Goal: Task Accomplishment & Management: Use online tool/utility

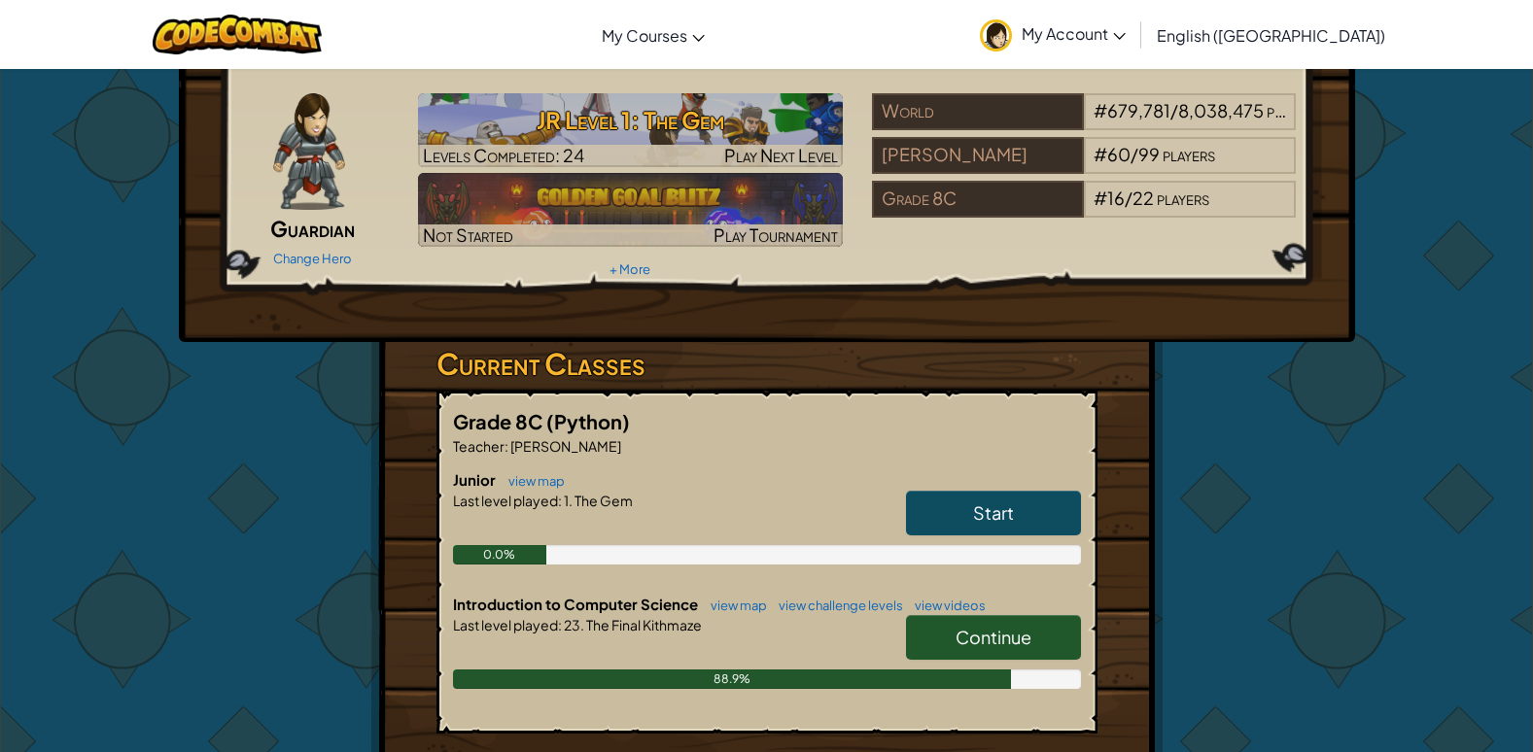
scroll to position [97, 0]
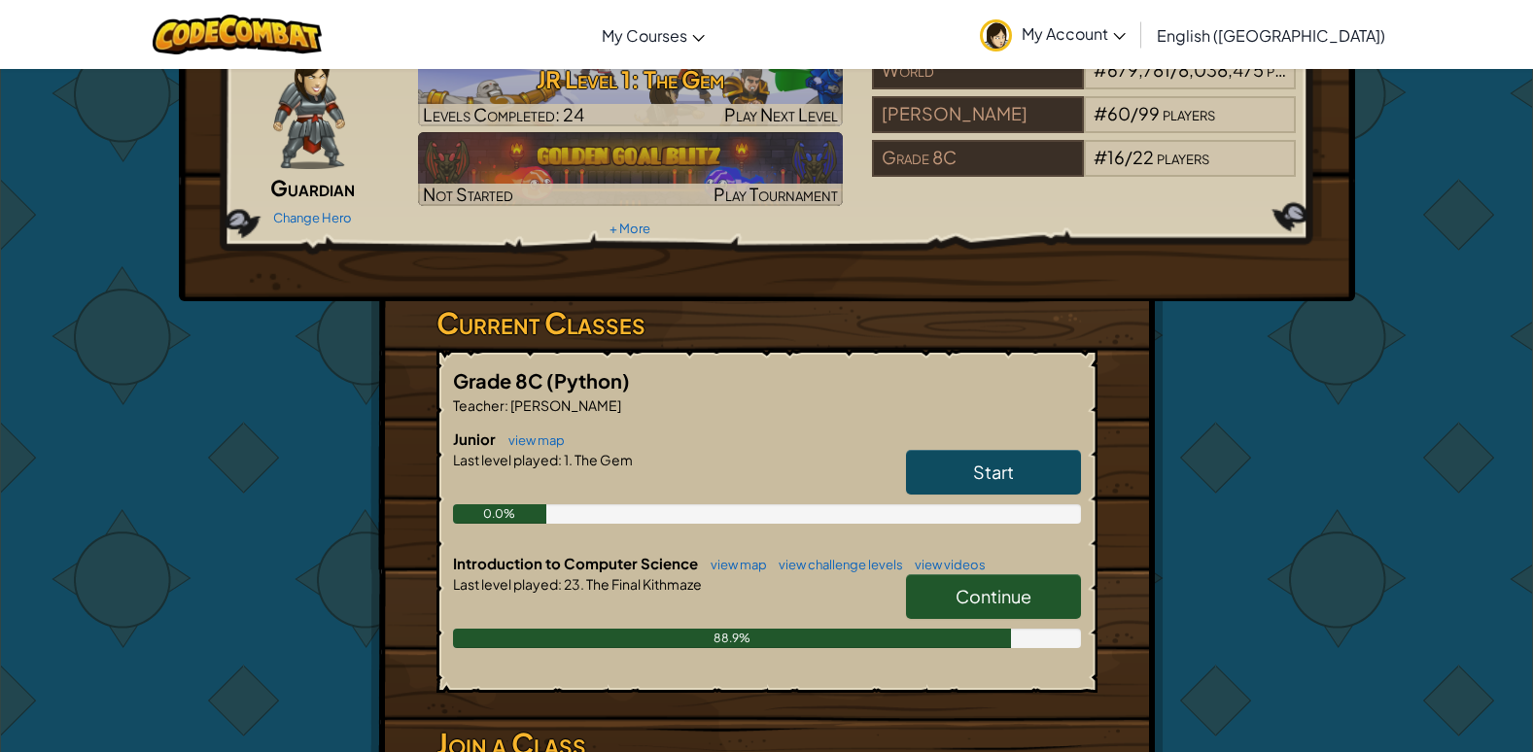
click at [1042, 586] on link "Continue" at bounding box center [993, 597] width 175 height 45
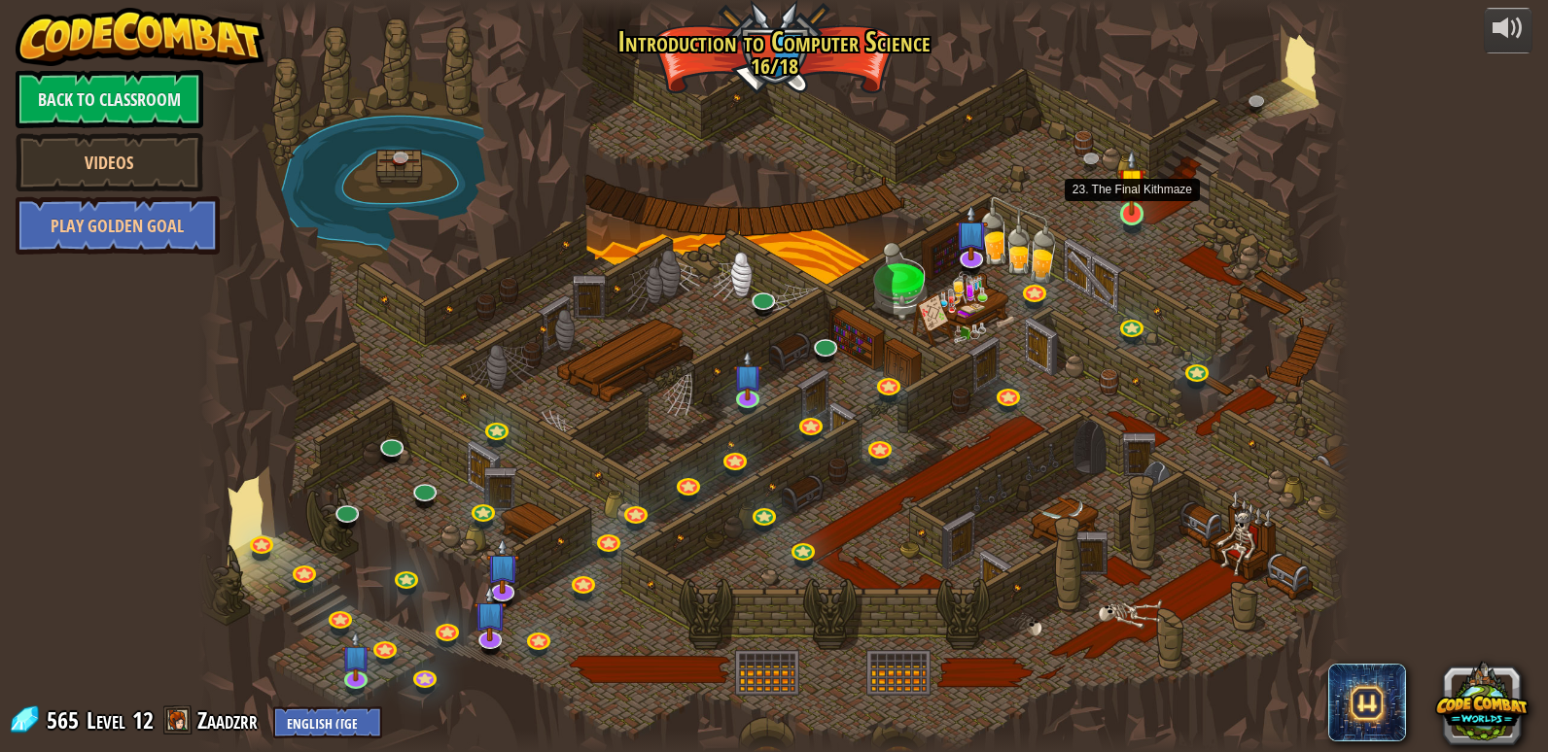
click at [1142, 216] on div at bounding box center [1131, 213] width 23 height 23
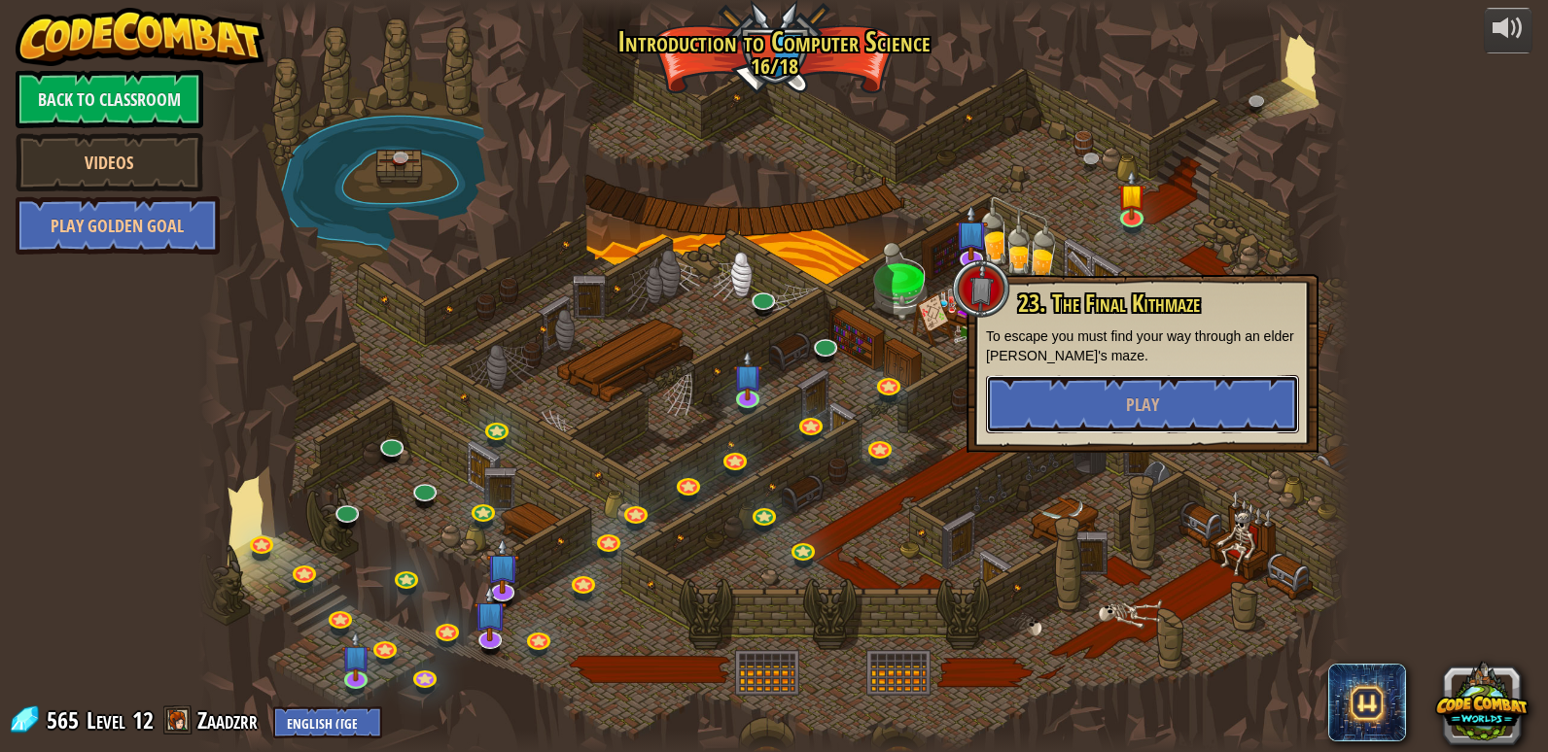
drag, startPoint x: 1165, startPoint y: 401, endPoint x: 1164, endPoint y: 370, distance: 31.1
click at [1163, 371] on div "23. The Final Kithmaze To escape you must find your way through an elder [PERSO…" at bounding box center [1142, 362] width 313 height 143
click at [1166, 419] on button "Play" at bounding box center [1142, 404] width 313 height 58
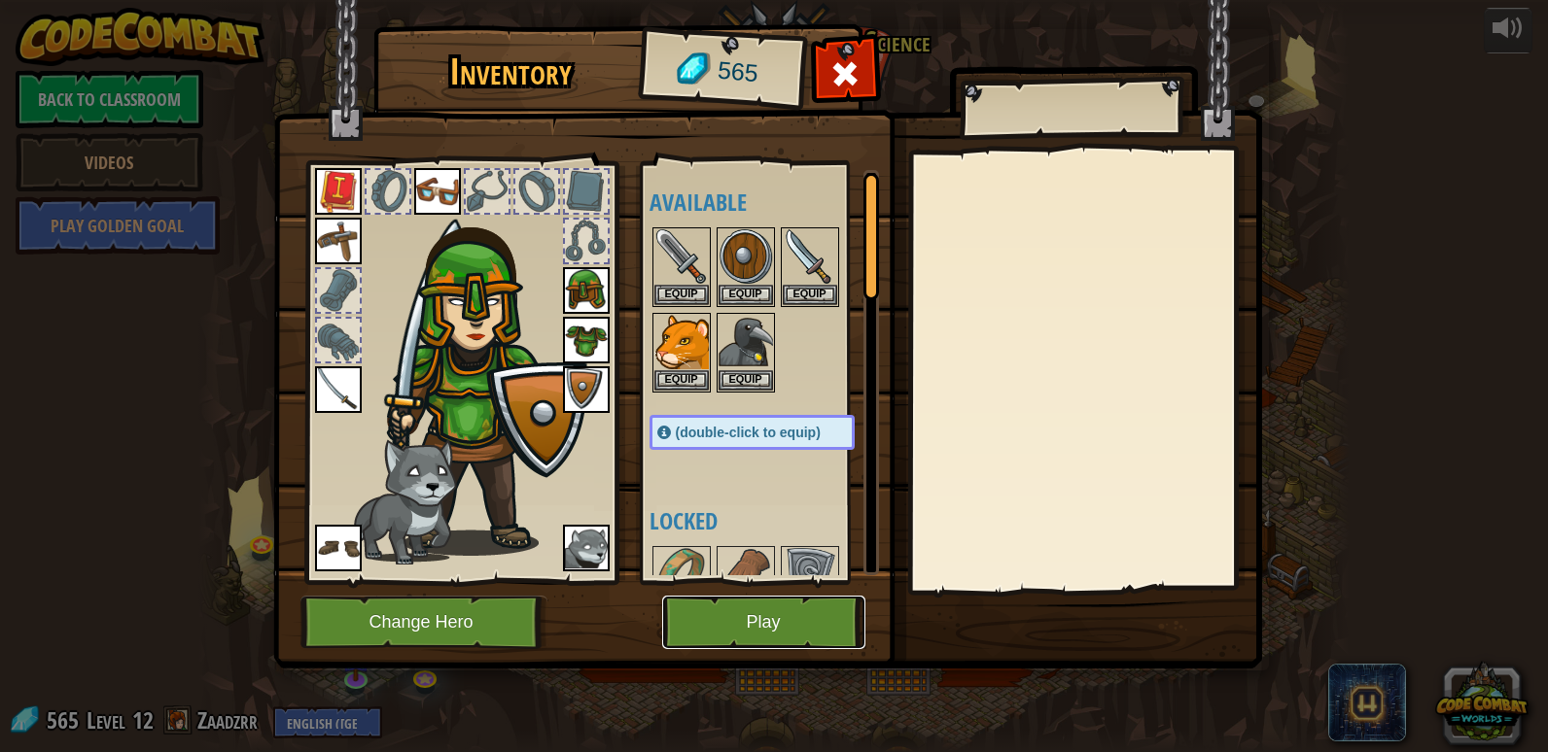
click at [754, 622] on button "Play" at bounding box center [763, 622] width 203 height 53
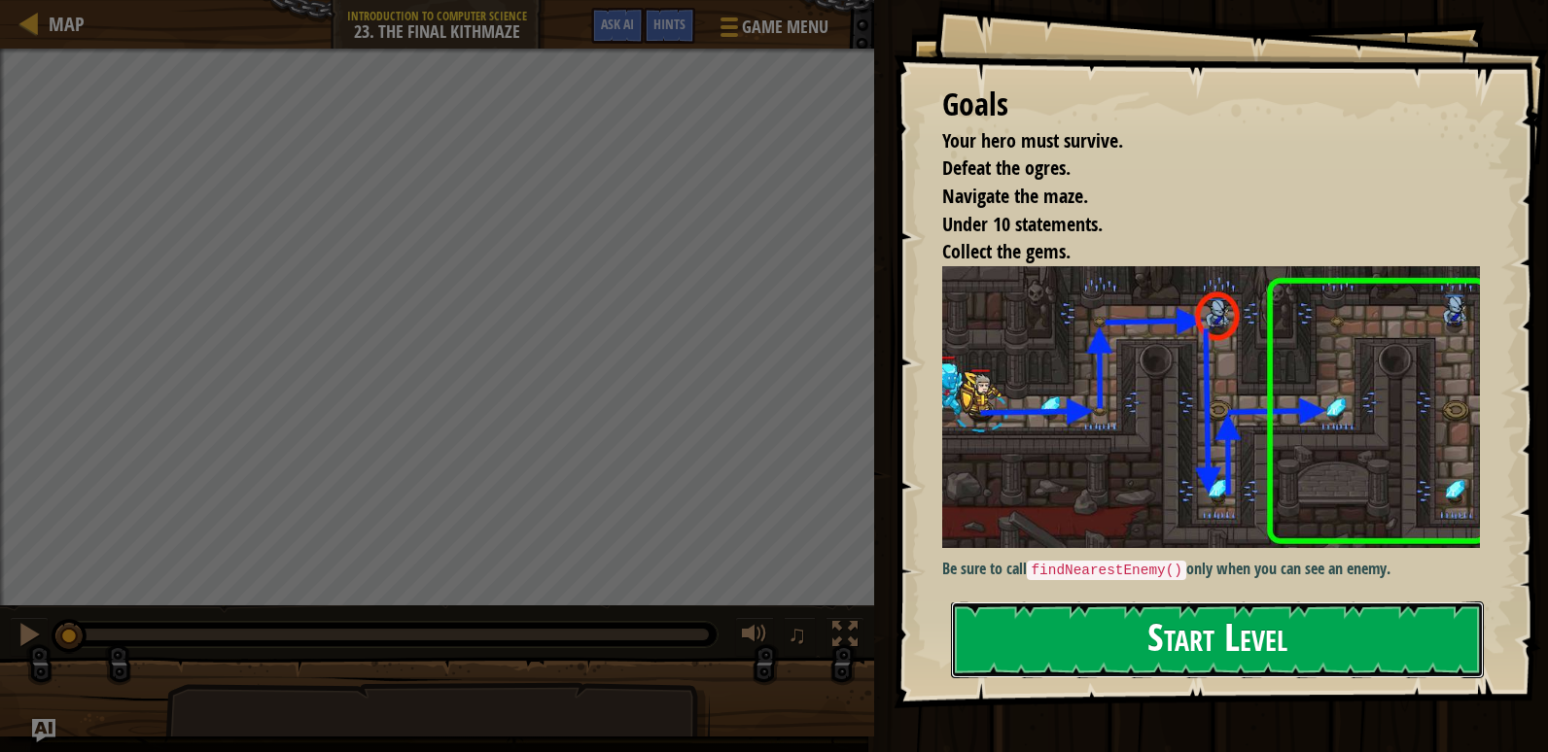
click at [1167, 629] on button "Start Level" at bounding box center [1217, 640] width 533 height 77
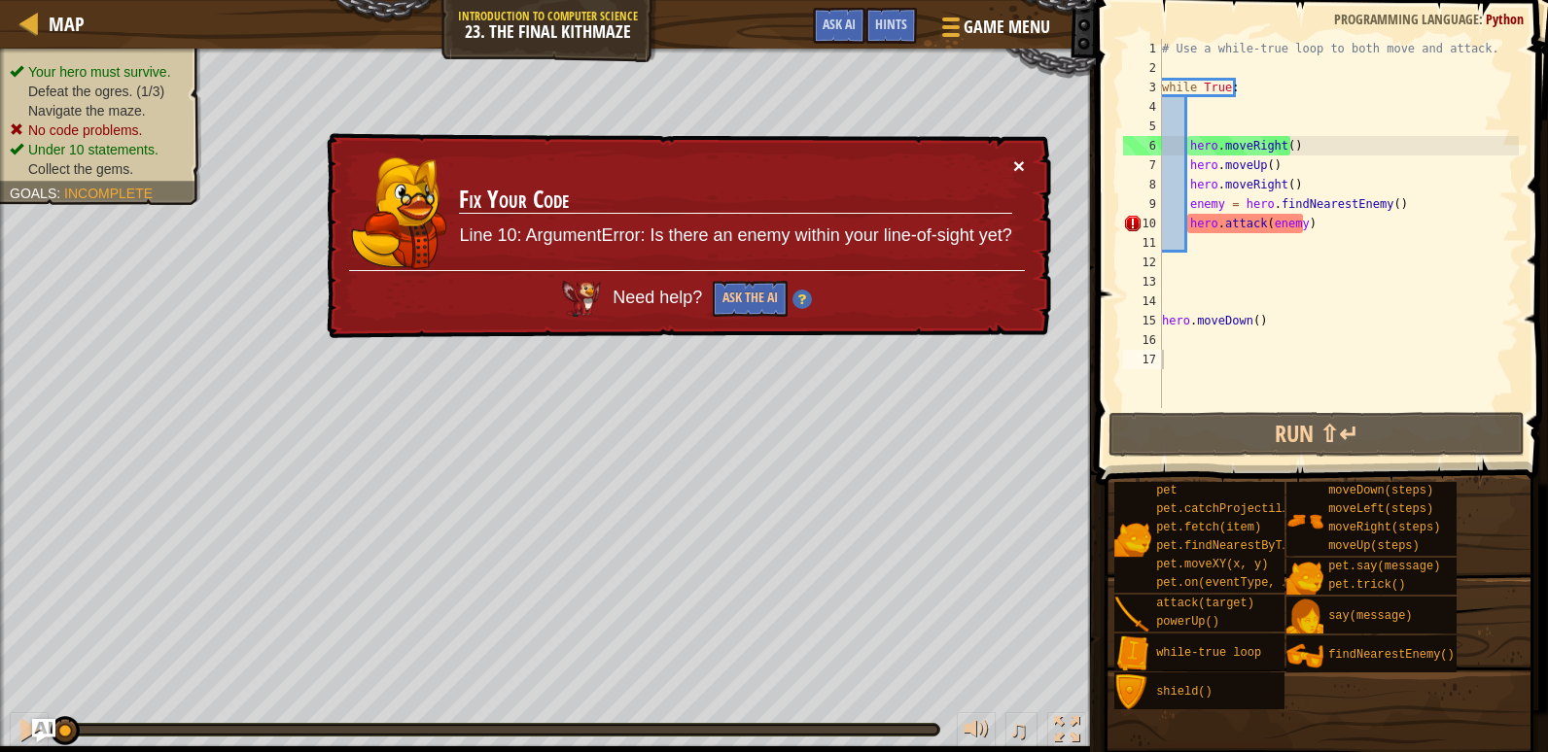
click at [1016, 158] on button "×" at bounding box center [1019, 166] width 12 height 20
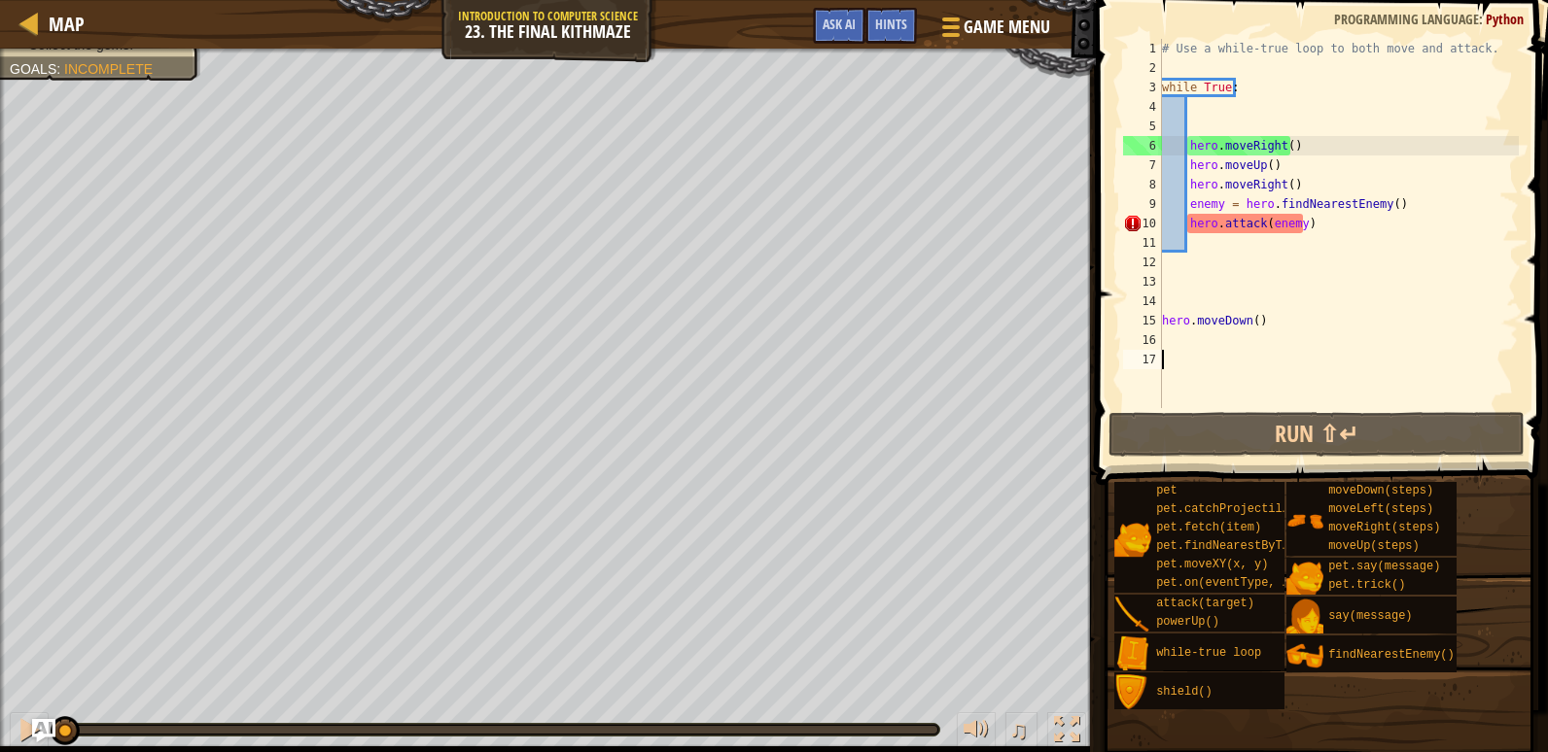
click at [1239, 258] on div "# Use a while-true loop to both move and attack. while True : hero . moveRight …" at bounding box center [1338, 243] width 361 height 408
click at [1238, 241] on div "# Use a while-true loop to both move and attack. while True : hero . moveRight …" at bounding box center [1338, 243] width 361 height 408
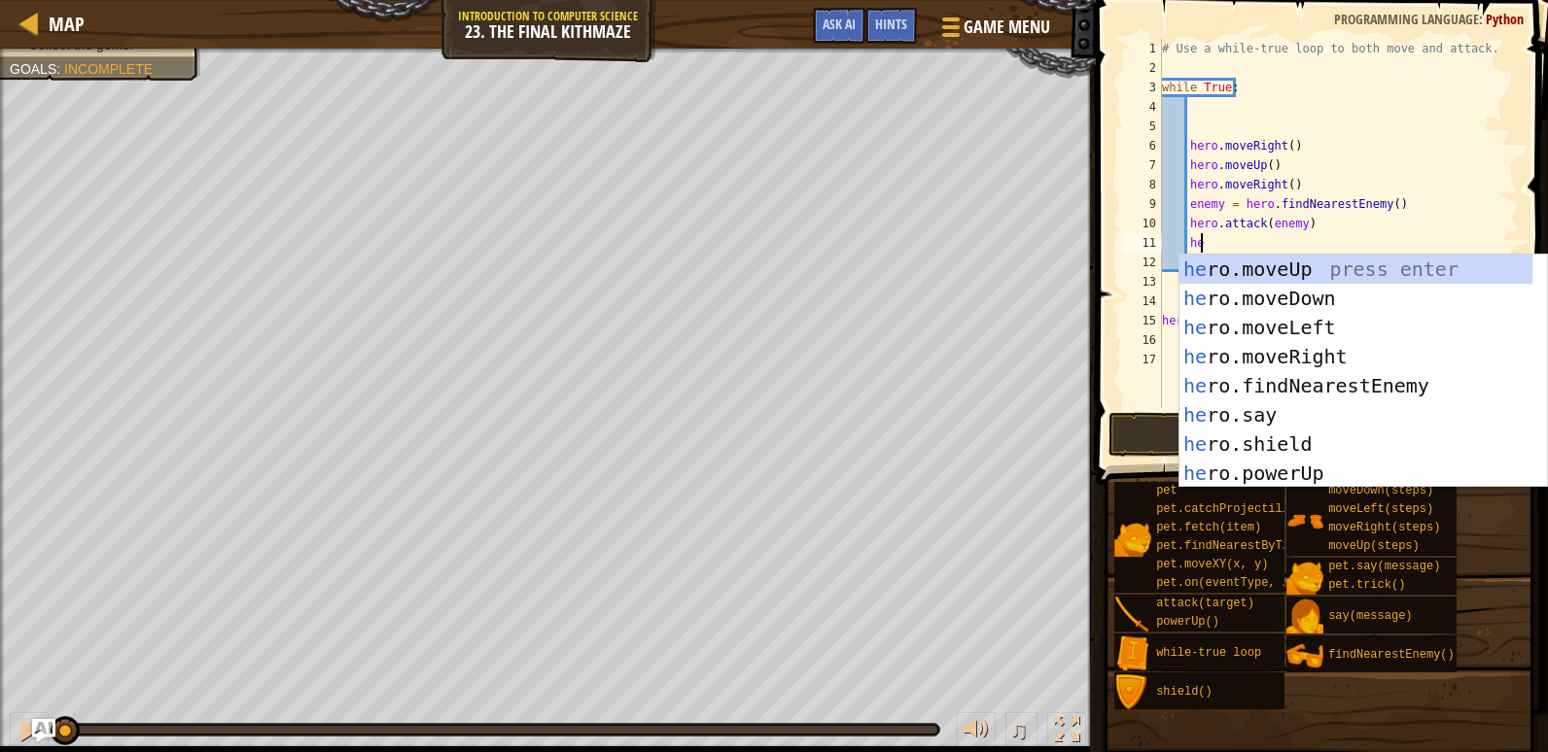
scroll to position [9, 2]
click at [1469, 189] on div "# Use a while-true loop to both move and attack. while True : hero . moveRight …" at bounding box center [1338, 243] width 361 height 408
type textarea "hero.moveRight()"
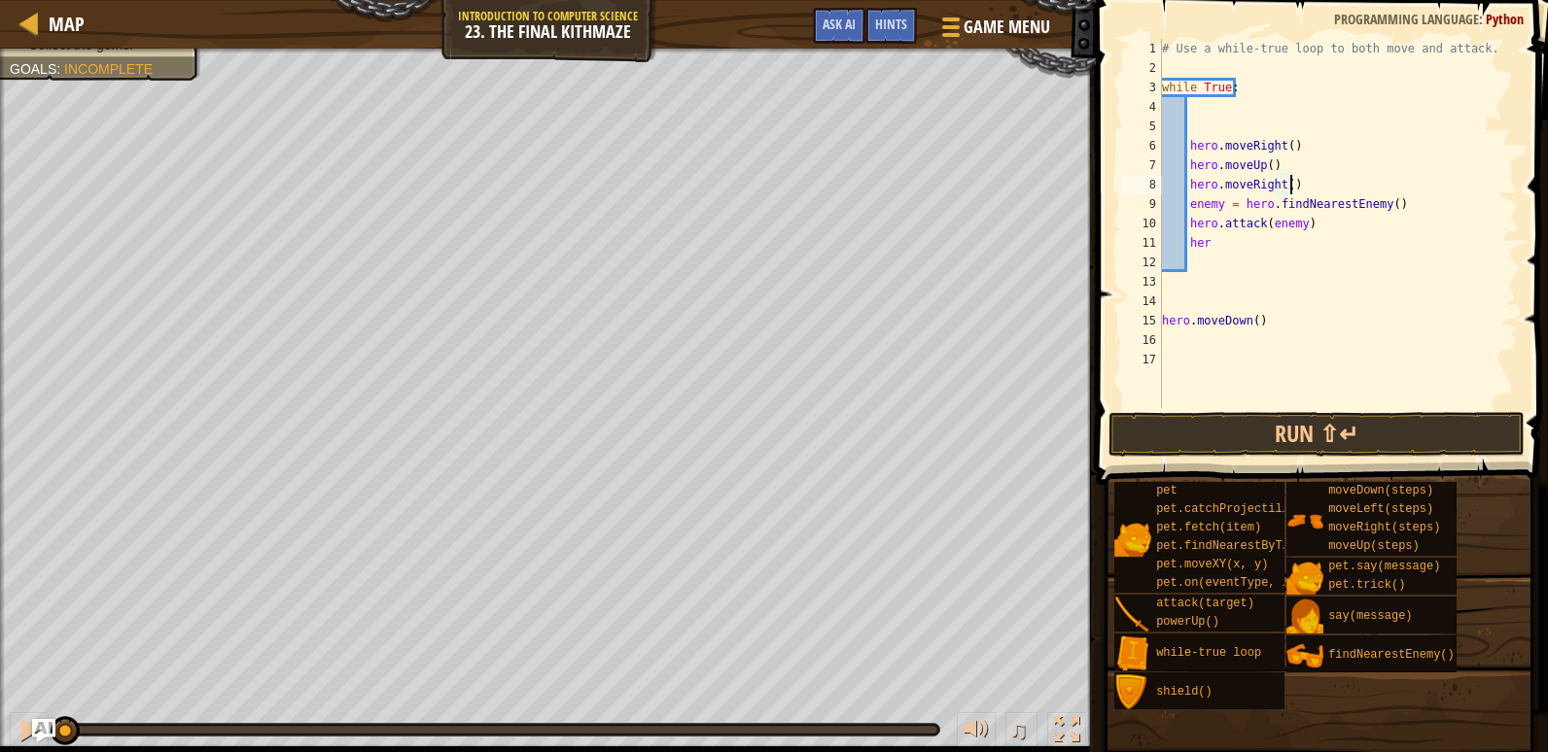
click at [1317, 261] on div "# Use a while-true loop to both move and attack. while True : hero . moveRight …" at bounding box center [1338, 243] width 361 height 408
type textarea "h"
click at [1378, 425] on button "Run ⇧↵" at bounding box center [1316, 434] width 416 height 45
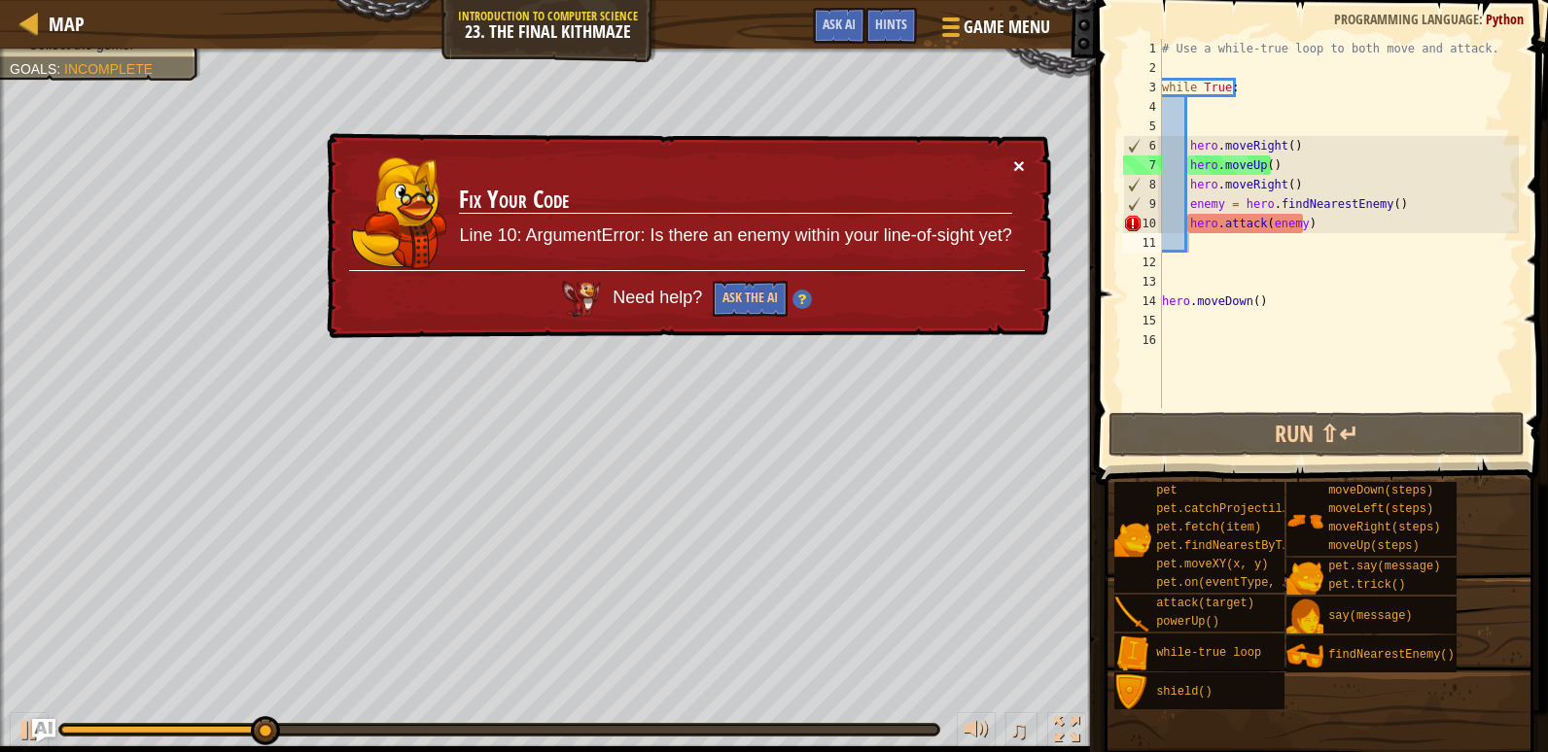
click at [1013, 156] on button "×" at bounding box center [1019, 166] width 12 height 20
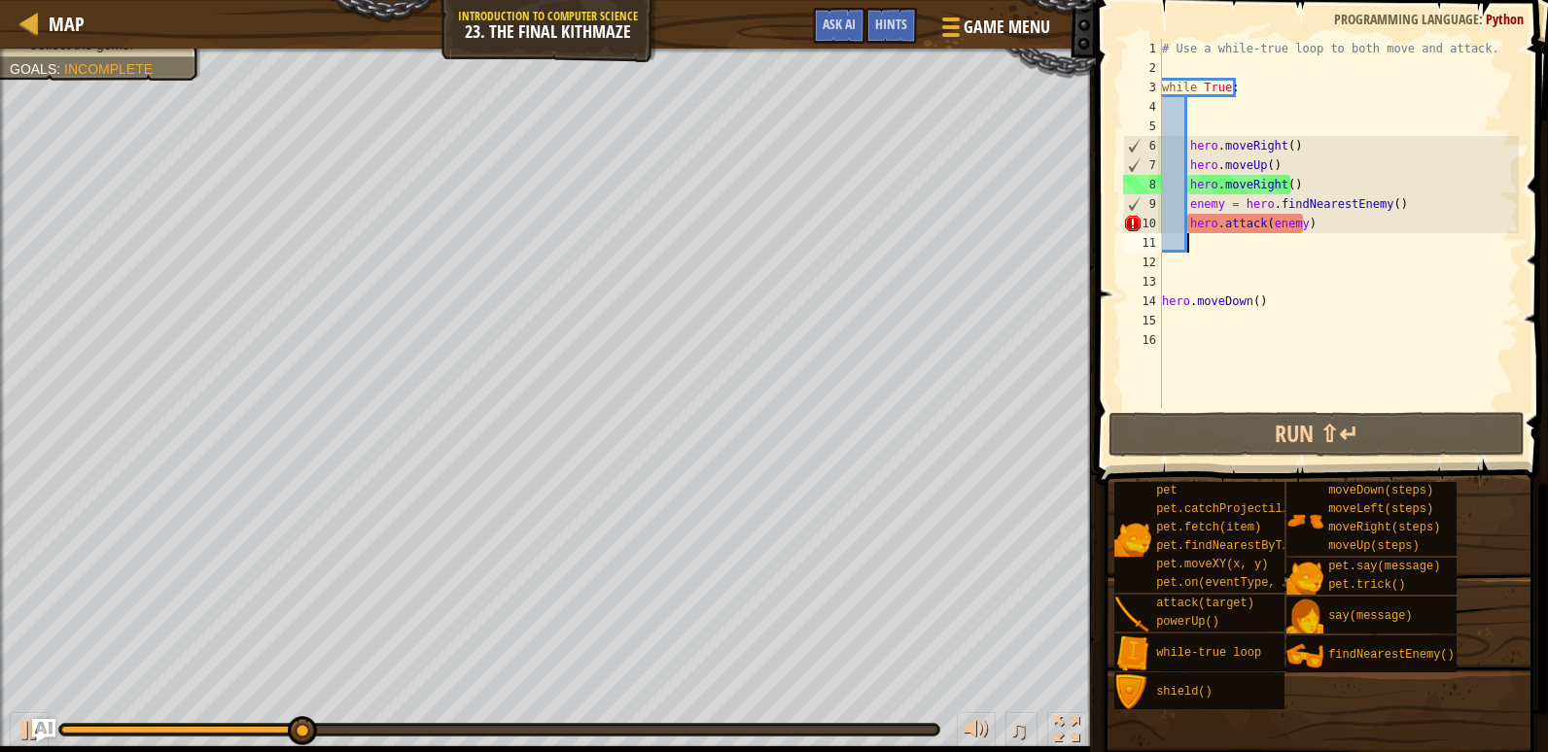
click at [1322, 233] on div "# Use a while-true loop to both move and attack. while True : hero . moveRight …" at bounding box center [1338, 243] width 361 height 408
click at [1334, 227] on div "# Use a while-true loop to both move and attack. while True : hero . moveRight …" at bounding box center [1338, 243] width 361 height 408
click at [1446, 200] on div "# Use a while-true loop to both move and attack. while True : hero . moveRight …" at bounding box center [1338, 243] width 361 height 408
type textarea "enemy = hero.findNearestEnemy()"
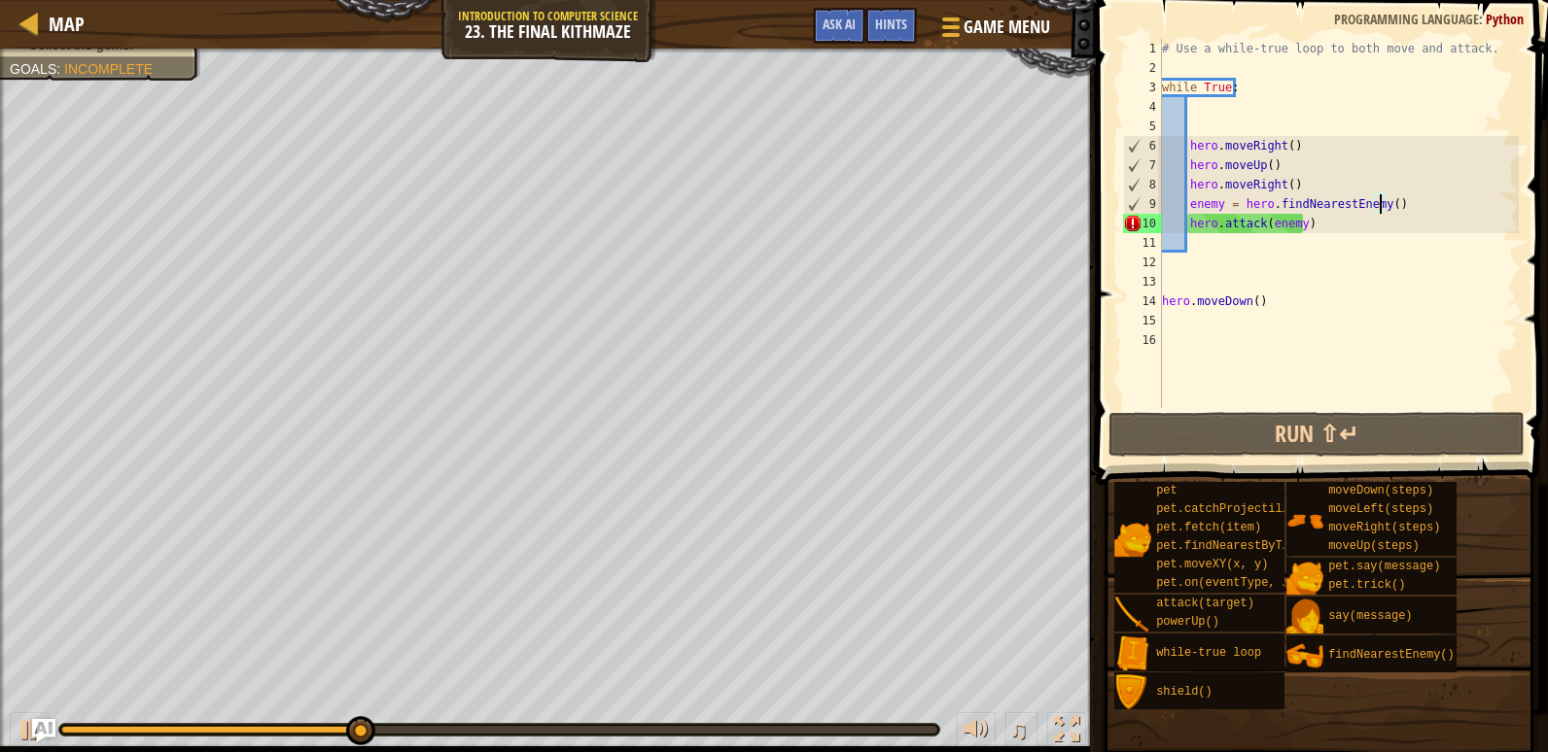
click at [1381, 208] on div "# Use a while-true loop to both move and attack. while True : hero . moveRight …" at bounding box center [1338, 243] width 361 height 408
click at [1270, 266] on div "# Use a while-true loop to both move and attack. while True : hero . moveRight …" at bounding box center [1338, 243] width 361 height 408
click at [1209, 226] on div "# Use a while-true loop to both move and attack. while True : hero . moveRight …" at bounding box center [1338, 243] width 361 height 408
type textarea "hero.attack(enemy)"
click at [1191, 236] on div "# Use a while-true loop to both move and attack. while True : hero . moveRight …" at bounding box center [1338, 243] width 361 height 408
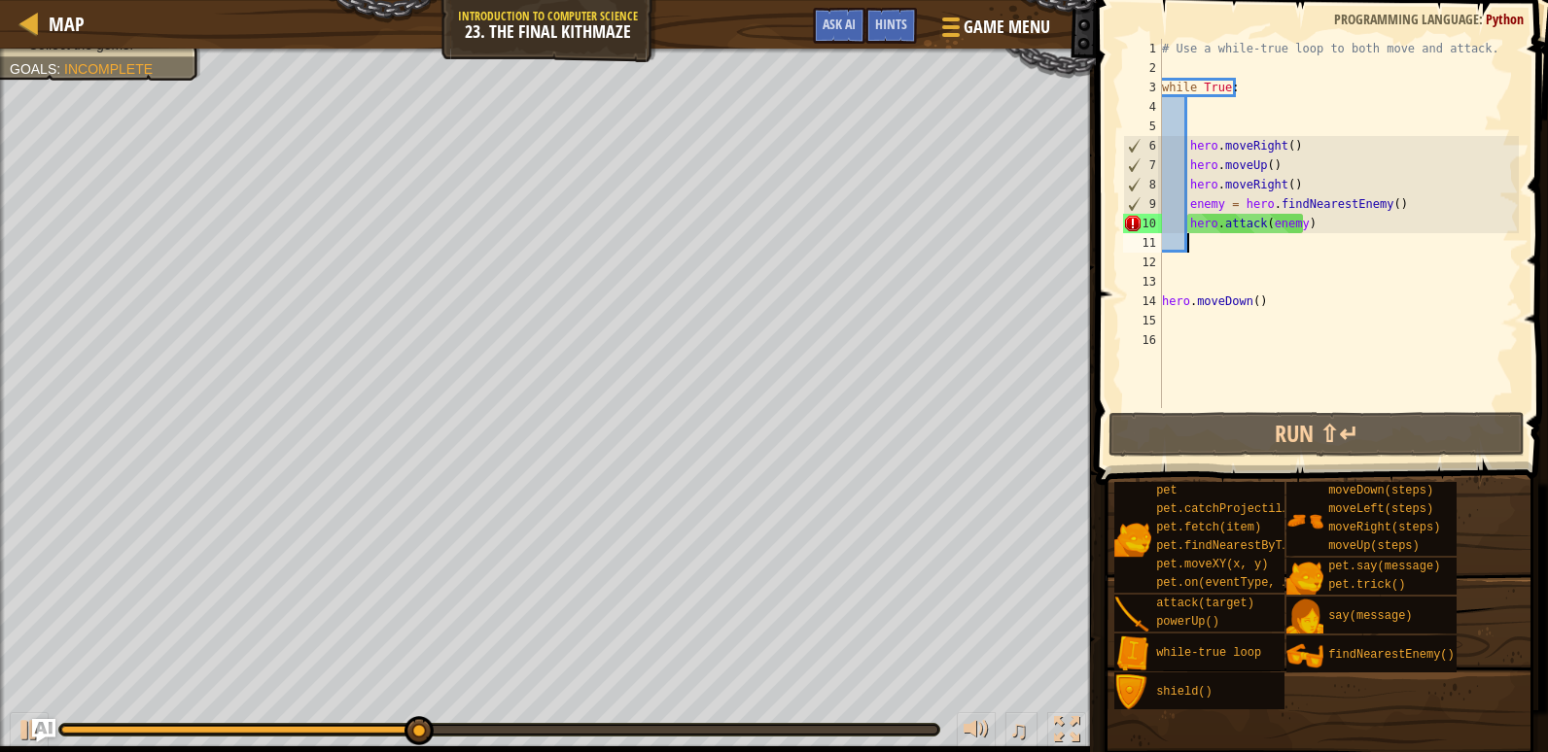
click at [1191, 236] on div "# Use a while-true loop to both move and attack. while True : hero . moveRight …" at bounding box center [1338, 243] width 361 height 408
click at [1354, 183] on div "# Use a while-true loop to both move and attack. while True : hero . moveRight …" at bounding box center [1338, 243] width 361 height 408
type textarea "hero.moveRight()"
click at [1492, 240] on div "# Use a while-true loop to both move and attack. while True : hero . moveRight …" at bounding box center [1338, 243] width 361 height 408
click at [1453, 207] on div "# Use a while-true loop to both move and attack. while True : hero . moveRight …" at bounding box center [1338, 243] width 361 height 408
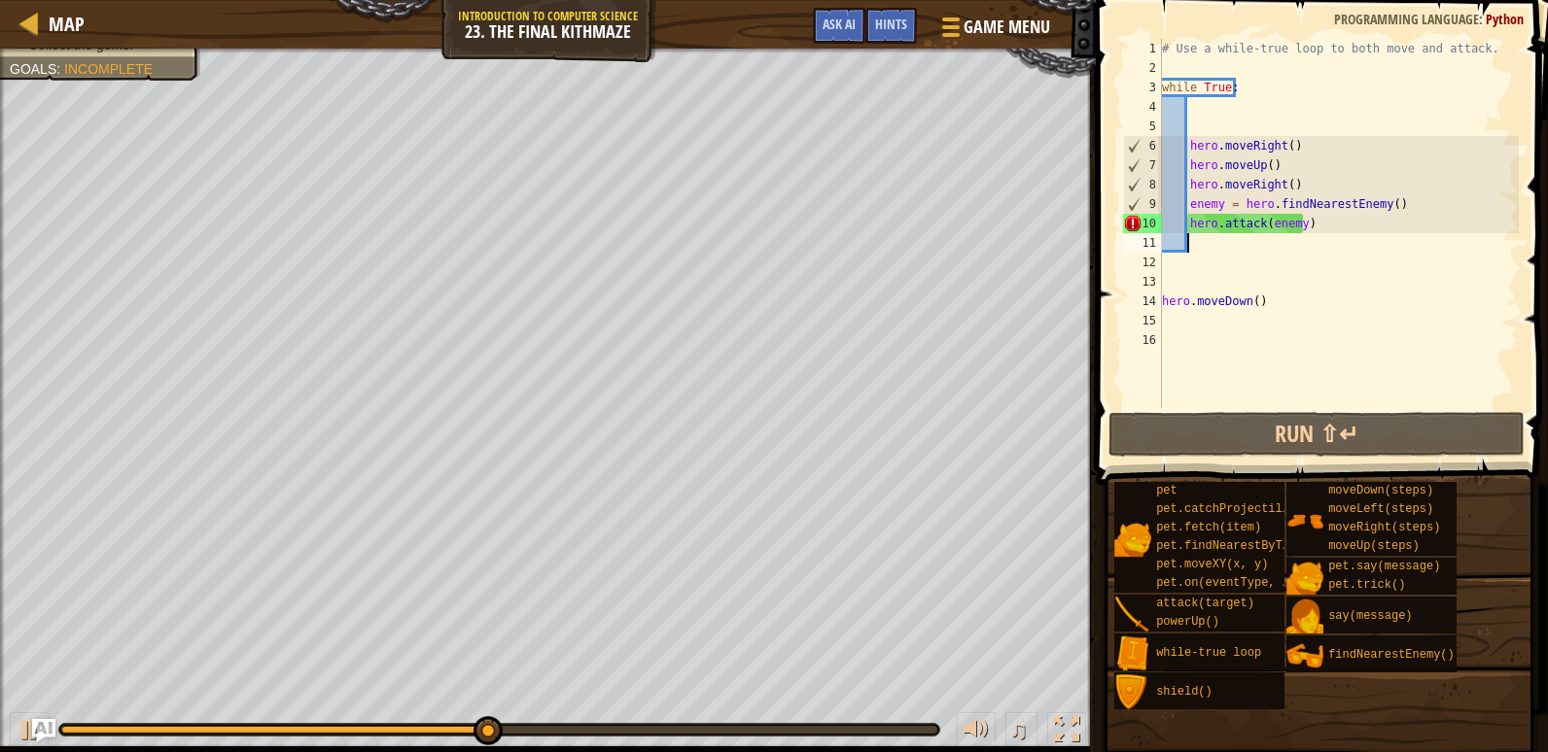
type textarea "enemy = hero.findNearestEnemy()"
click at [1313, 236] on div "# Use a while-true loop to both move and attack. while True : hero . moveRight …" at bounding box center [1338, 243] width 361 height 408
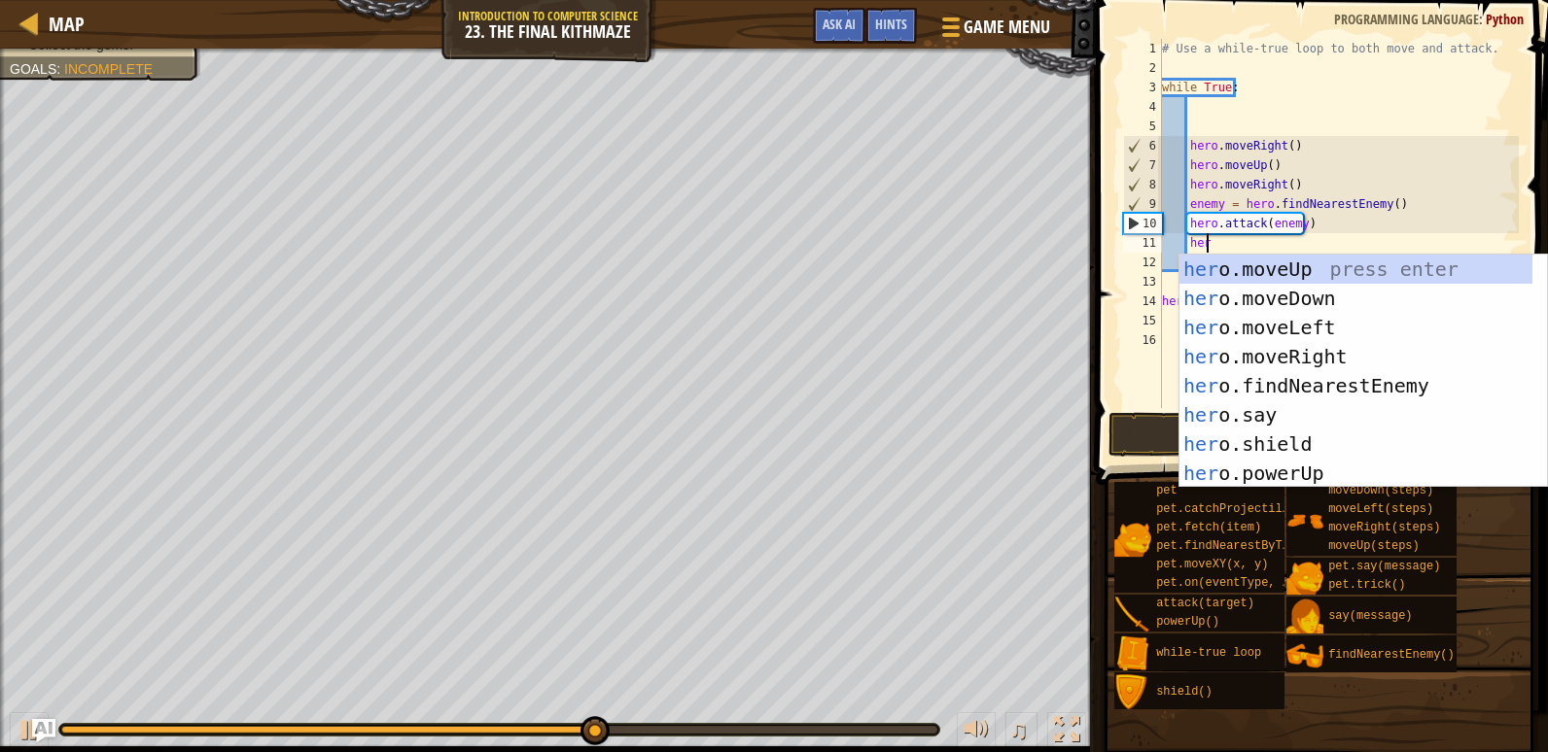
scroll to position [9, 3]
type textarea "hero"
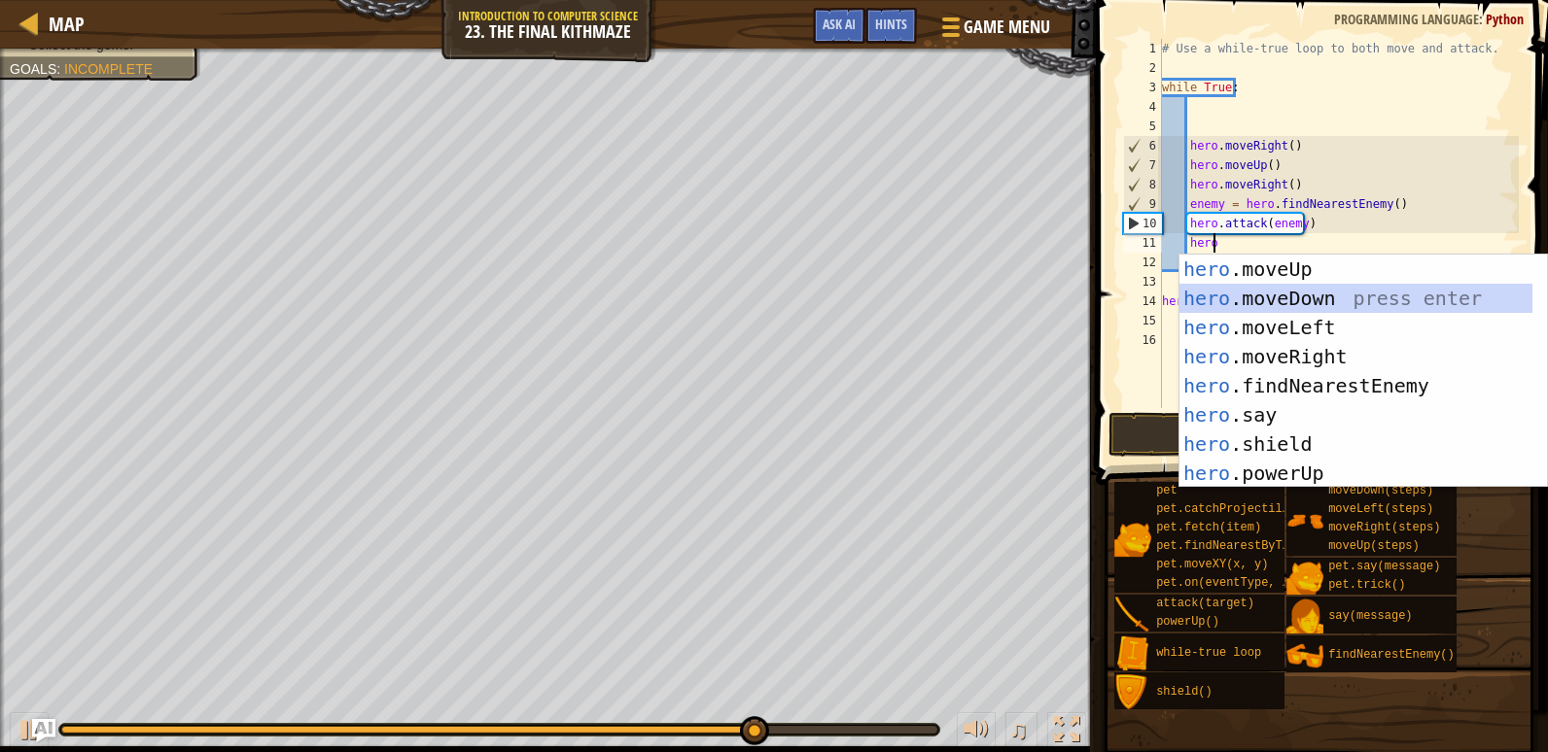
drag, startPoint x: 1295, startPoint y: 297, endPoint x: 1286, endPoint y: 308, distance: 13.8
click at [1295, 298] on div "hero .moveUp press enter hero .moveDown press enter hero .moveLeft press enter …" at bounding box center [1355, 401] width 353 height 292
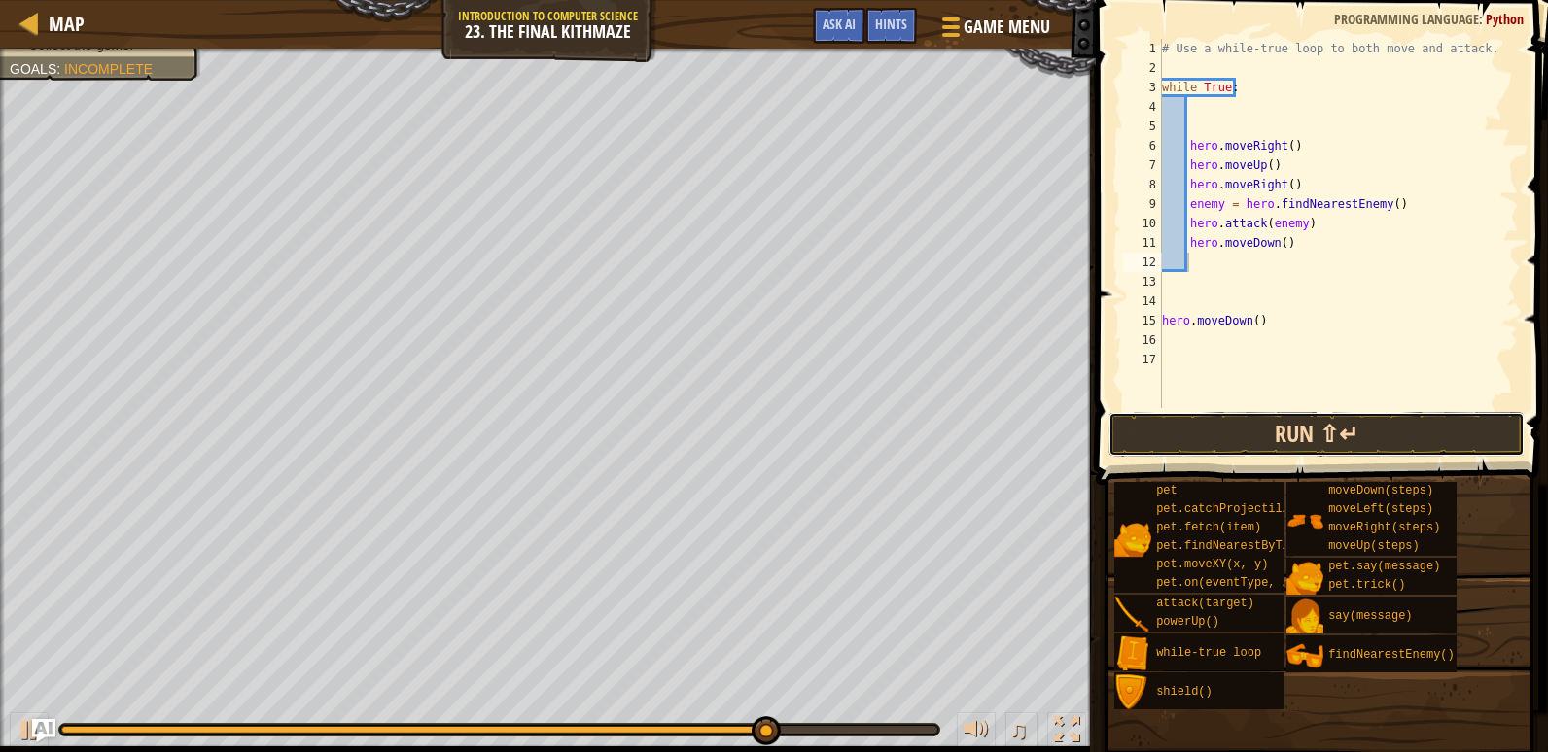
click at [1236, 432] on button "Run ⇧↵" at bounding box center [1316, 434] width 416 height 45
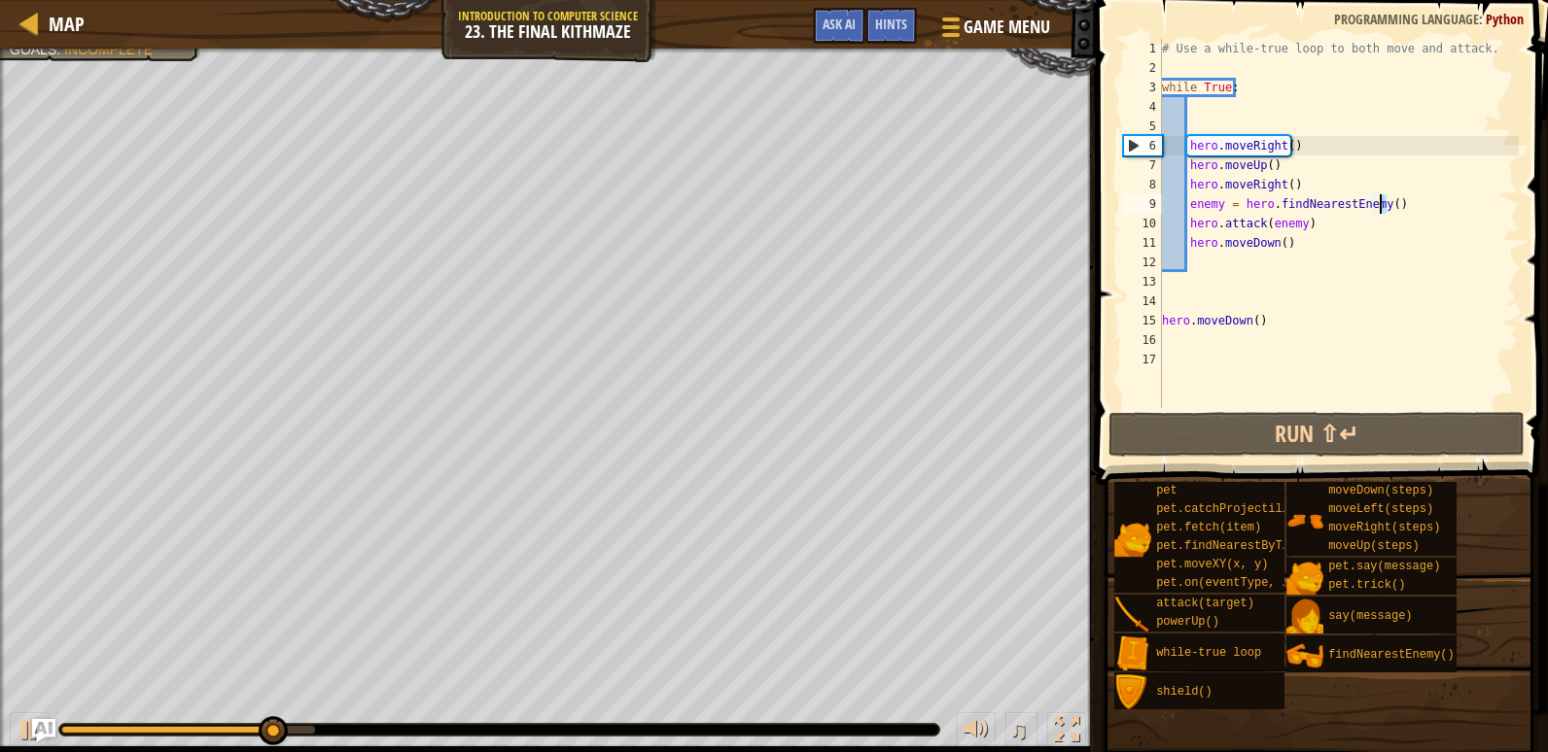
drag, startPoint x: 1437, startPoint y: 195, endPoint x: 1370, endPoint y: 202, distance: 67.4
click at [1370, 202] on div "# Use a while-true loop to both move and attack. while True : hero . moveRight …" at bounding box center [1338, 243] width 361 height 408
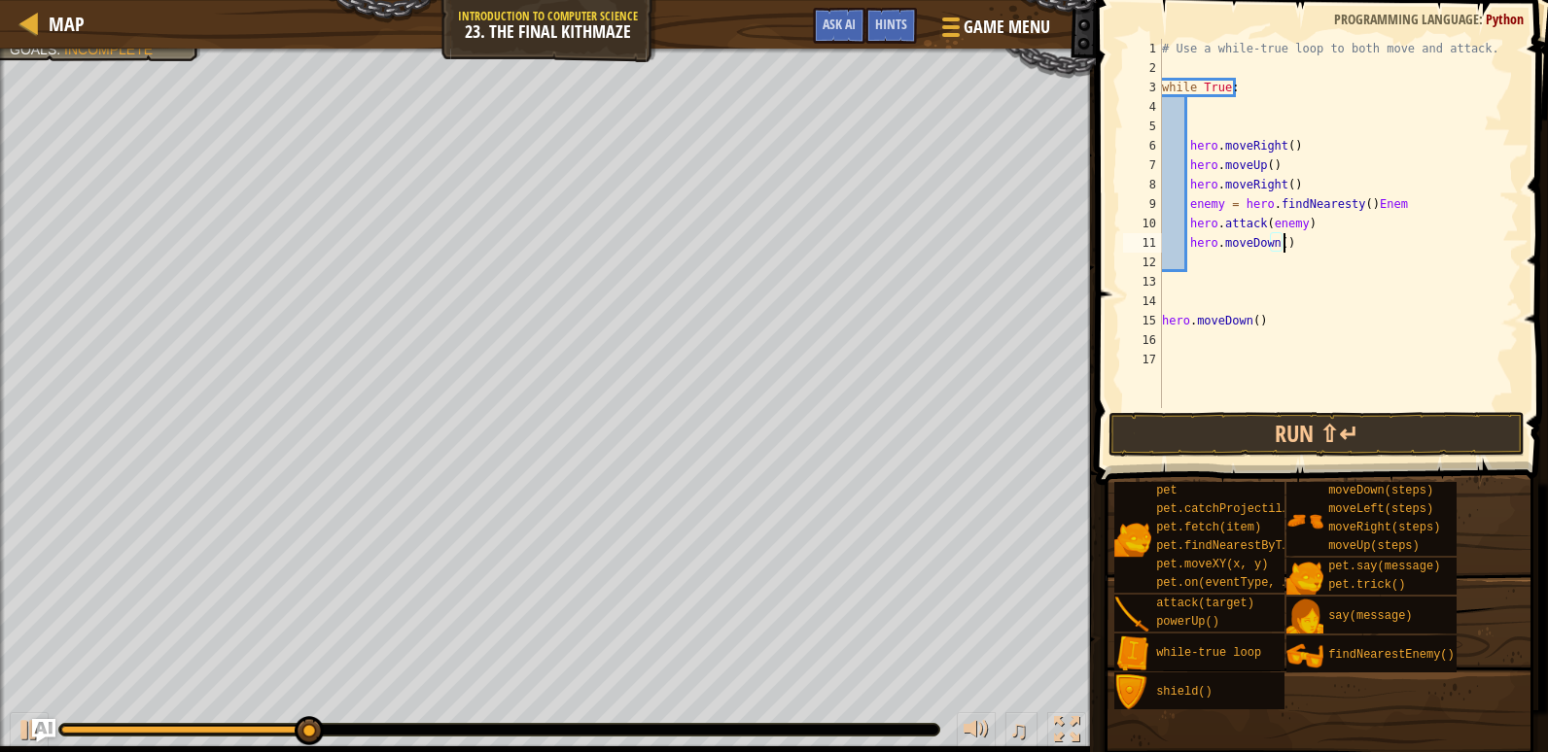
click at [1466, 245] on div "# Use a while-true loop to both move and attack. while True : hero . moveRight …" at bounding box center [1338, 243] width 361 height 408
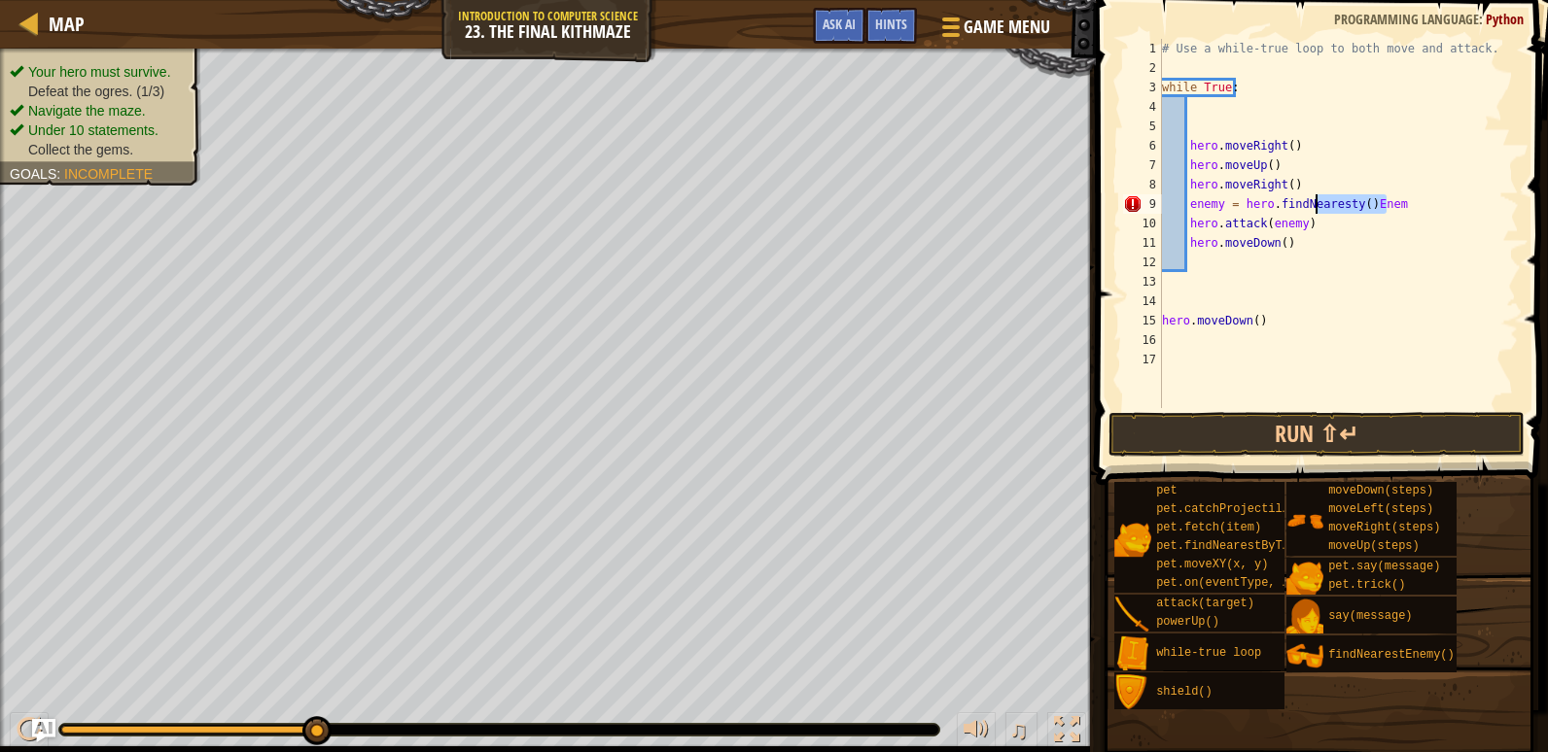
drag, startPoint x: 1395, startPoint y: 210, endPoint x: 1388, endPoint y: 195, distance: 16.1
click at [1321, 203] on div "# Use a while-true loop to both move and attack. while True : hero . moveRight …" at bounding box center [1338, 243] width 361 height 408
click at [1389, 195] on div "# Use a while-true loop to both move and attack. while True : hero . moveRight …" at bounding box center [1338, 223] width 361 height 369
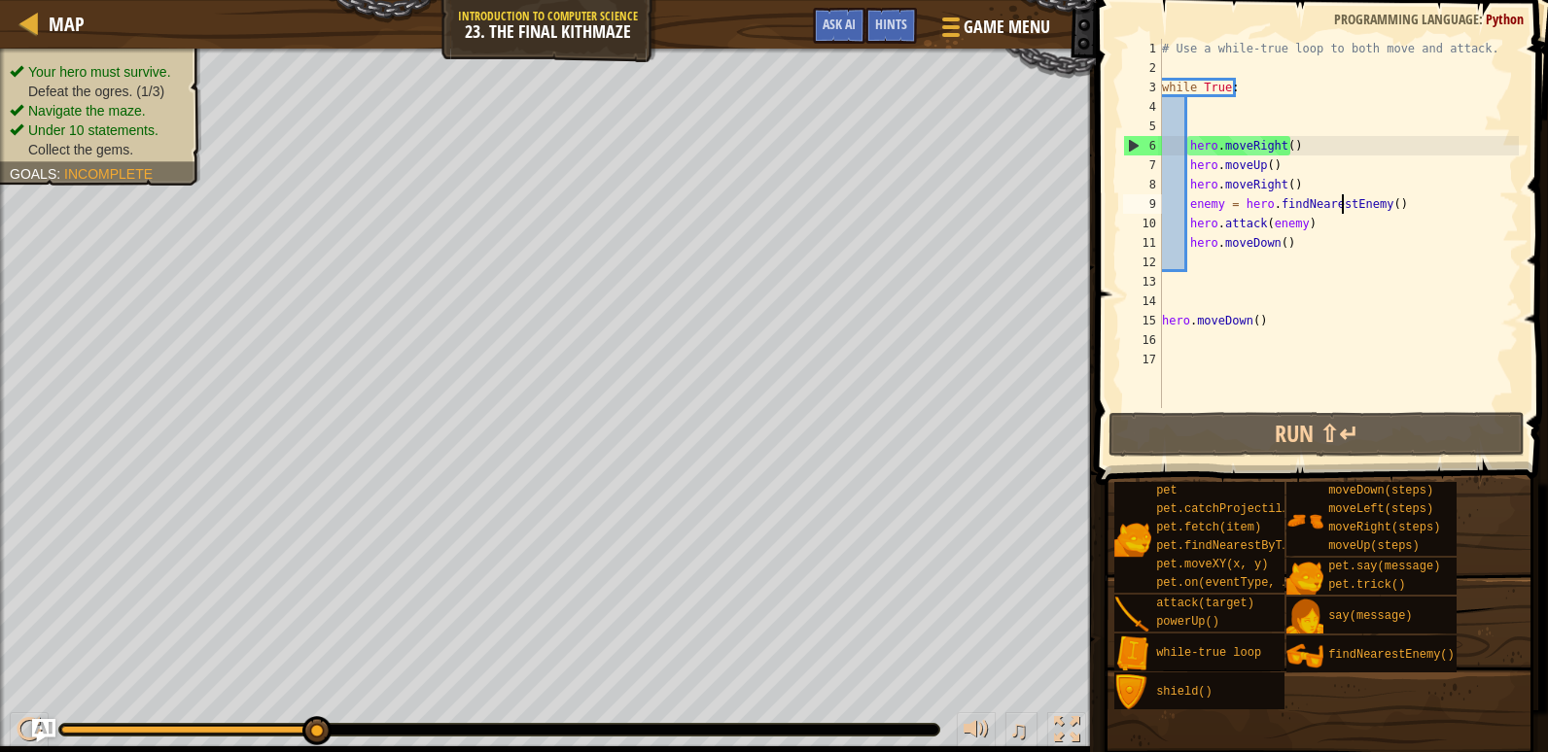
click at [1217, 204] on div "# Use a while-true loop to both move and attack. while True : hero . moveRight …" at bounding box center [1338, 243] width 361 height 408
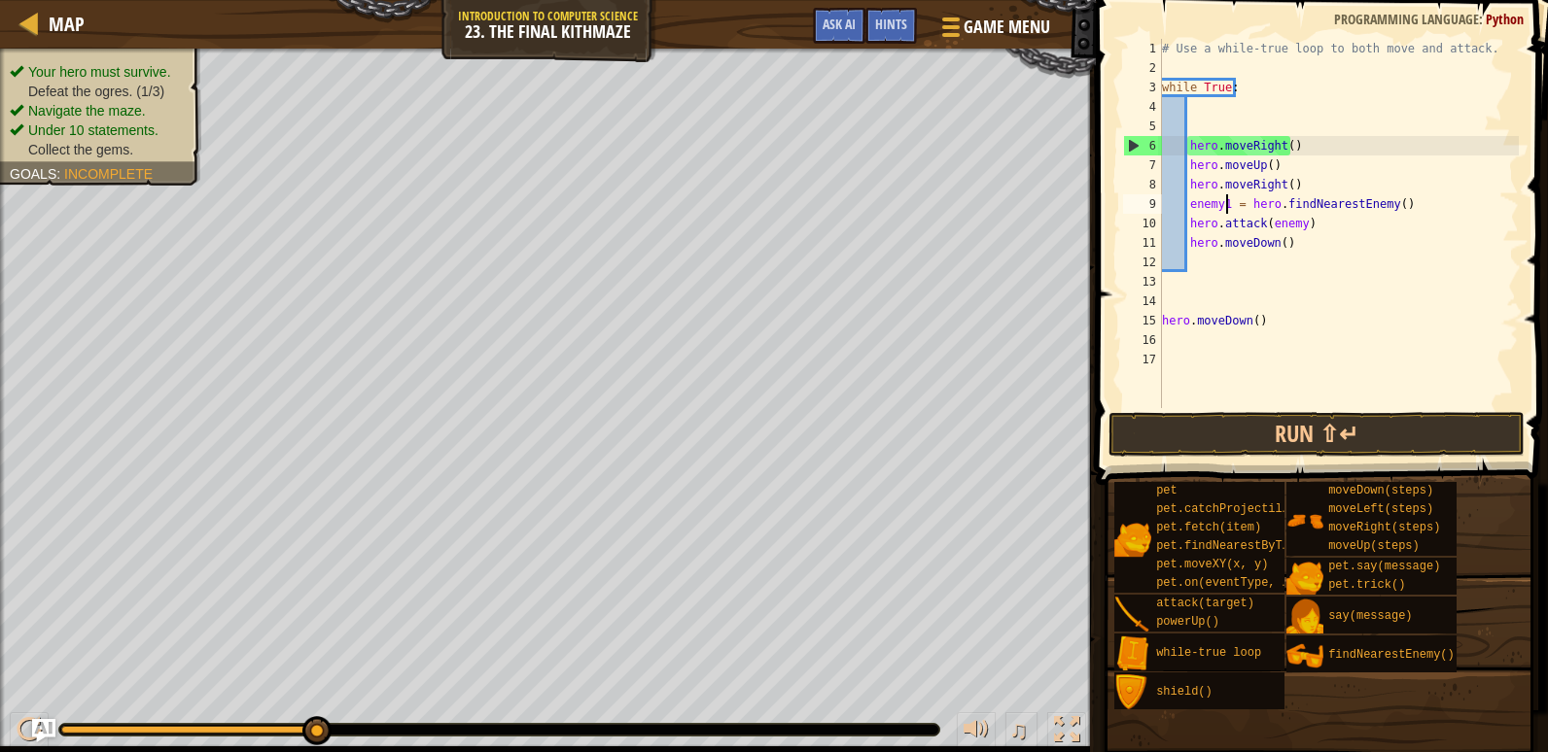
scroll to position [9, 5]
click at [1333, 460] on span at bounding box center [1324, 215] width 468 height 542
click at [1391, 433] on button "Run ⇧↵" at bounding box center [1316, 434] width 416 height 45
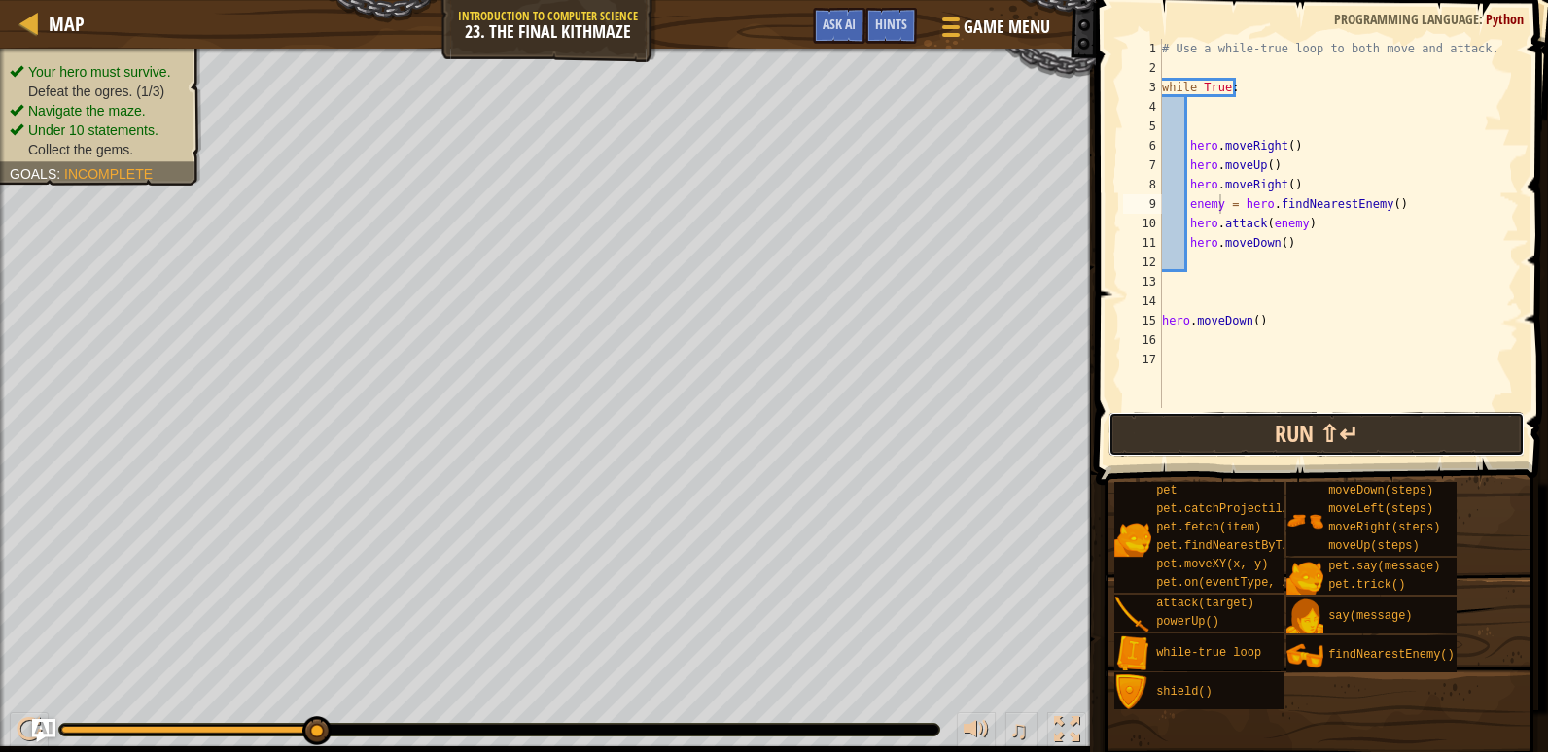
click at [1206, 428] on button "Run ⇧↵" at bounding box center [1316, 434] width 416 height 45
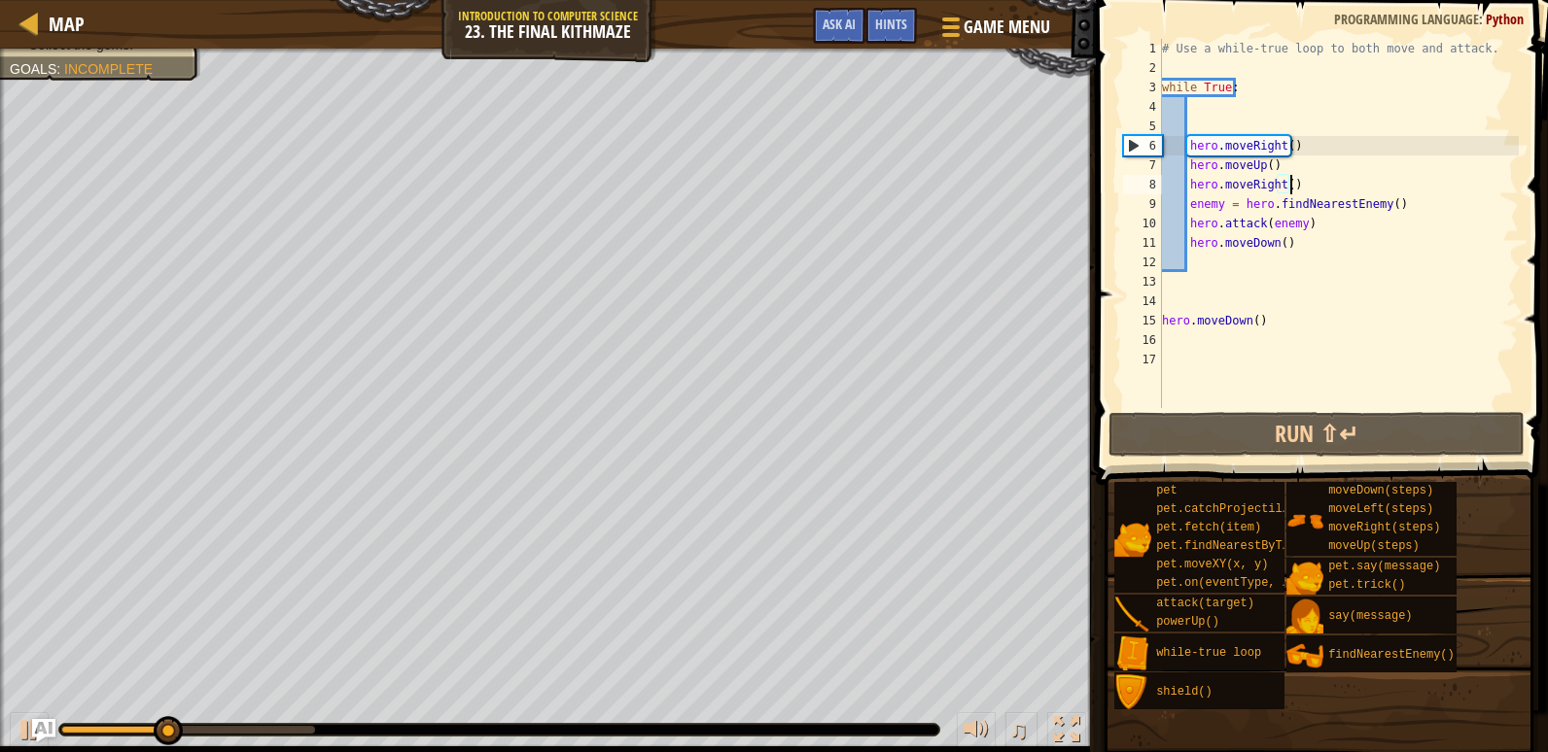
click at [1297, 191] on div "# Use a while-true loop to both move and attack. while True : hero . moveRight …" at bounding box center [1338, 243] width 361 height 408
type textarea "hero.moveRight()"
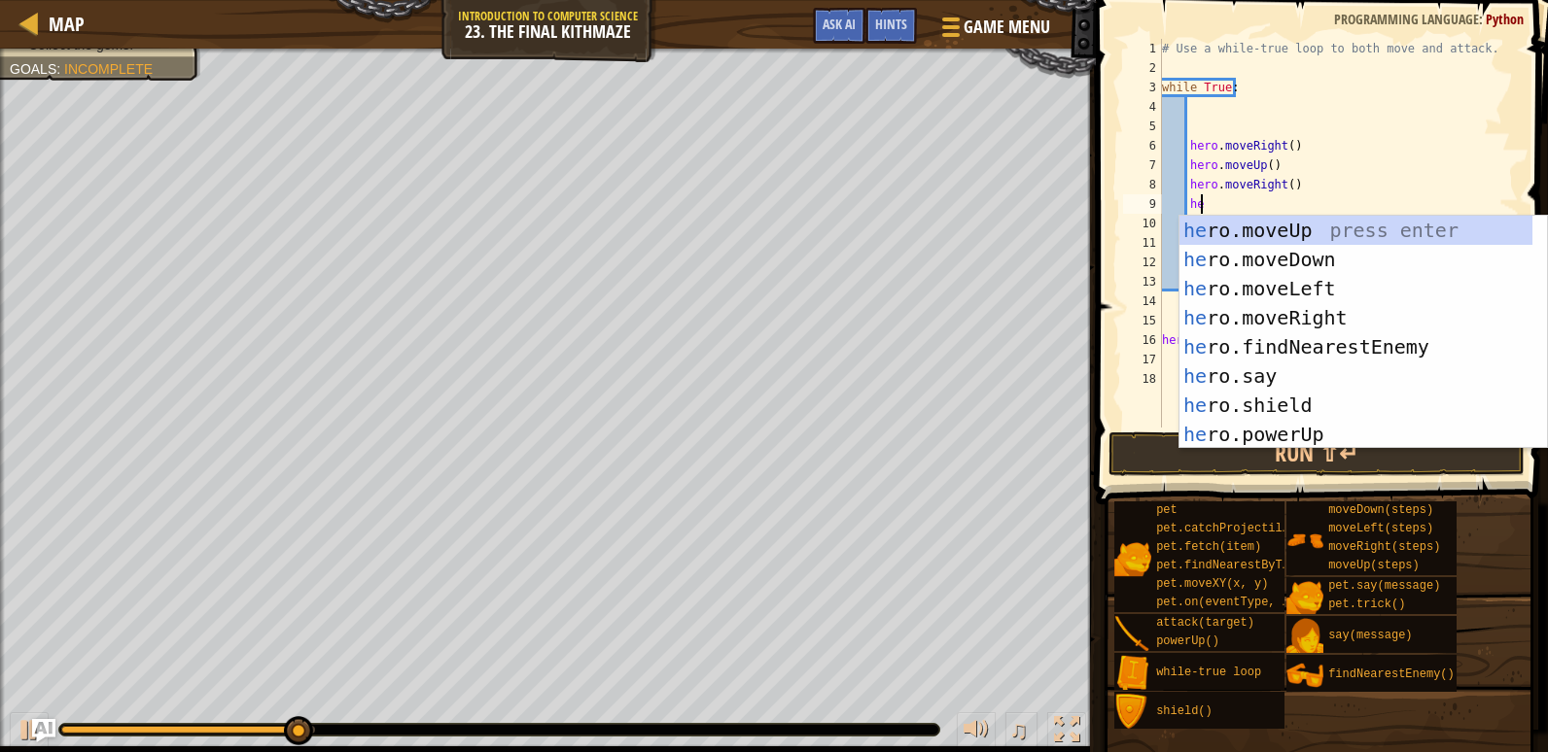
scroll to position [9, 2]
type textarea "her"
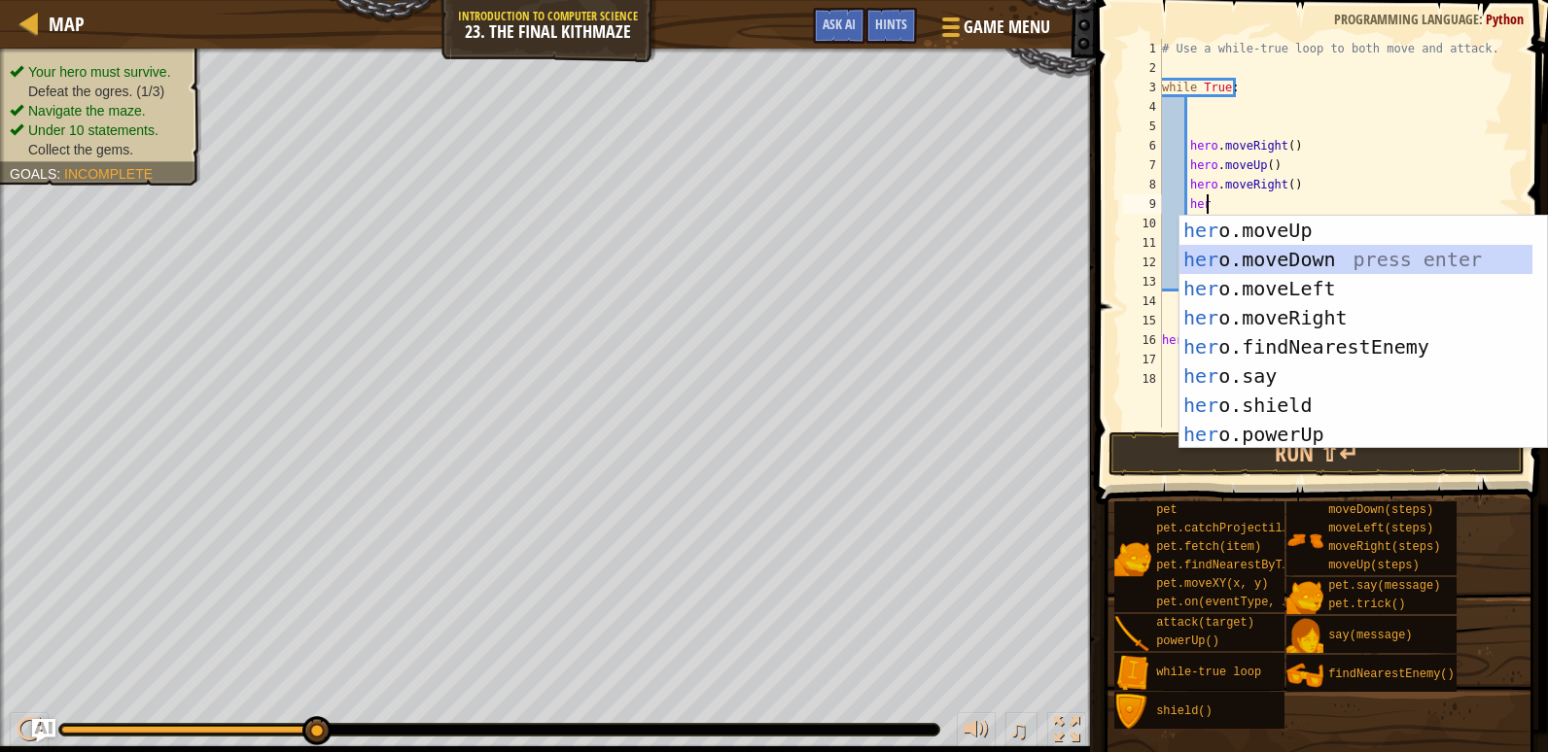
click at [1287, 245] on div "her o.moveUp press enter her o.moveDown press enter her o.moveLeft press enter …" at bounding box center [1355, 362] width 353 height 292
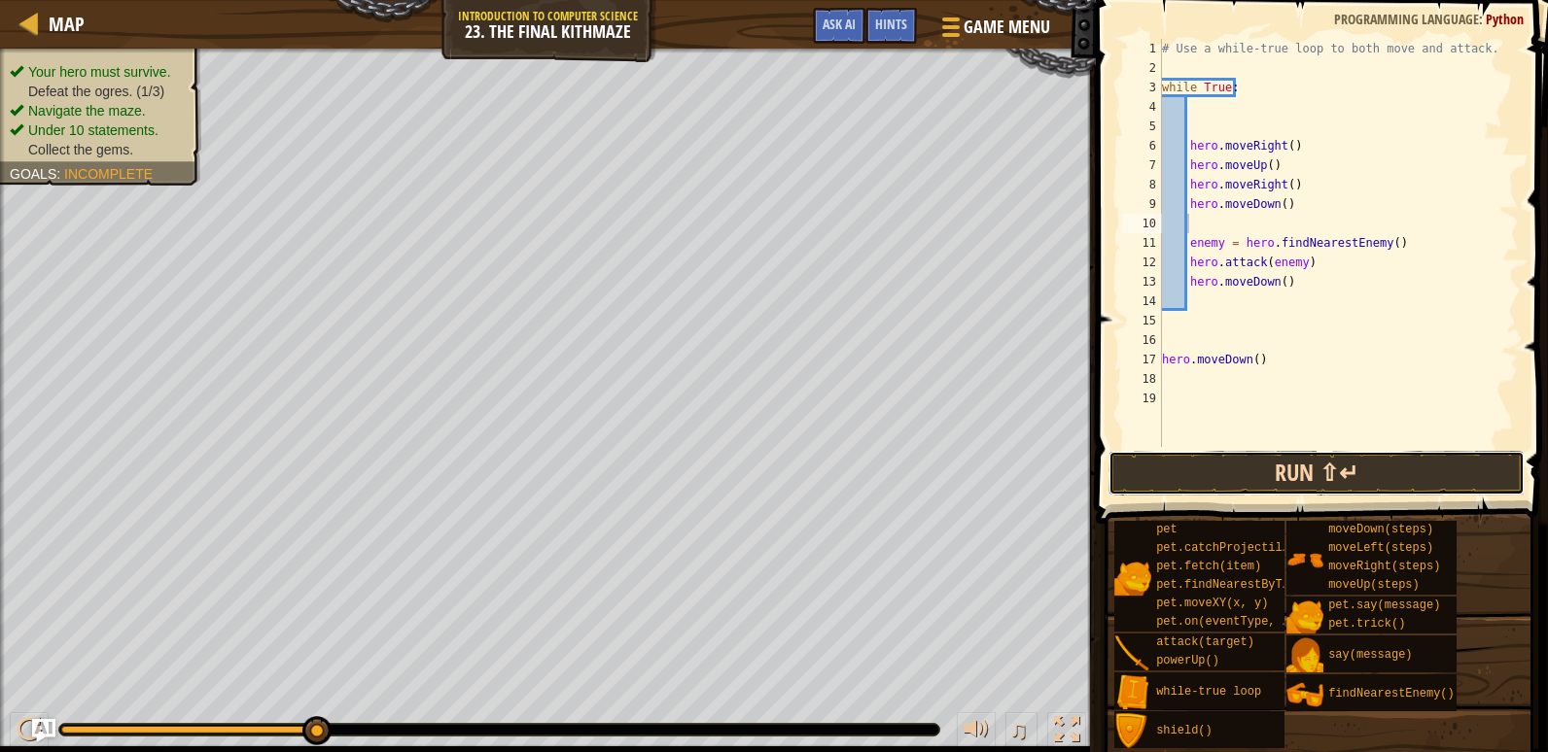
click at [1285, 459] on button "Run ⇧↵" at bounding box center [1316, 473] width 416 height 45
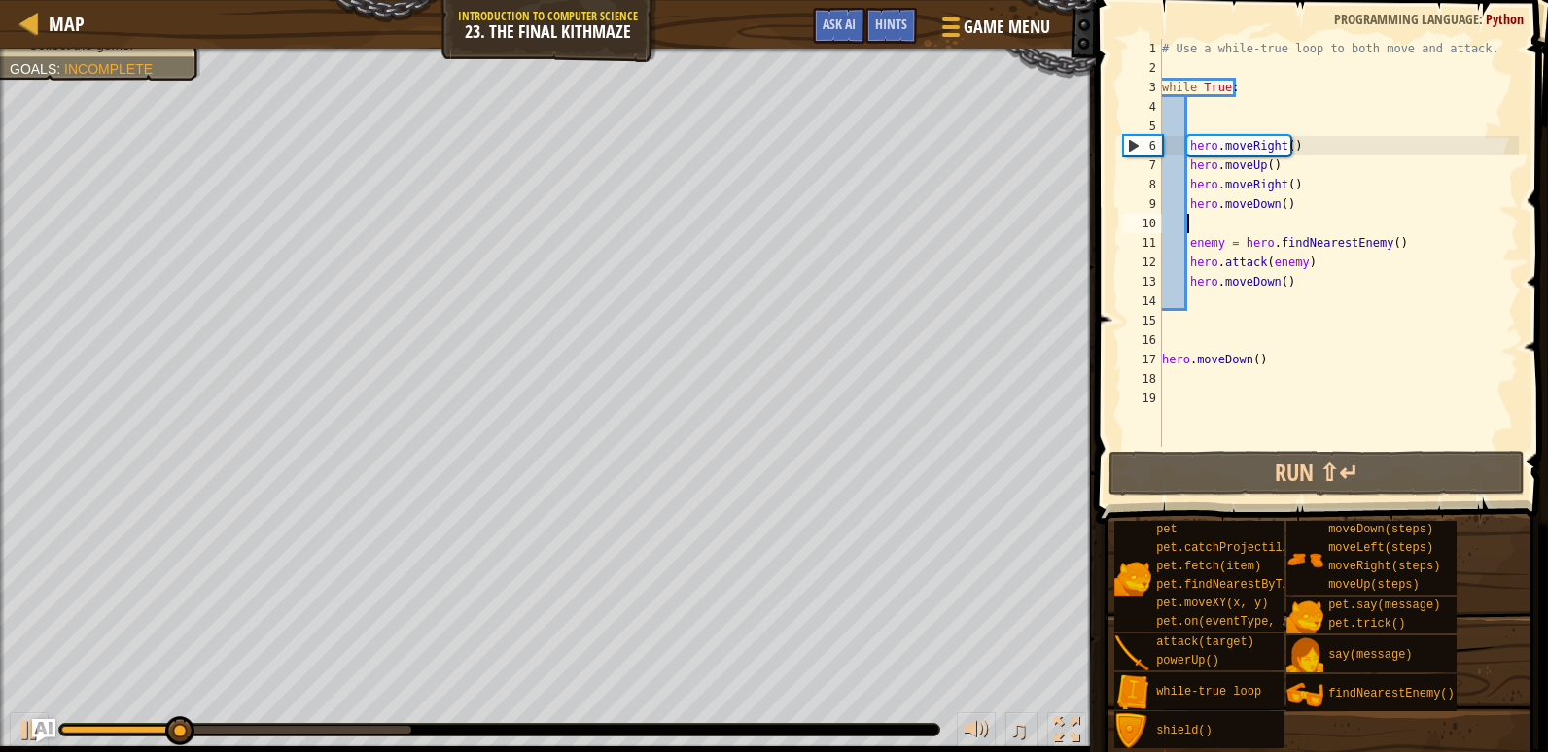
click at [1278, 200] on div "# Use a while-true loop to both move and attack. while True : hero . moveRight …" at bounding box center [1338, 262] width 361 height 447
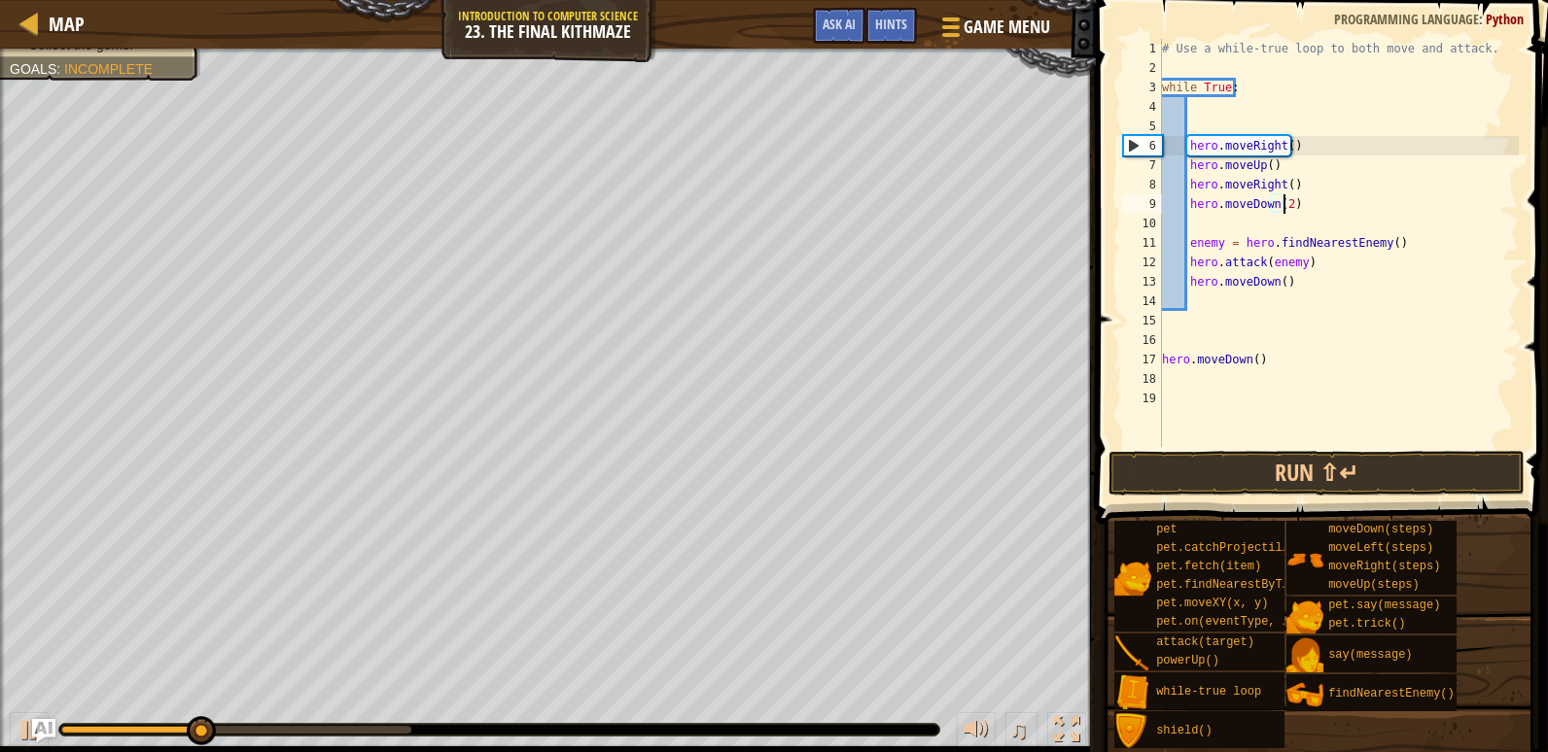
scroll to position [9, 10]
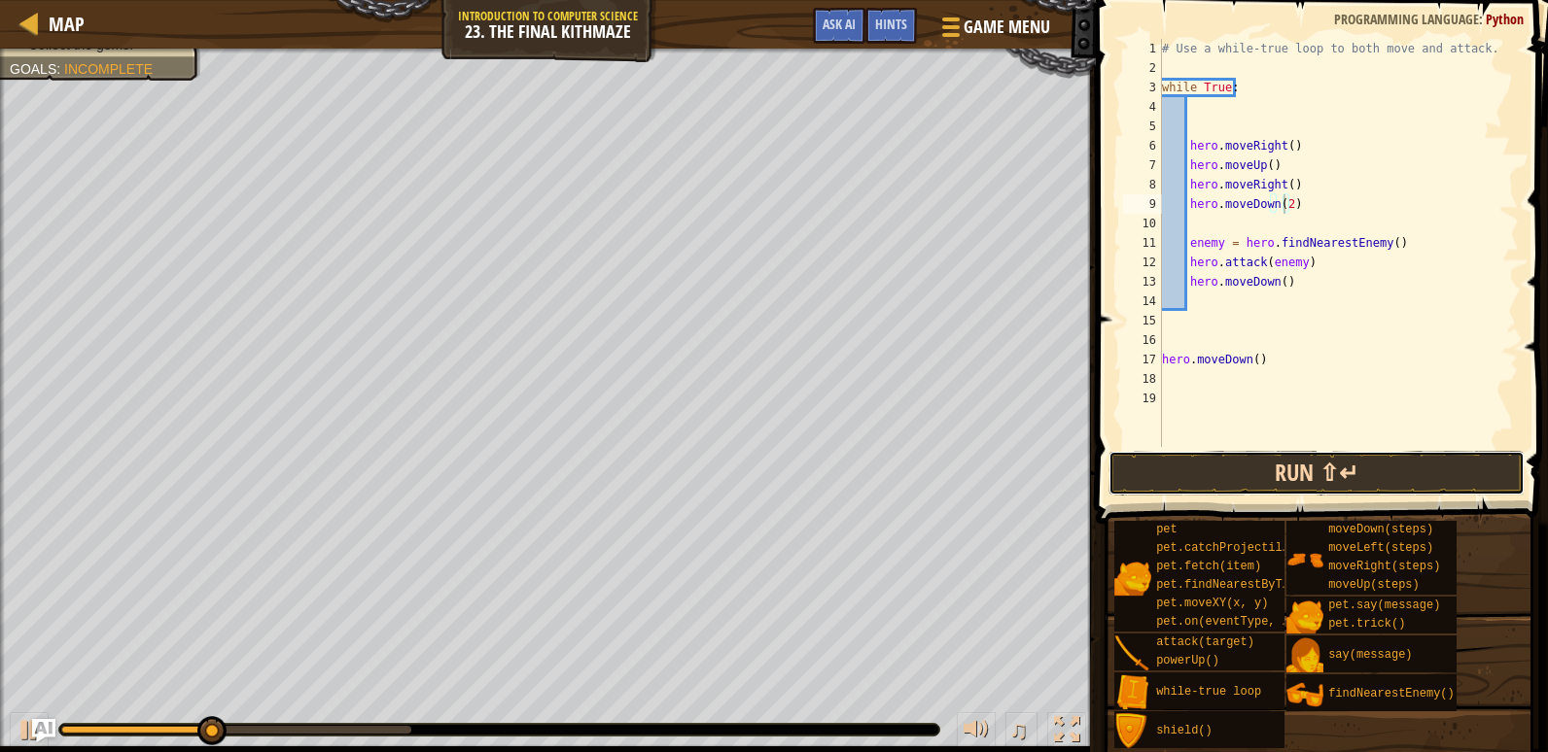
click at [1420, 464] on button "Run ⇧↵" at bounding box center [1316, 473] width 416 height 45
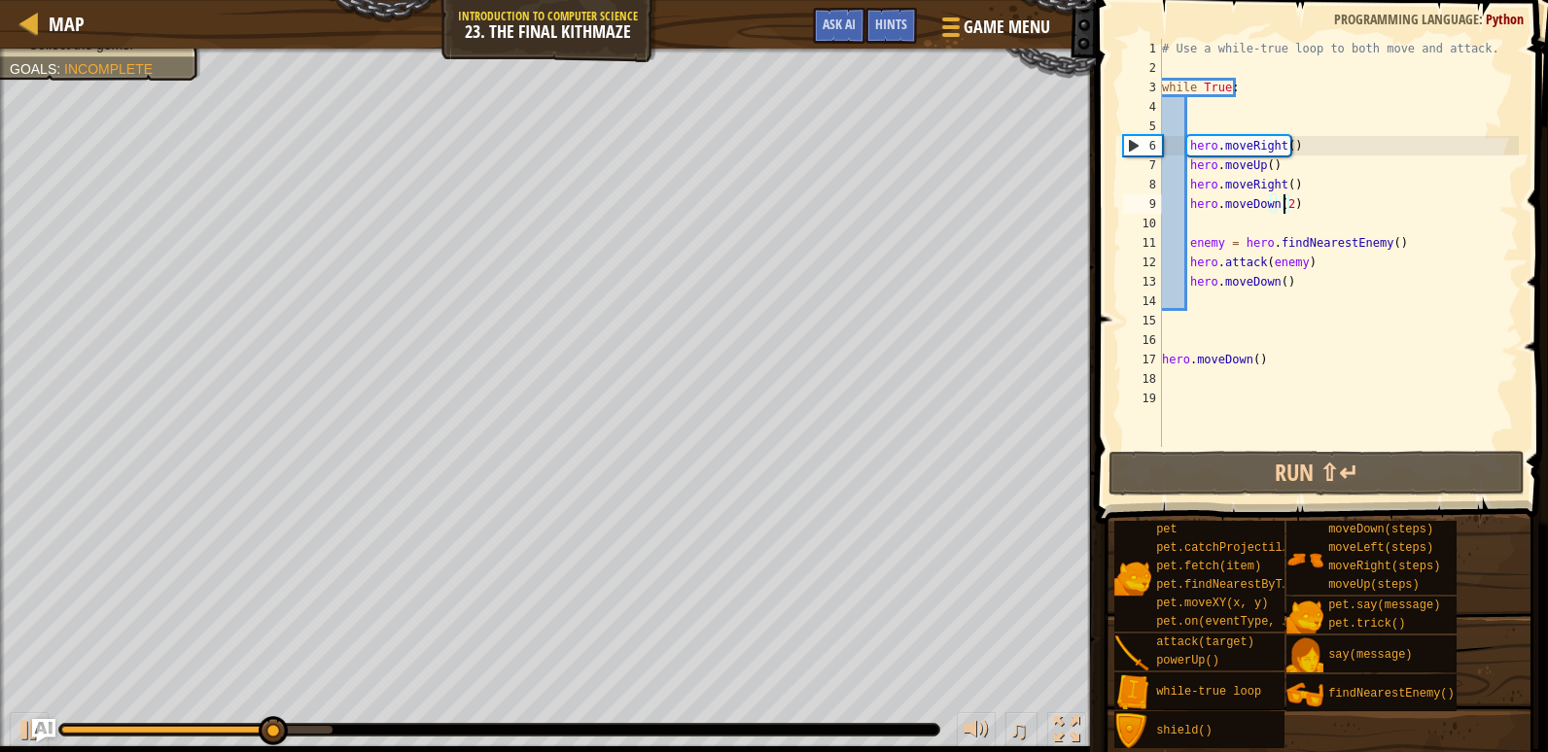
click at [1216, 239] on div "# Use a while-true loop to both move and attack. while True : hero . moveRight …" at bounding box center [1338, 262] width 361 height 447
type textarea "enemy = hero.findNearestEnemy()"
click at [1251, 226] on div "# Use a while-true loop to both move and attack. while True : hero . moveRight …" at bounding box center [1338, 262] width 361 height 447
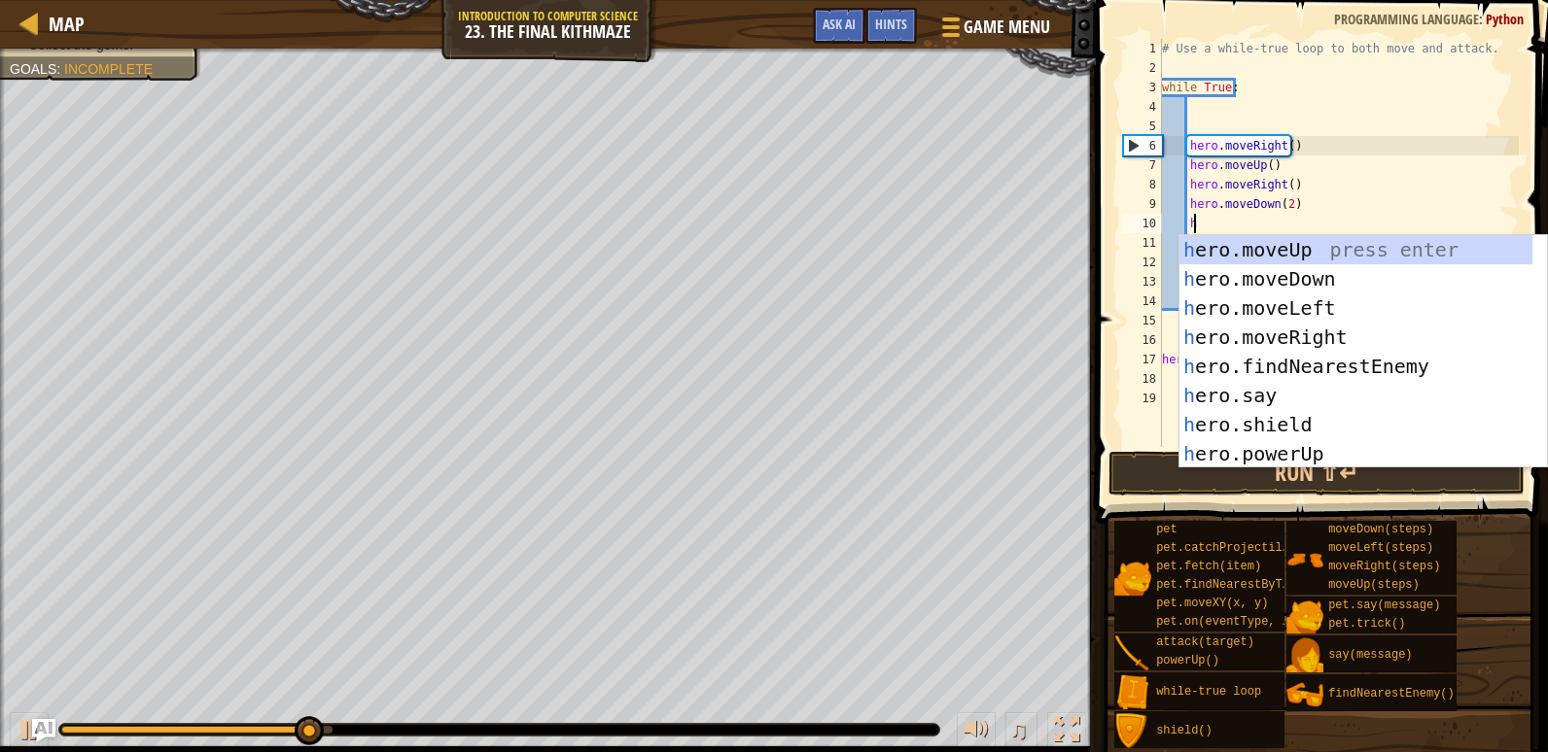
scroll to position [9, 2]
type textarea "her"
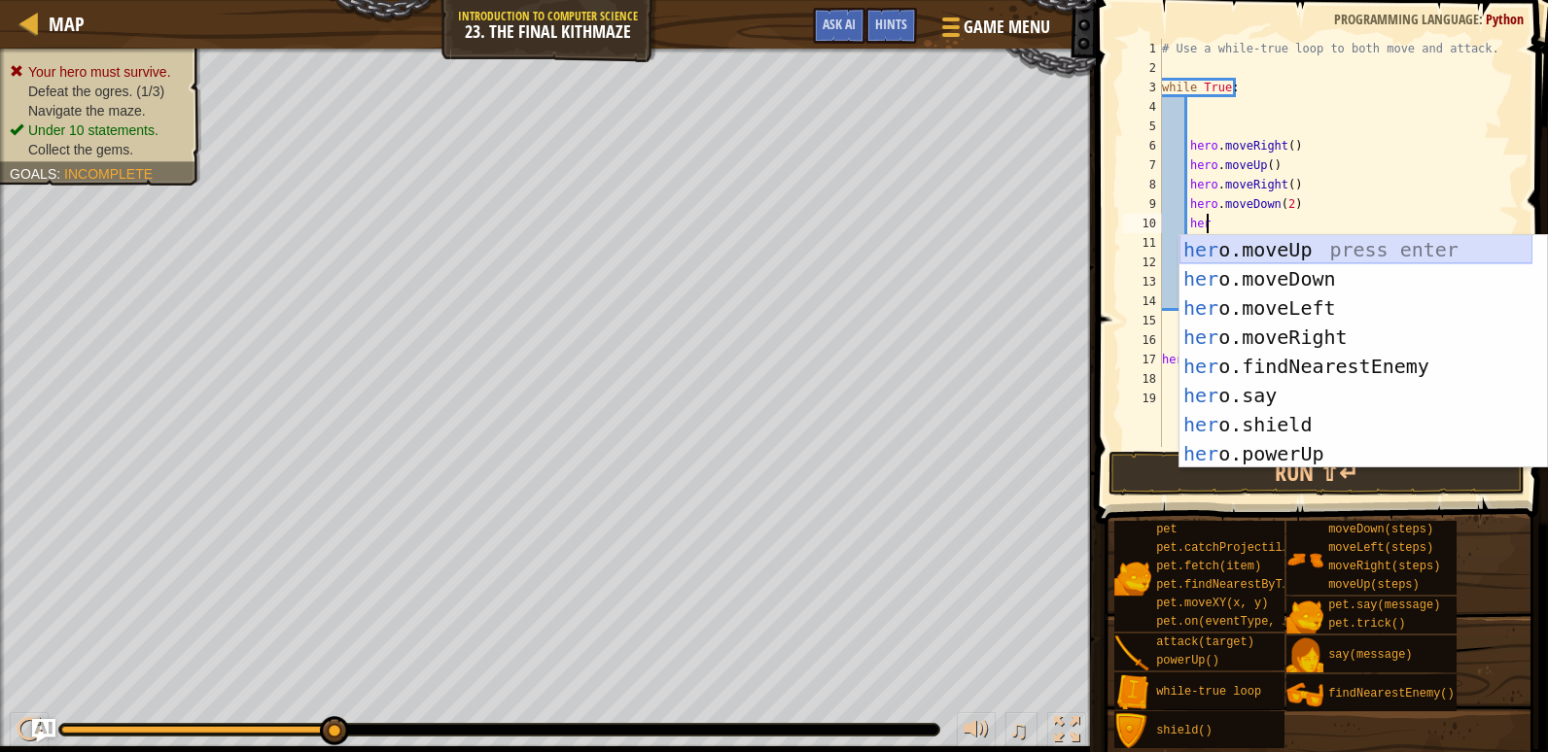
click at [1341, 253] on div "her o.moveUp press enter her o.moveDown press enter her o.moveLeft press enter …" at bounding box center [1355, 381] width 353 height 292
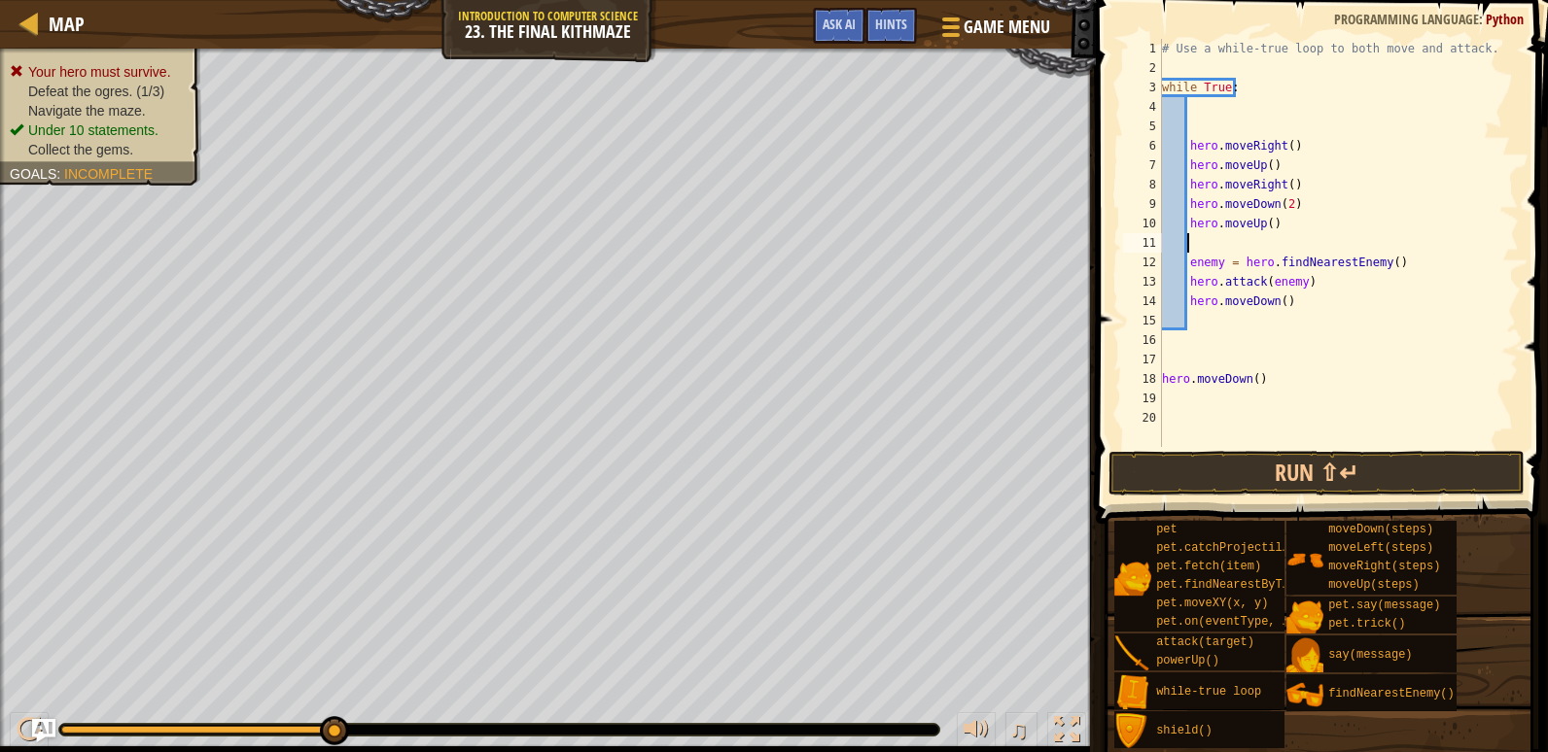
scroll to position [9, 1]
click at [1382, 475] on button "Run ⇧↵" at bounding box center [1316, 473] width 416 height 45
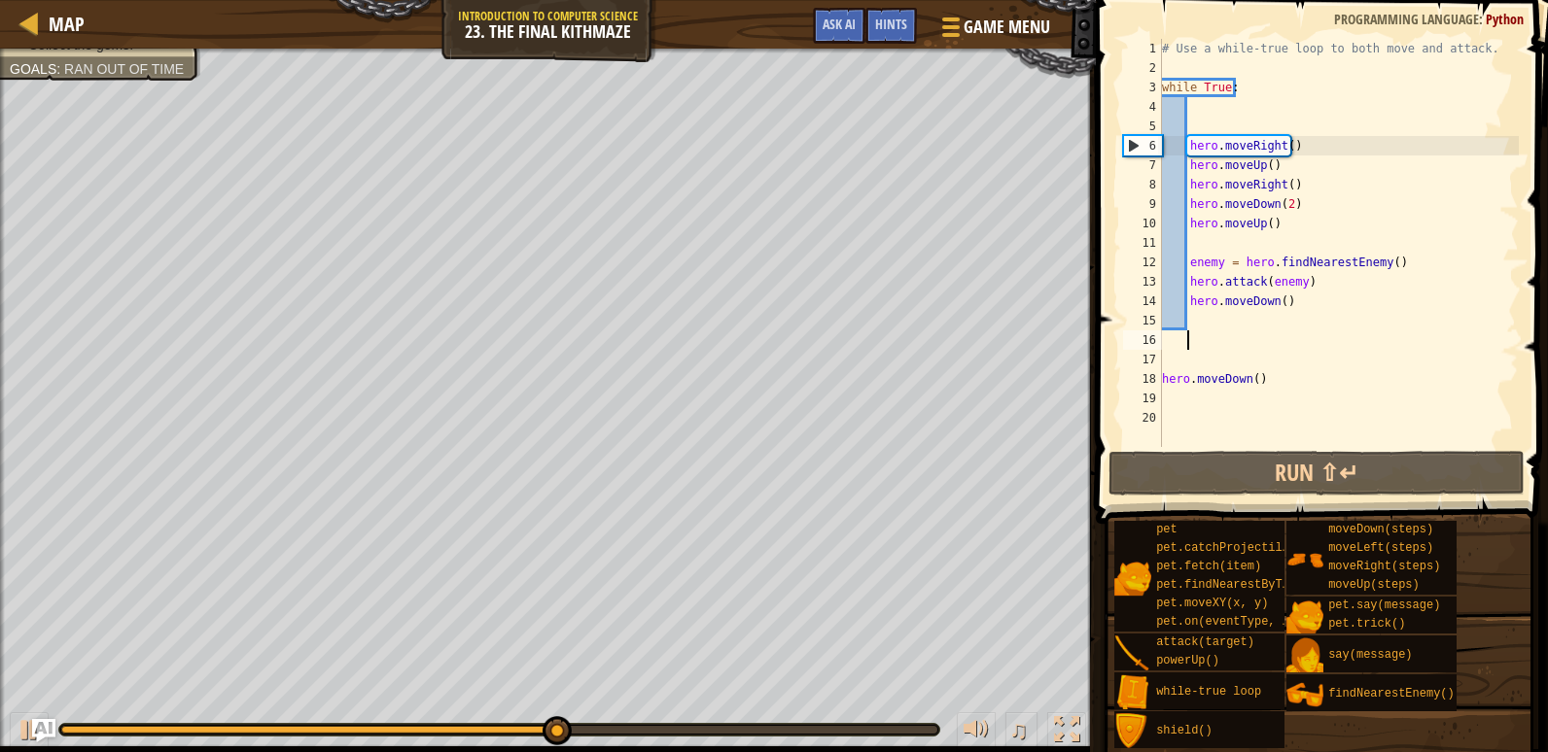
click at [1262, 332] on div "# Use a while-true loop to both move and attack. while True : hero . moveRight …" at bounding box center [1338, 262] width 361 height 447
click at [1273, 349] on div "# Use a while-true loop to both move and attack. while True : hero . moveRight …" at bounding box center [1338, 262] width 361 height 447
click at [1280, 419] on div "# Use a while-true loop to both move and attack. while True : hero . moveRight …" at bounding box center [1338, 262] width 361 height 447
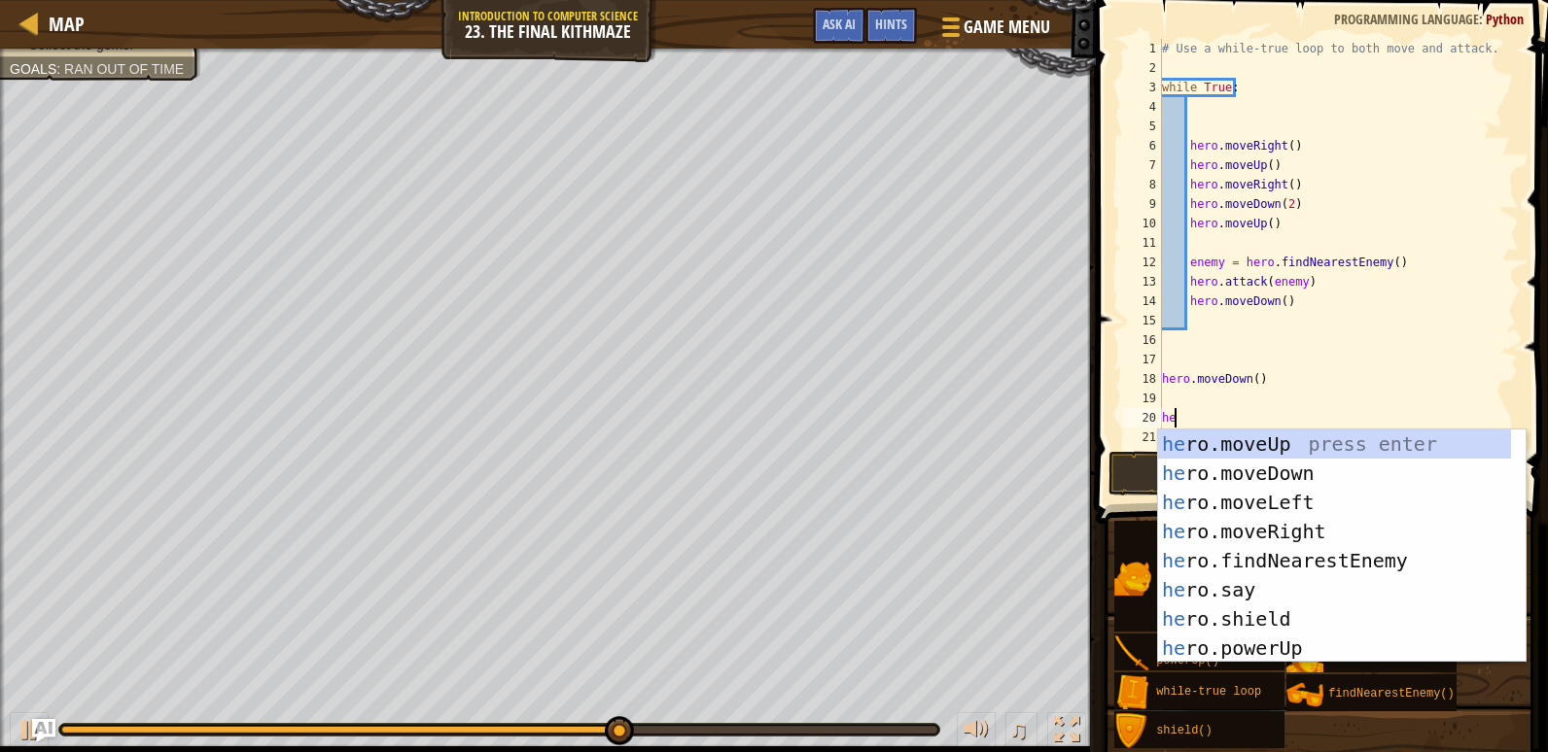
type textarea "her"
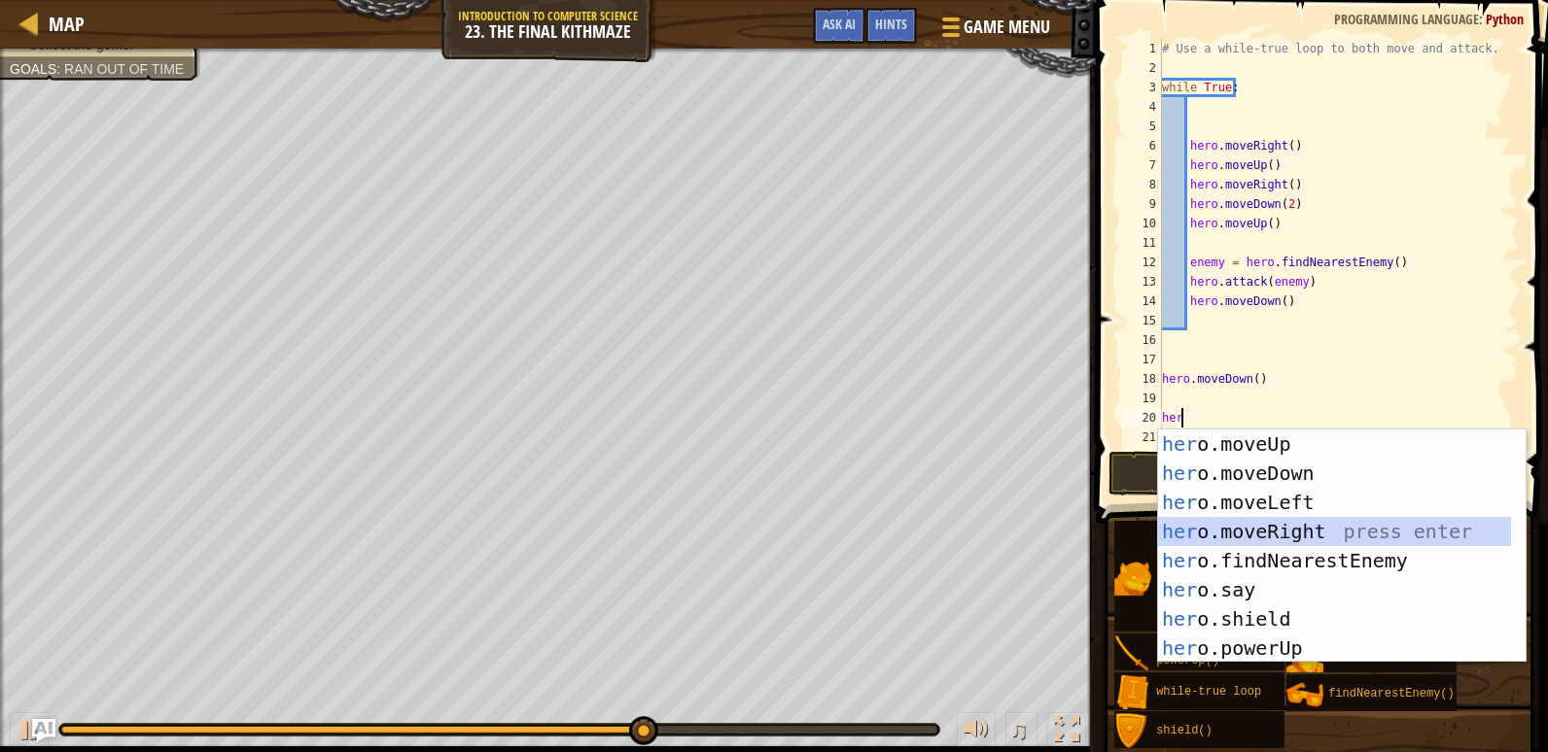
click at [1316, 529] on div "her o.moveUp press enter her o.moveDown press enter her o.moveLeft press enter …" at bounding box center [1334, 576] width 353 height 292
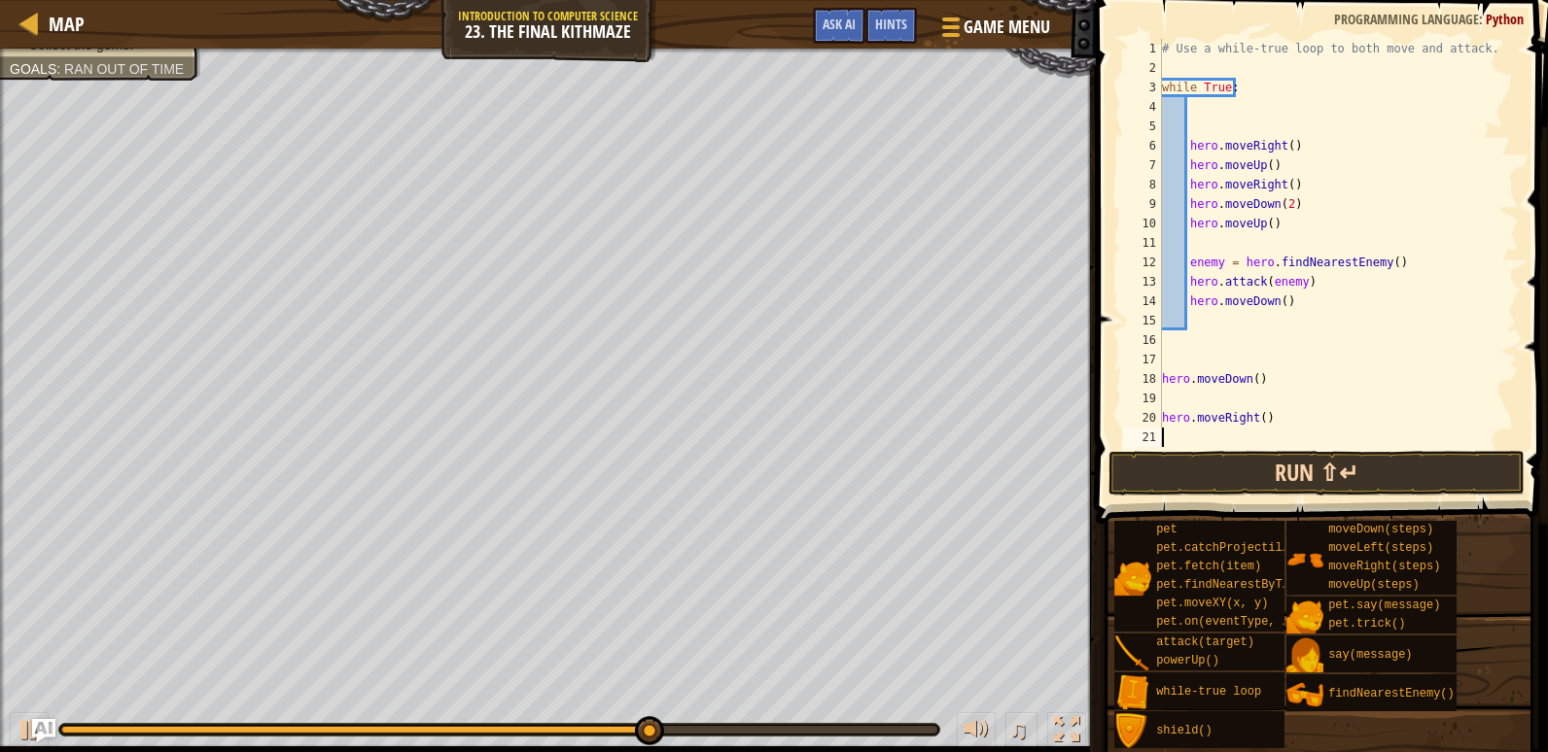
click at [1318, 448] on div "1 2 3 4 5 6 7 8 9 10 11 12 13 14 15 16 17 18 19 20 21 22 # Use a while-true loo…" at bounding box center [1319, 300] width 458 height 581
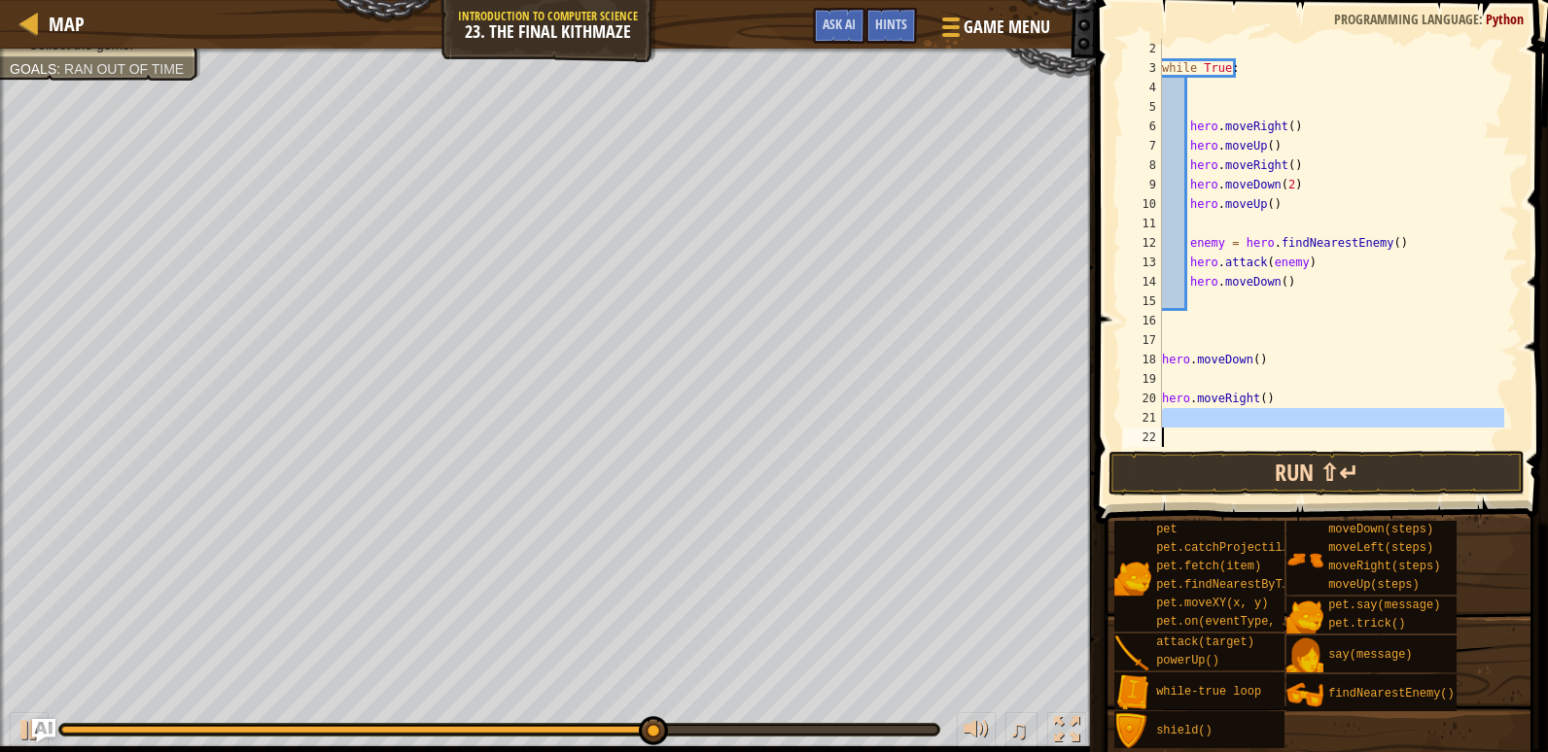
scroll to position [19, 0]
click at [1327, 472] on button "Run ⇧↵" at bounding box center [1316, 473] width 416 height 45
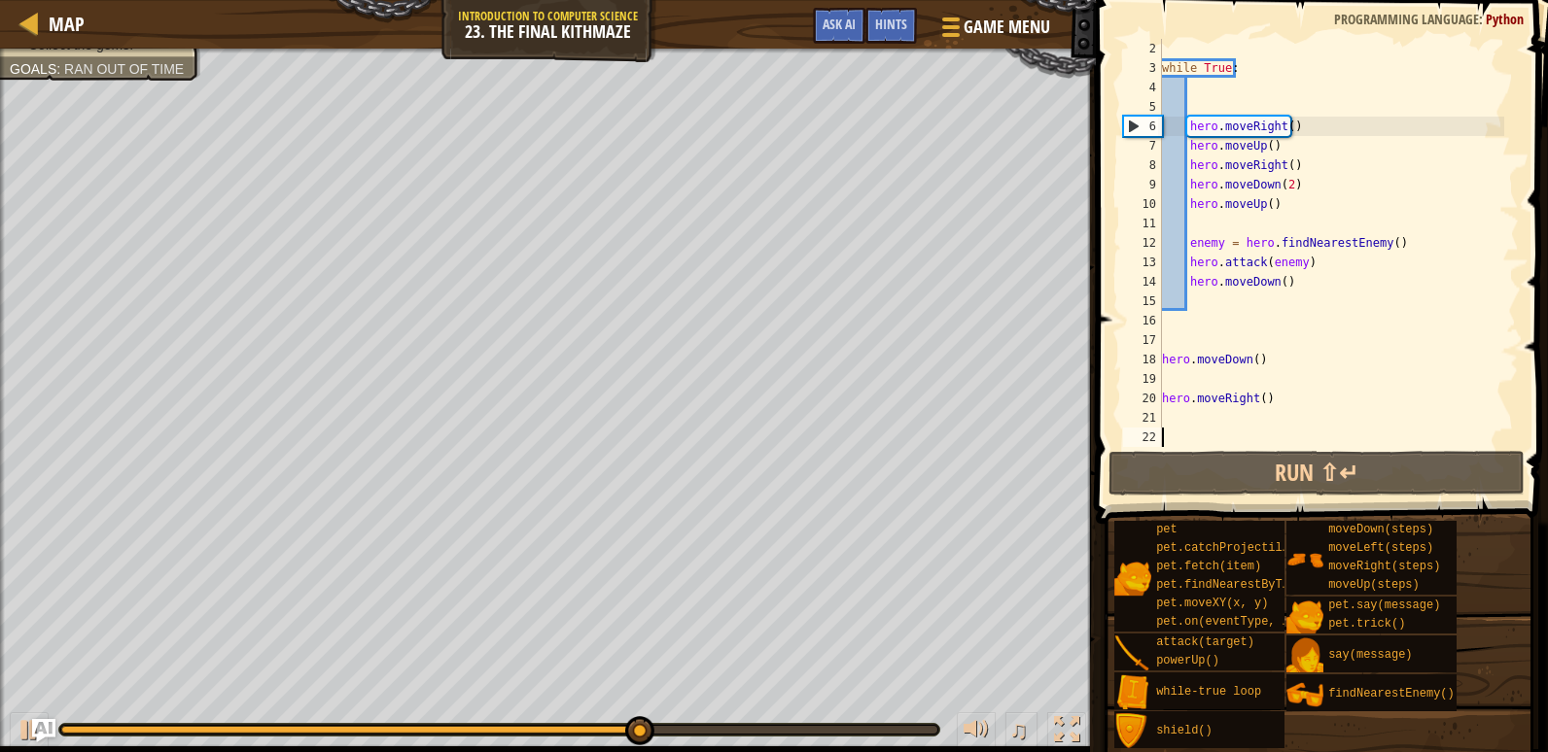
click at [1230, 434] on div "while True : hero . moveRight ( ) hero . moveUp ( ) hero . moveRight ( ) hero .…" at bounding box center [1331, 262] width 346 height 447
click at [1224, 420] on div "while True : hero . moveRight ( ) hero . moveUp ( ) hero . moveRight ( ) hero .…" at bounding box center [1331, 262] width 346 height 447
click at [1223, 404] on div "while True : hero . moveRight ( ) hero . moveUp ( ) hero . moveRight ( ) hero .…" at bounding box center [1331, 262] width 346 height 447
type textarea "hero.moveRight()"
click at [1224, 417] on div "while True : hero . moveRight ( ) hero . moveUp ( ) hero . moveRight ( ) hero .…" at bounding box center [1331, 262] width 346 height 447
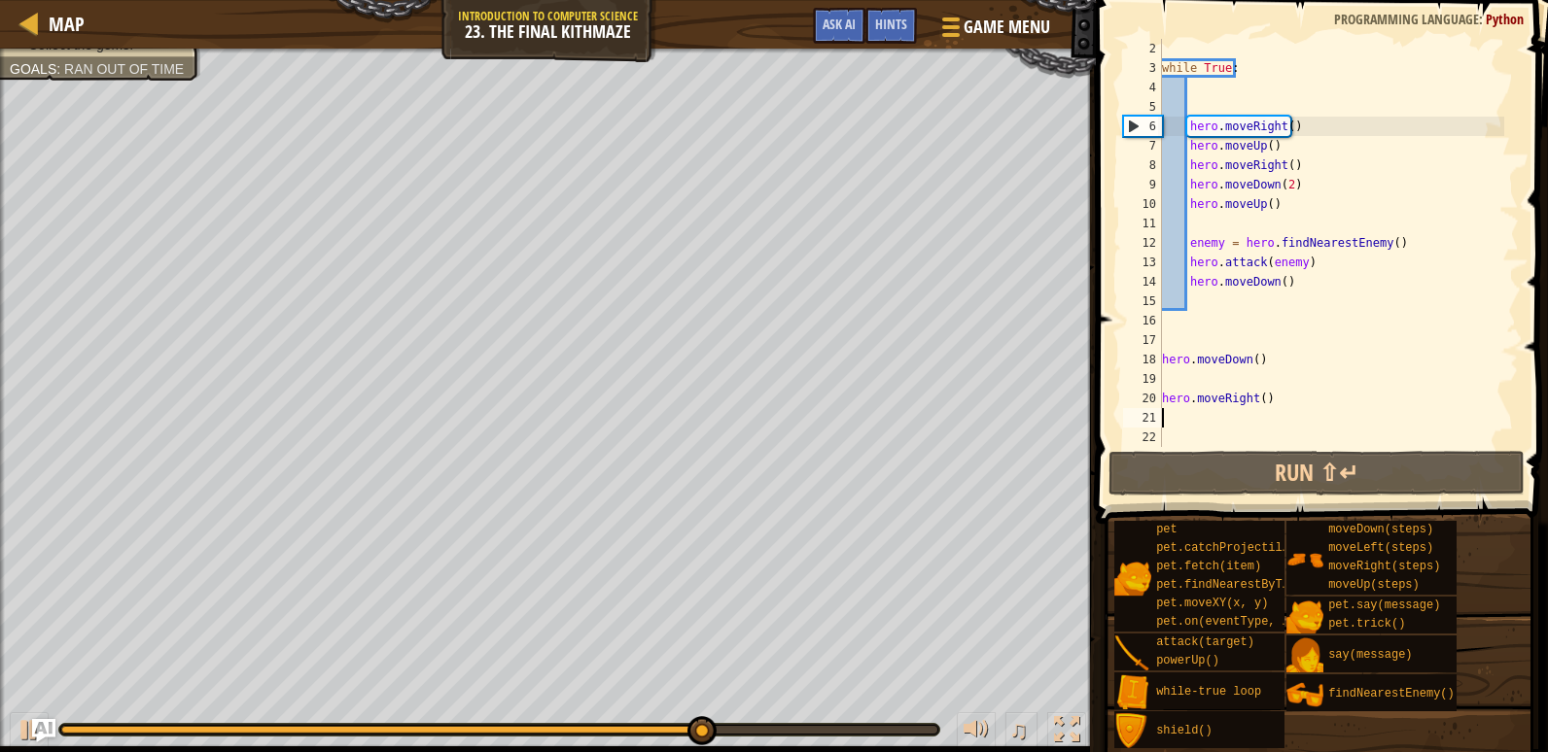
type textarea "h"
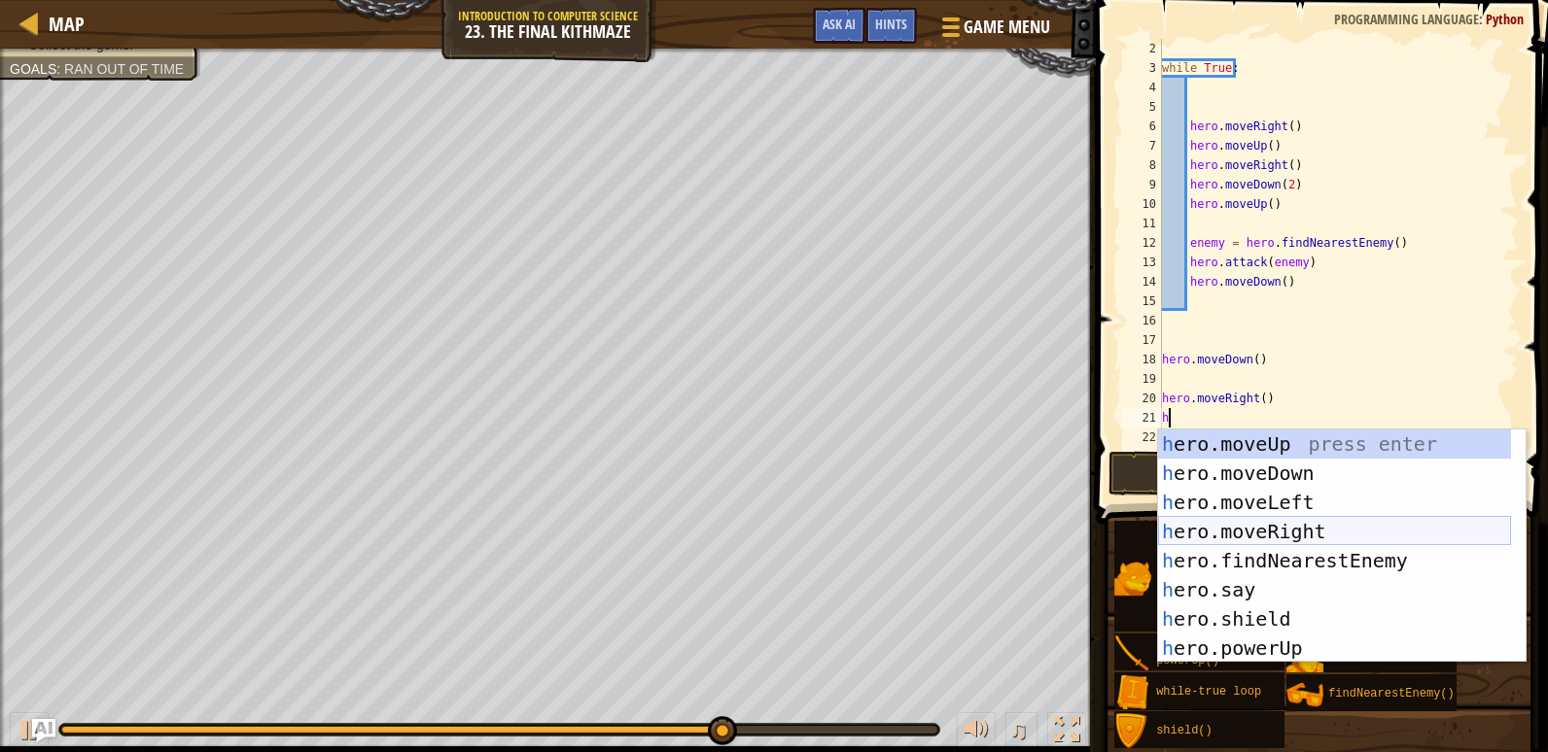
click at [1273, 525] on div "h ero.moveUp press enter h ero.moveDown press enter h ero.moveLeft press enter …" at bounding box center [1334, 576] width 353 height 292
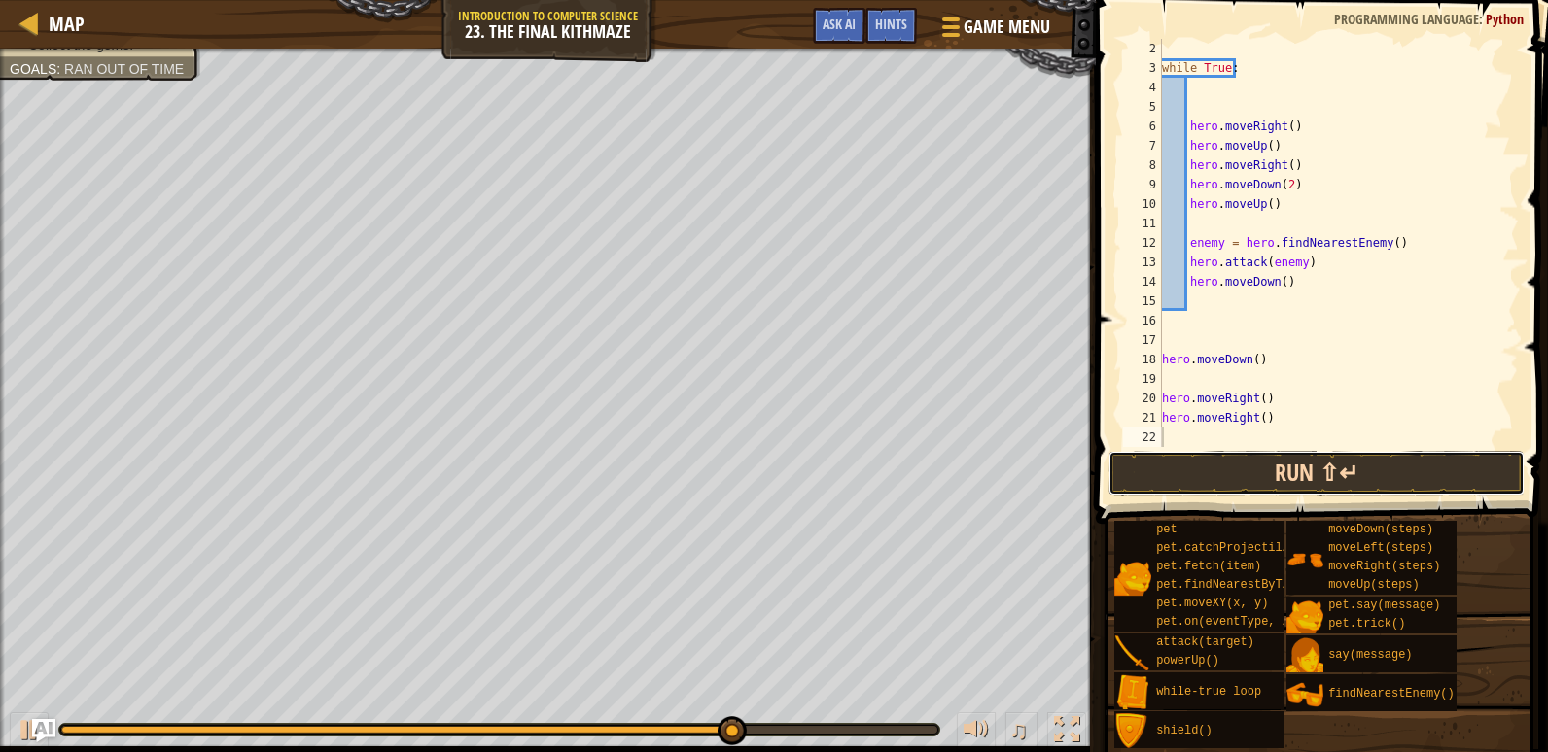
click at [1260, 457] on button "Run ⇧↵" at bounding box center [1316, 473] width 416 height 45
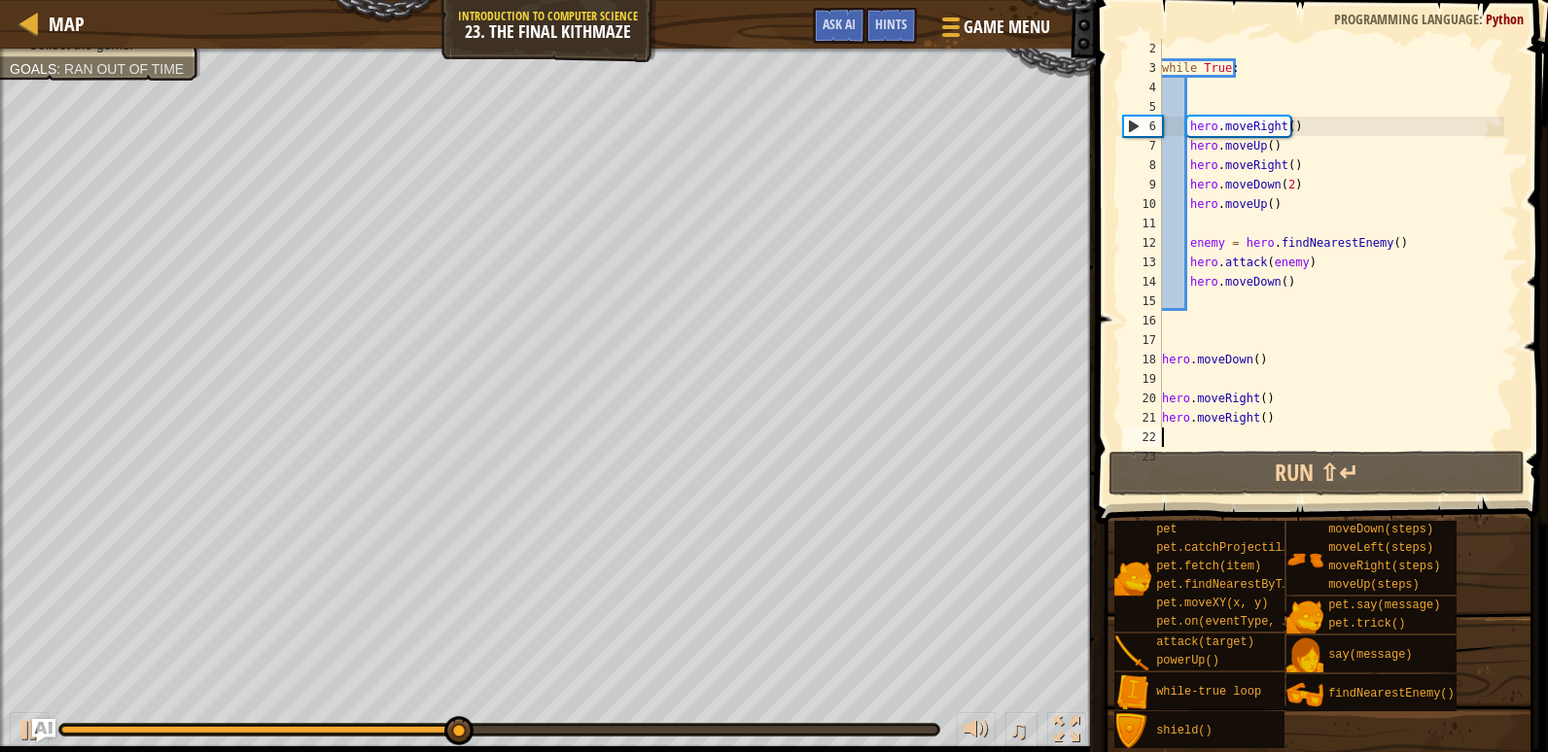
click at [1290, 408] on div "while True : hero . moveRight ( ) hero . moveUp ( ) hero . moveRight ( ) hero .…" at bounding box center [1331, 262] width 346 height 447
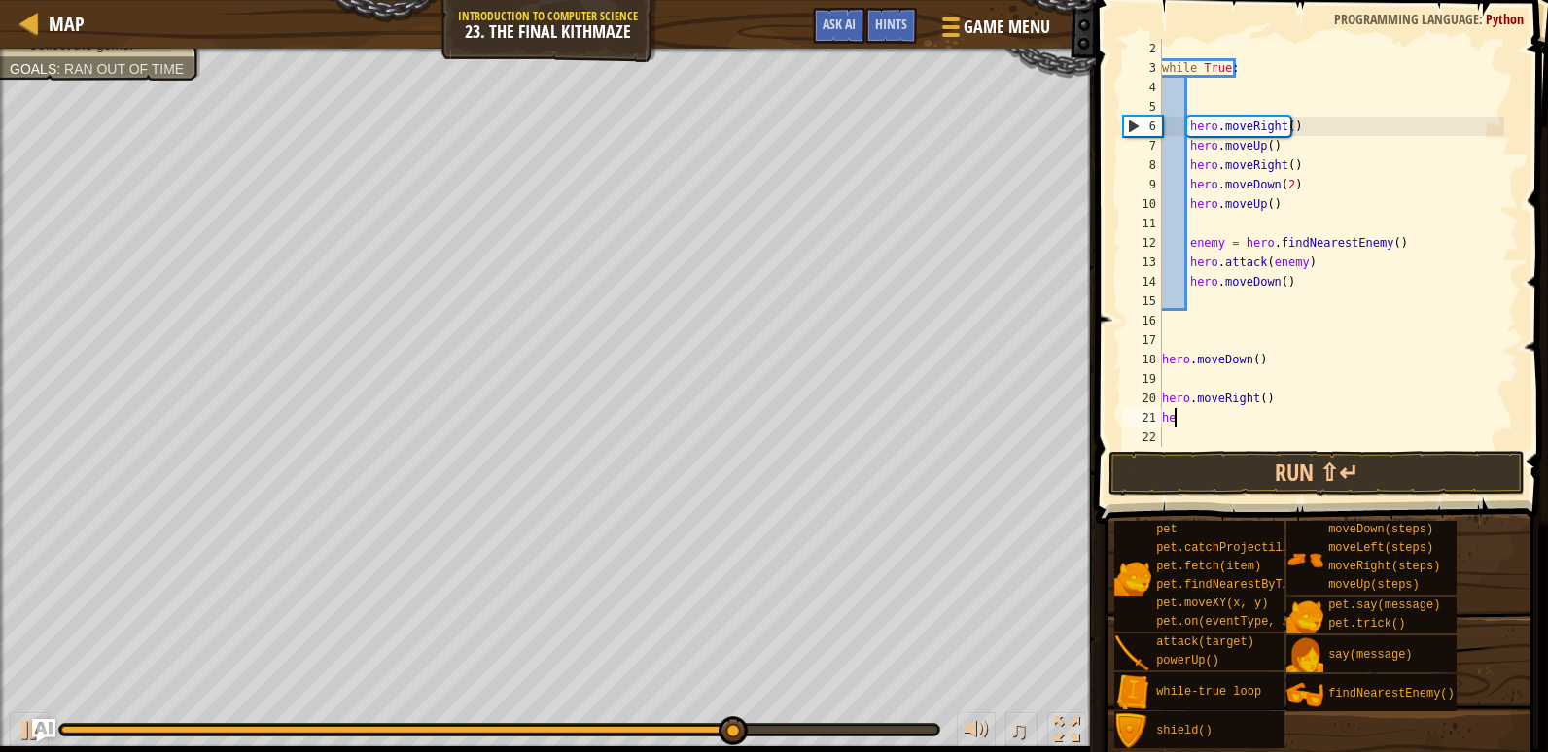
type textarea "h"
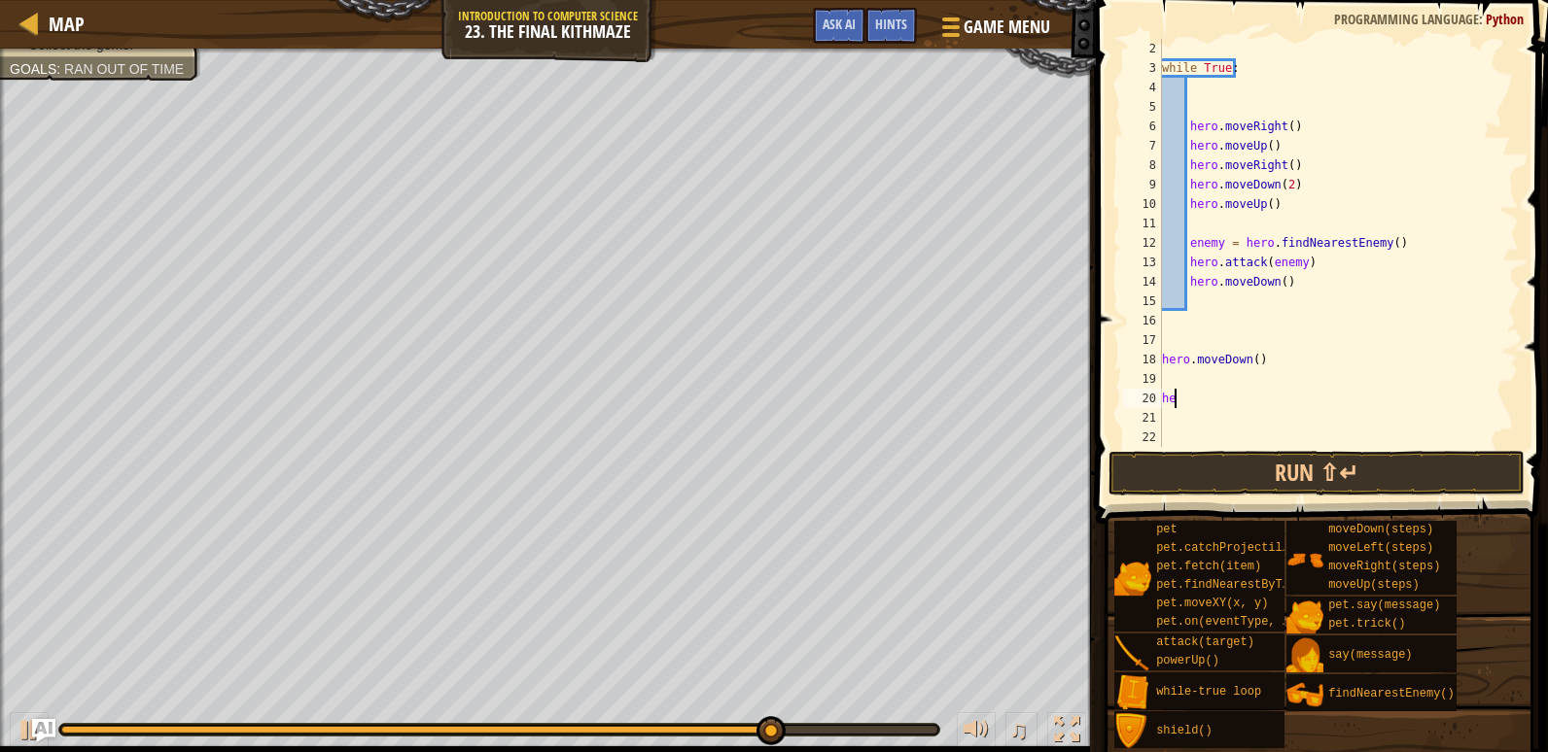
type textarea "h"
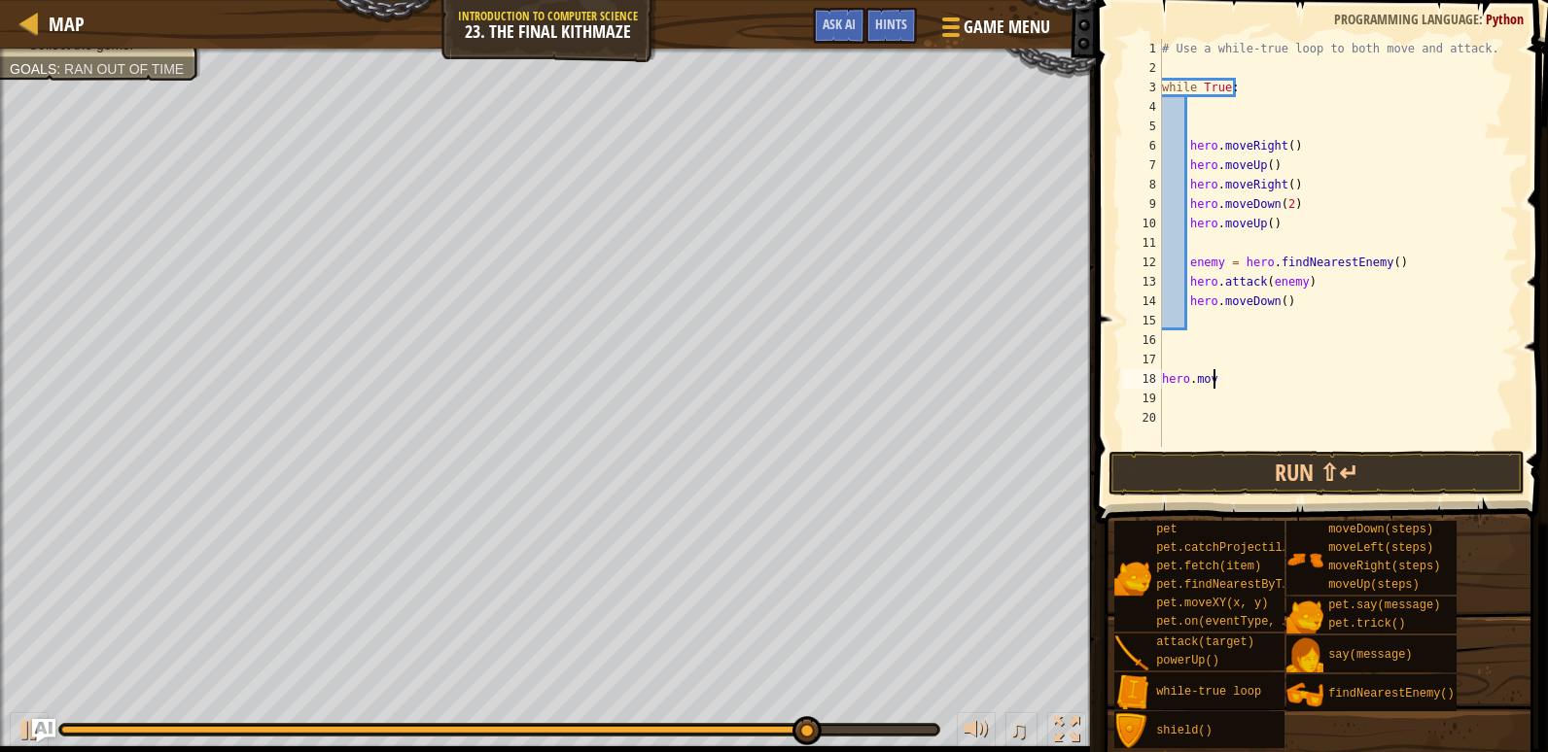
type textarea "h"
click at [1440, 492] on button "Run ⇧↵" at bounding box center [1316, 473] width 416 height 45
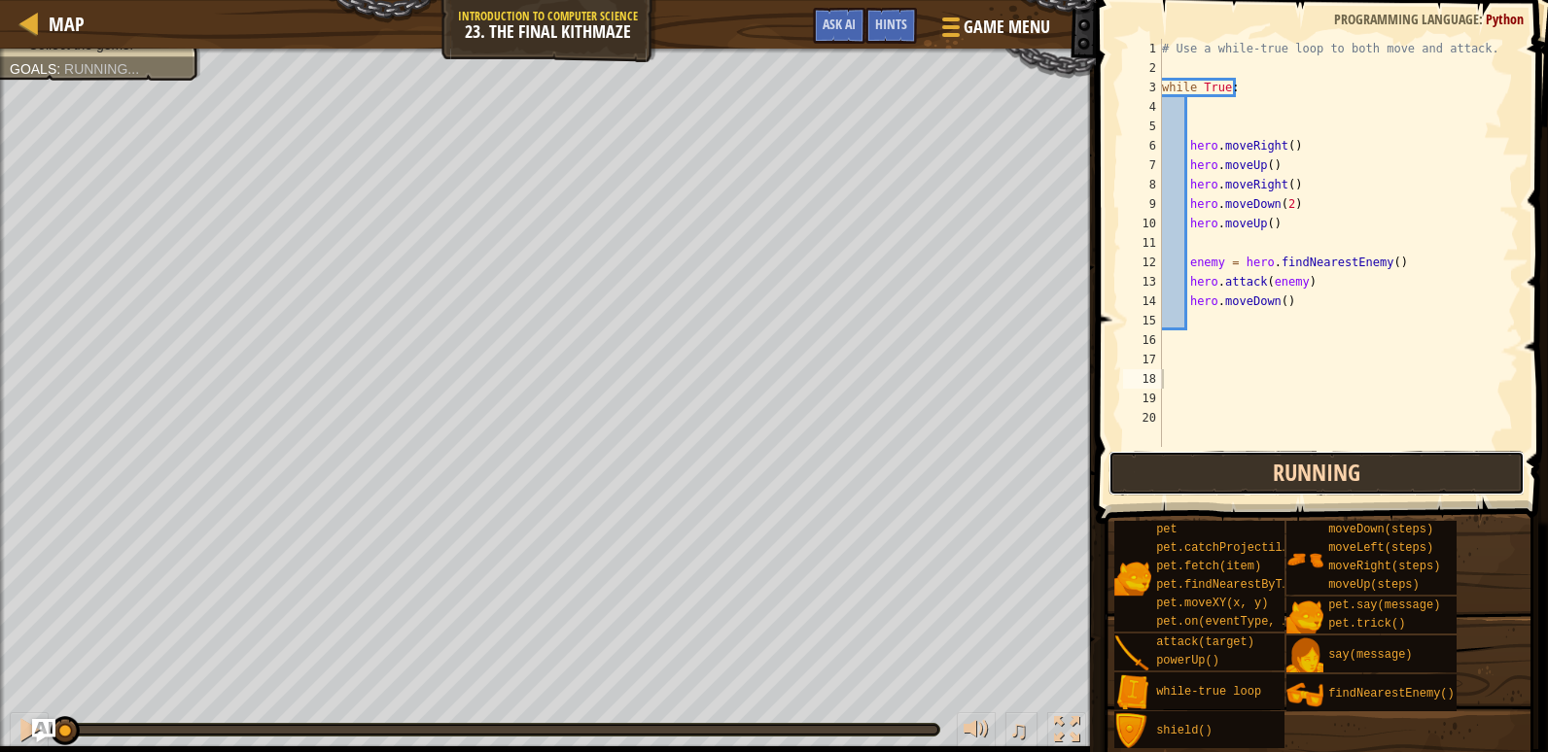
click at [1452, 476] on button "Running" at bounding box center [1316, 473] width 416 height 45
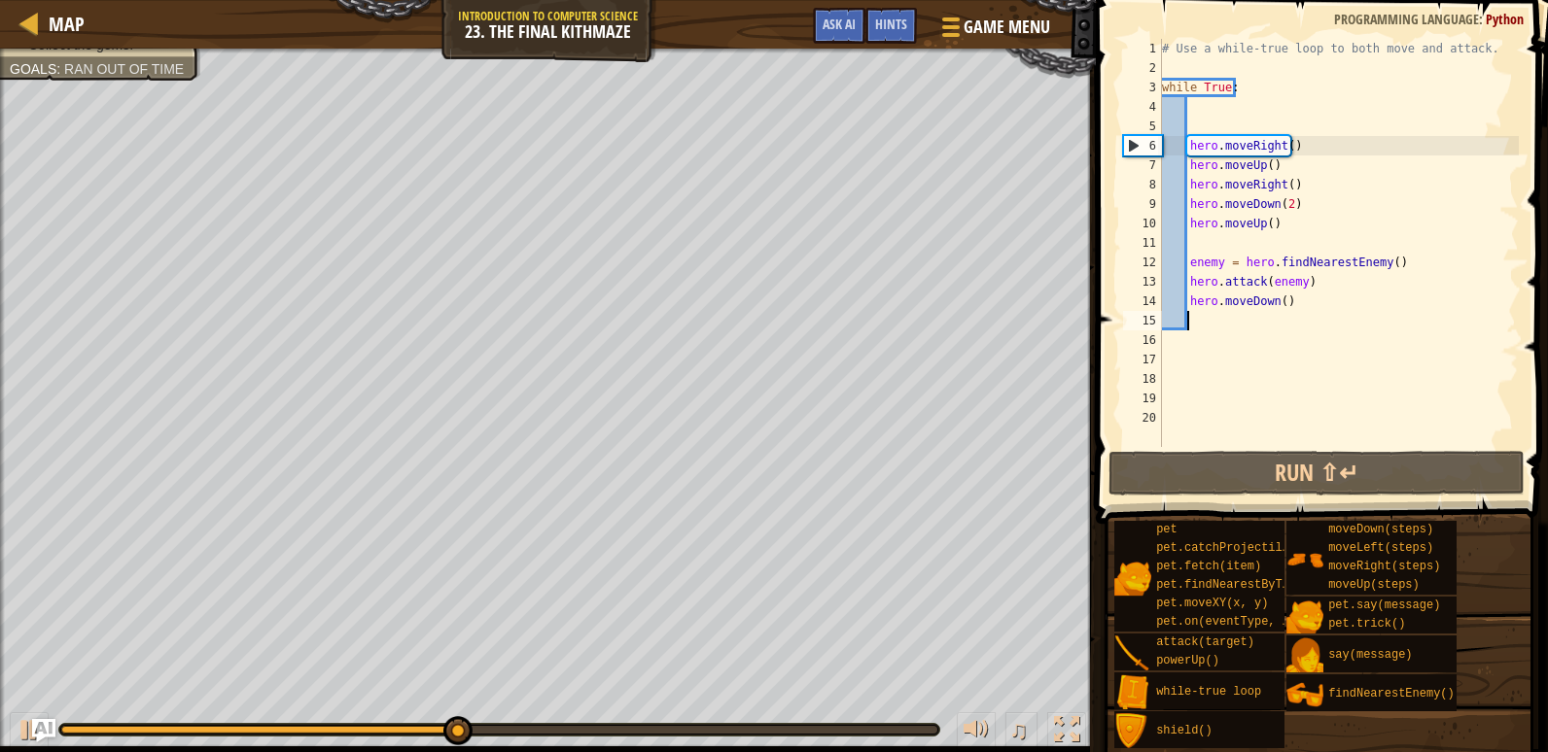
click at [1273, 321] on div "# Use a while-true loop to both move and attack. while True : hero . moveRight …" at bounding box center [1338, 262] width 361 height 447
click at [1273, 340] on div "# Use a while-true loop to both move and attack. while True : hero . moveRight …" at bounding box center [1338, 262] width 361 height 447
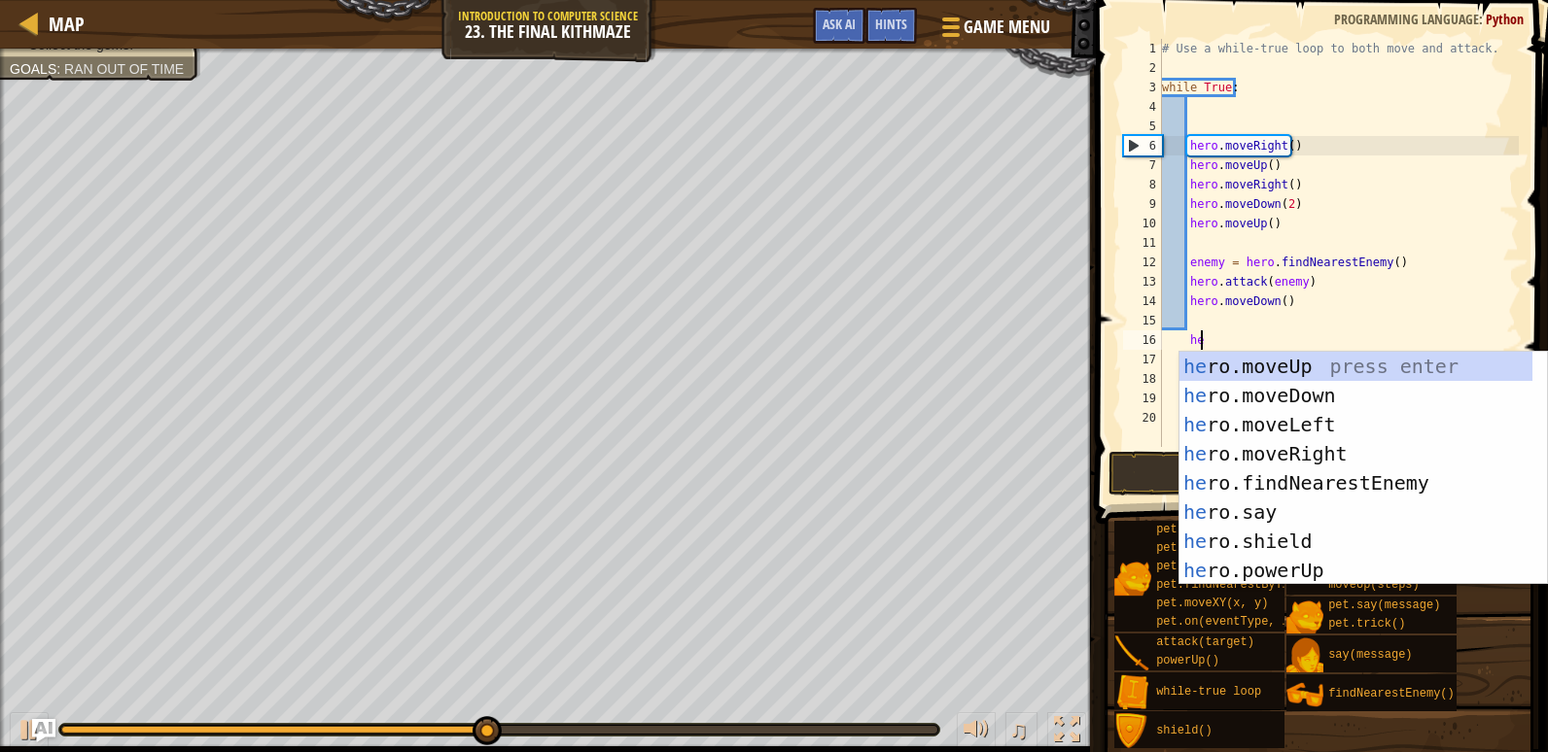
scroll to position [9, 2]
type textarea "her"
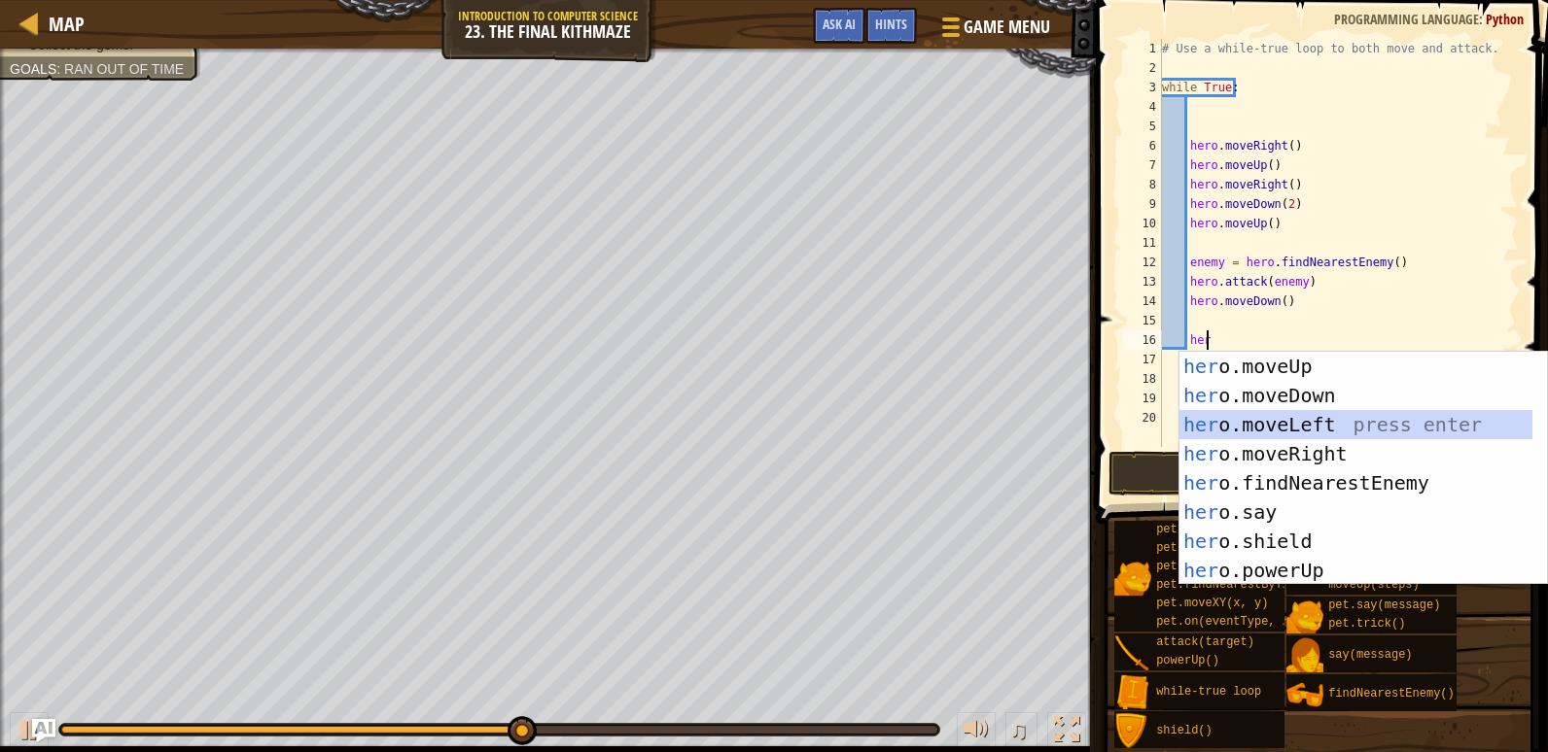
click at [1318, 435] on div "her o.moveUp press enter her o.moveDown press enter her o.moveLeft press enter …" at bounding box center [1355, 498] width 353 height 292
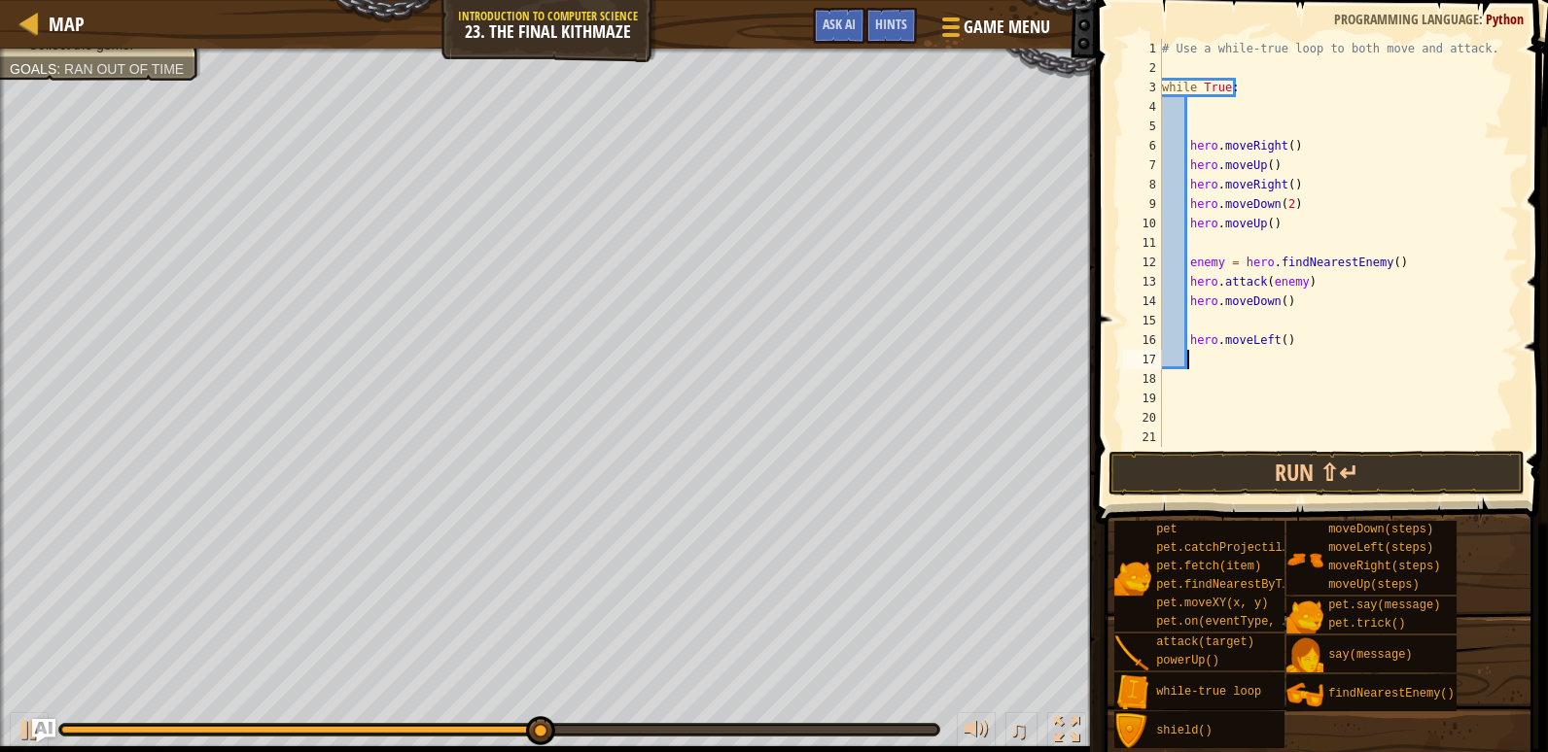
click at [1297, 347] on div "# Use a while-true loop to both move and attack. while True : hero . moveRight …" at bounding box center [1338, 262] width 361 height 447
type textarea "hero.mover"
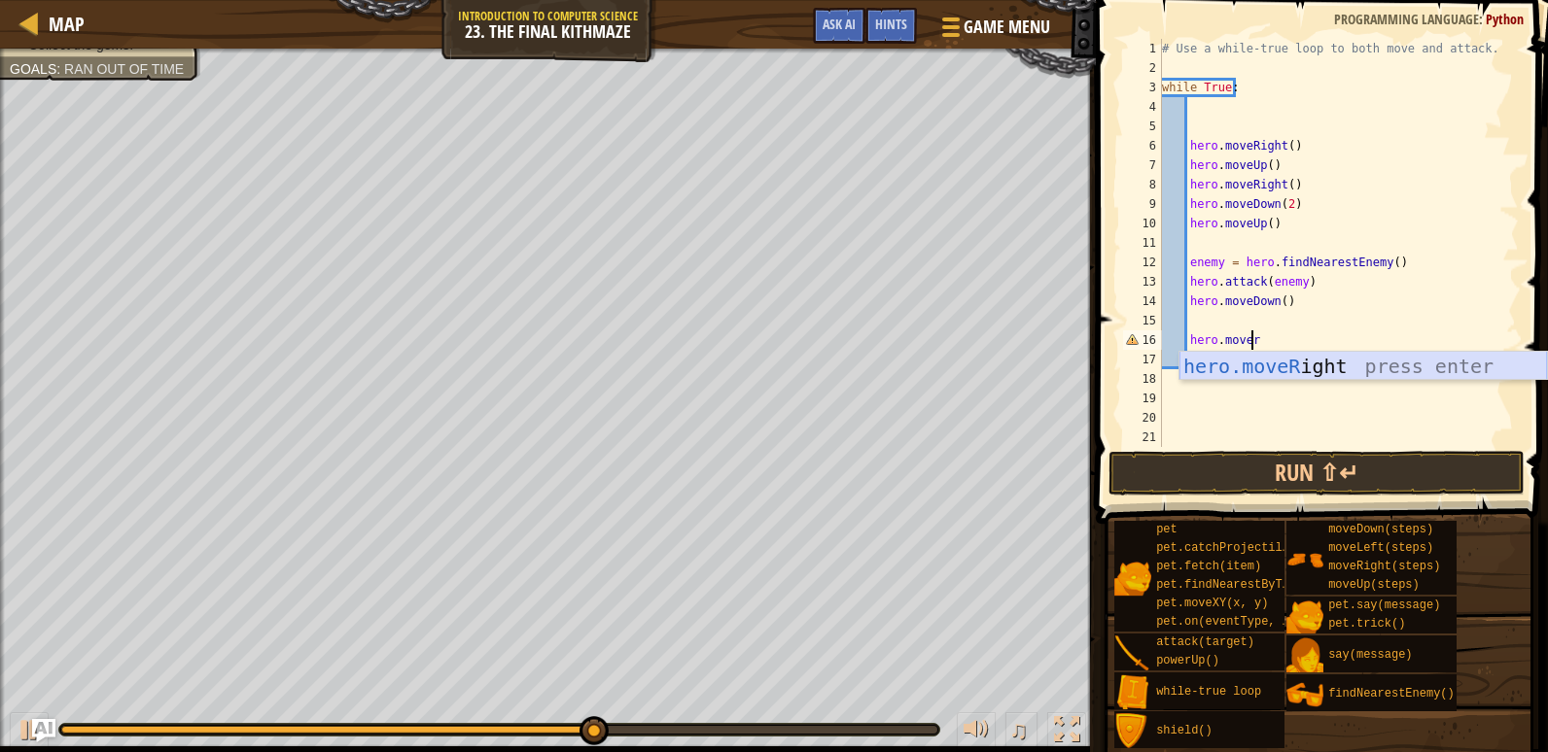
click at [1298, 366] on div "hero.moveR ight press enter" at bounding box center [1362, 395] width 367 height 87
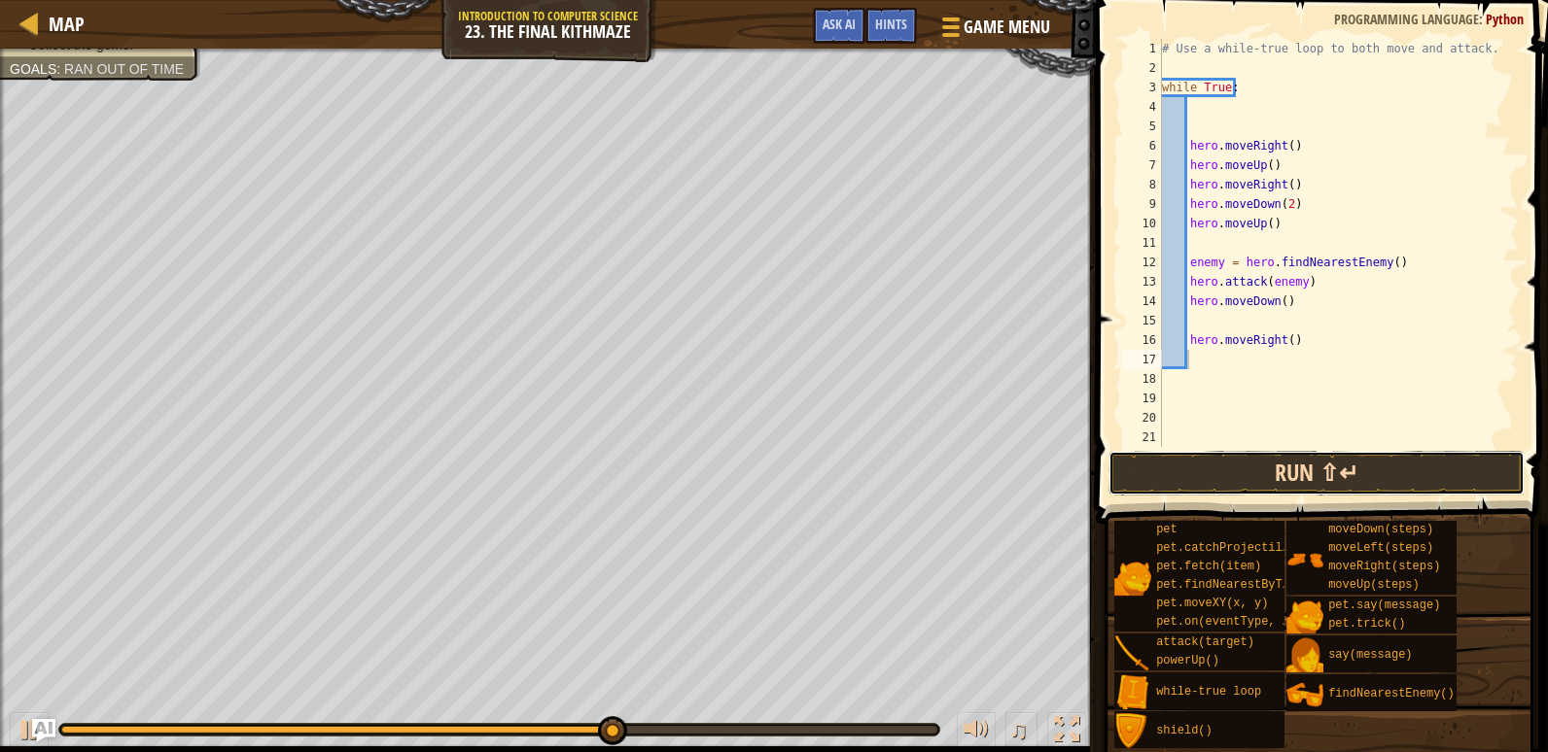
click at [1347, 476] on button "Run ⇧↵" at bounding box center [1316, 473] width 416 height 45
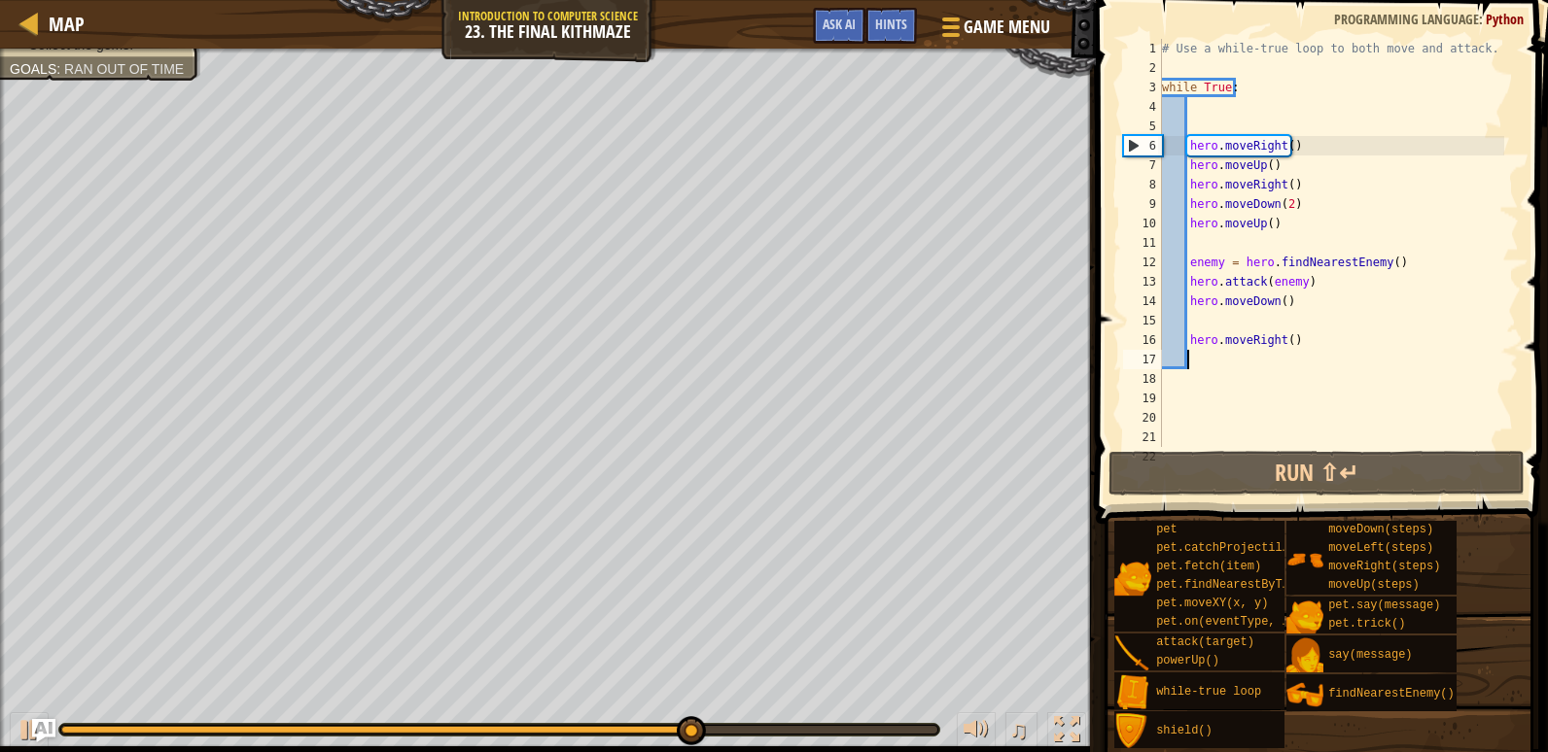
click at [1284, 358] on div "# Use a while-true loop to both move and attack. while True : hero . moveRight …" at bounding box center [1331, 262] width 346 height 447
click at [1294, 340] on div "# Use a while-true loop to both move and attack. while True : hero . moveRight …" at bounding box center [1331, 262] width 346 height 447
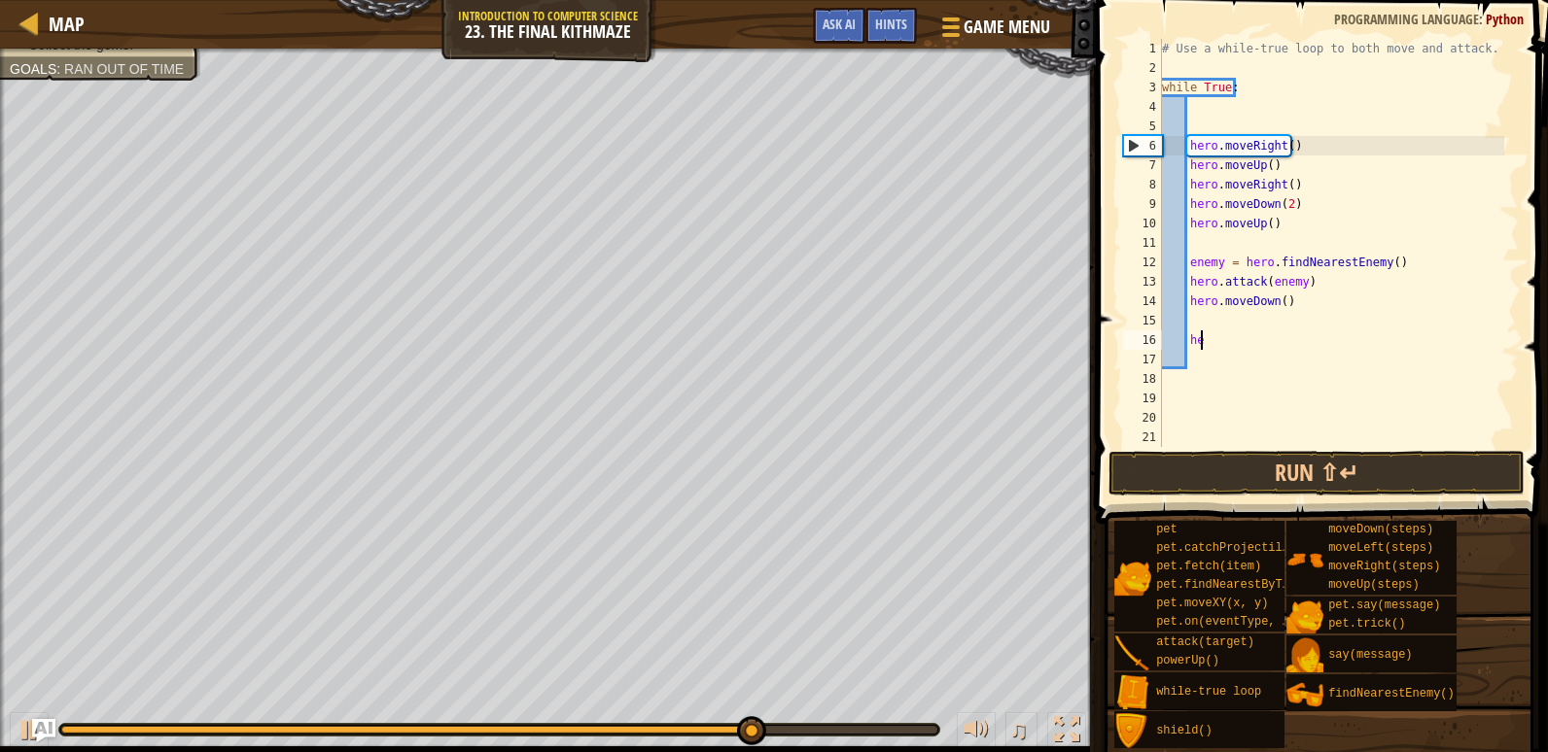
type textarea "h"
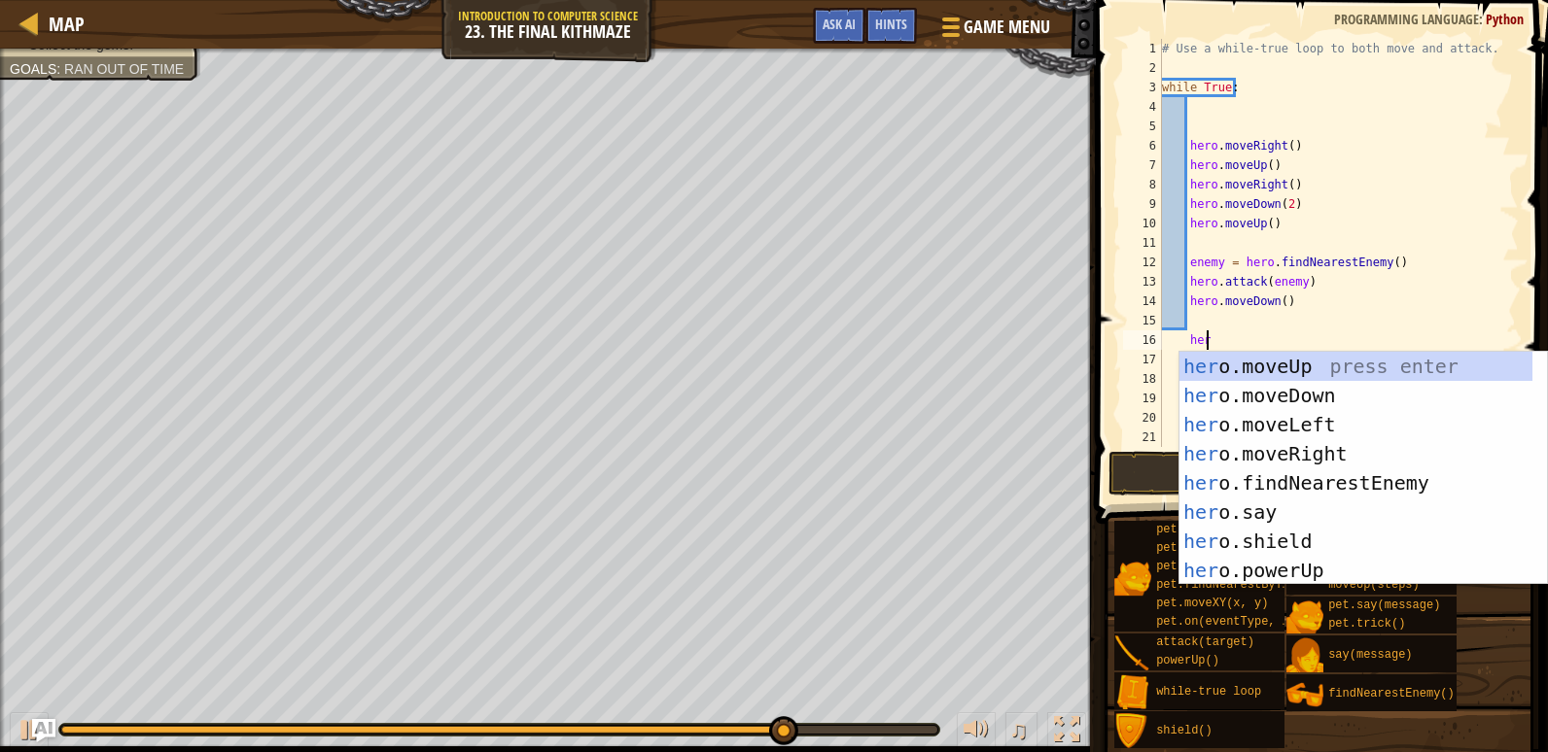
type textarea "hero"
click at [1276, 391] on div "hero .moveUp press enter hero .moveDown press enter hero .moveLeft press enter …" at bounding box center [1355, 498] width 353 height 292
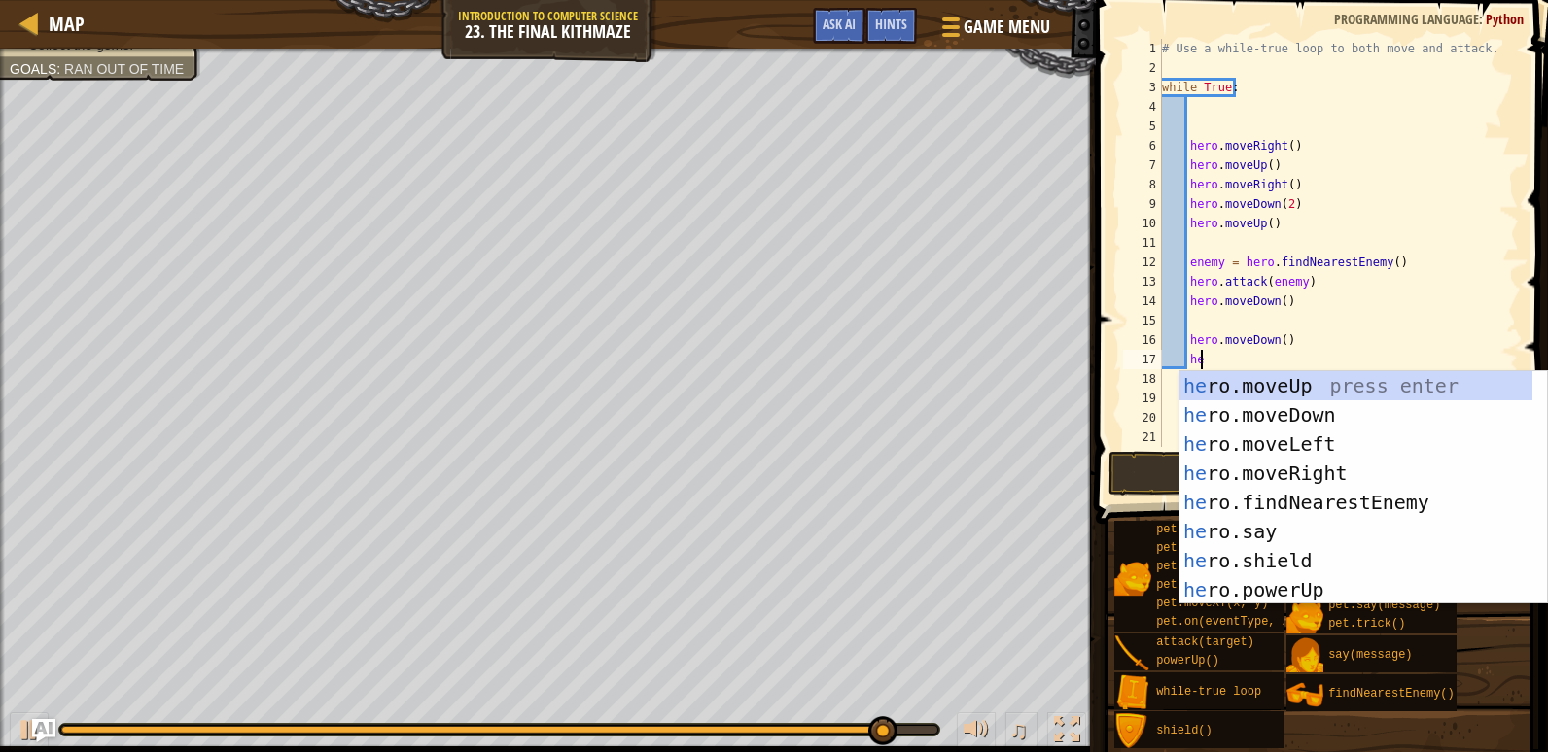
scroll to position [9, 2]
type textarea "her"
click at [1332, 472] on div "her o.moveUp press enter her o.moveDown press enter her o.moveLeft press enter …" at bounding box center [1355, 517] width 353 height 292
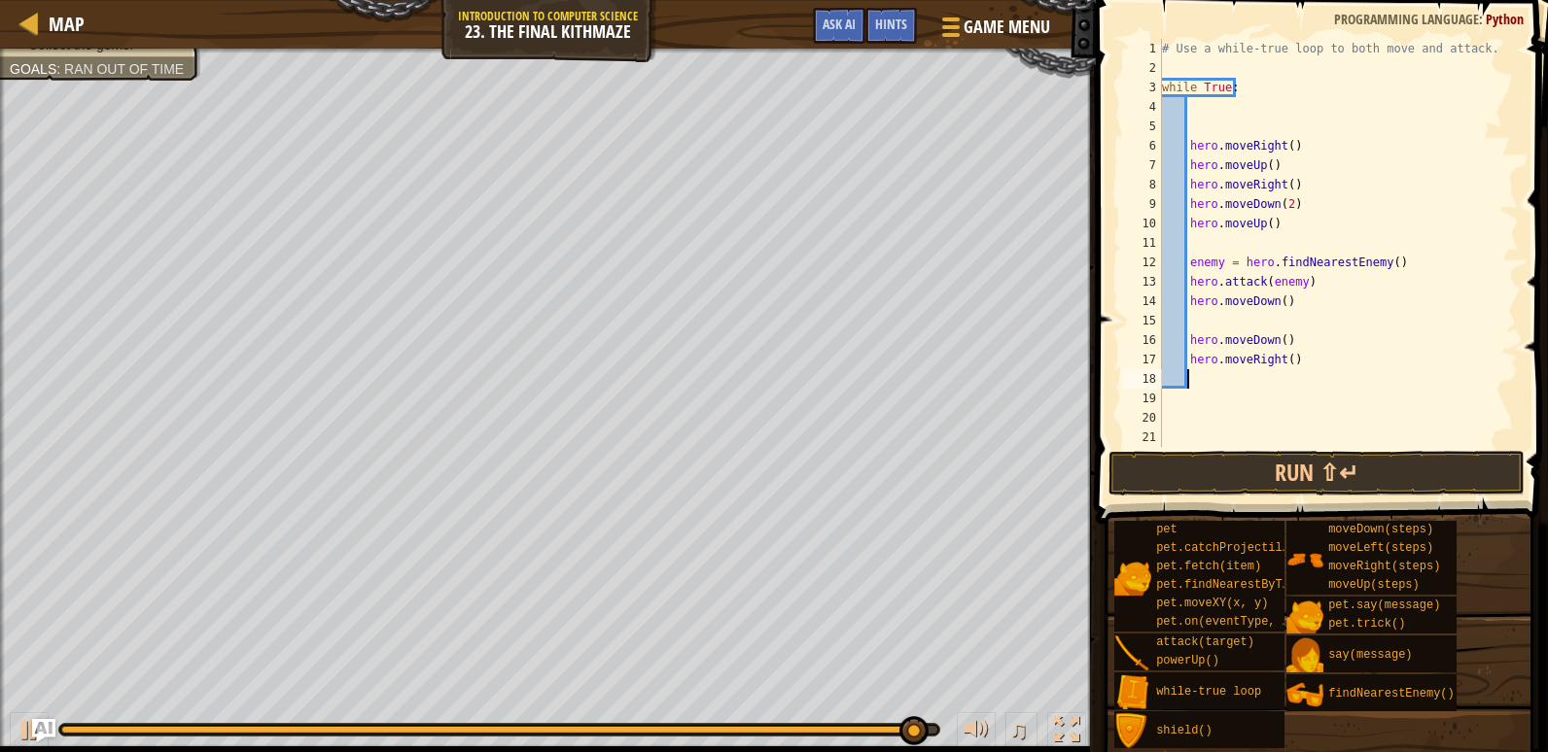
scroll to position [9, 1]
click at [1368, 467] on button "Run ⇧↵" at bounding box center [1316, 473] width 416 height 45
